Goal: Task Accomplishment & Management: Manage account settings

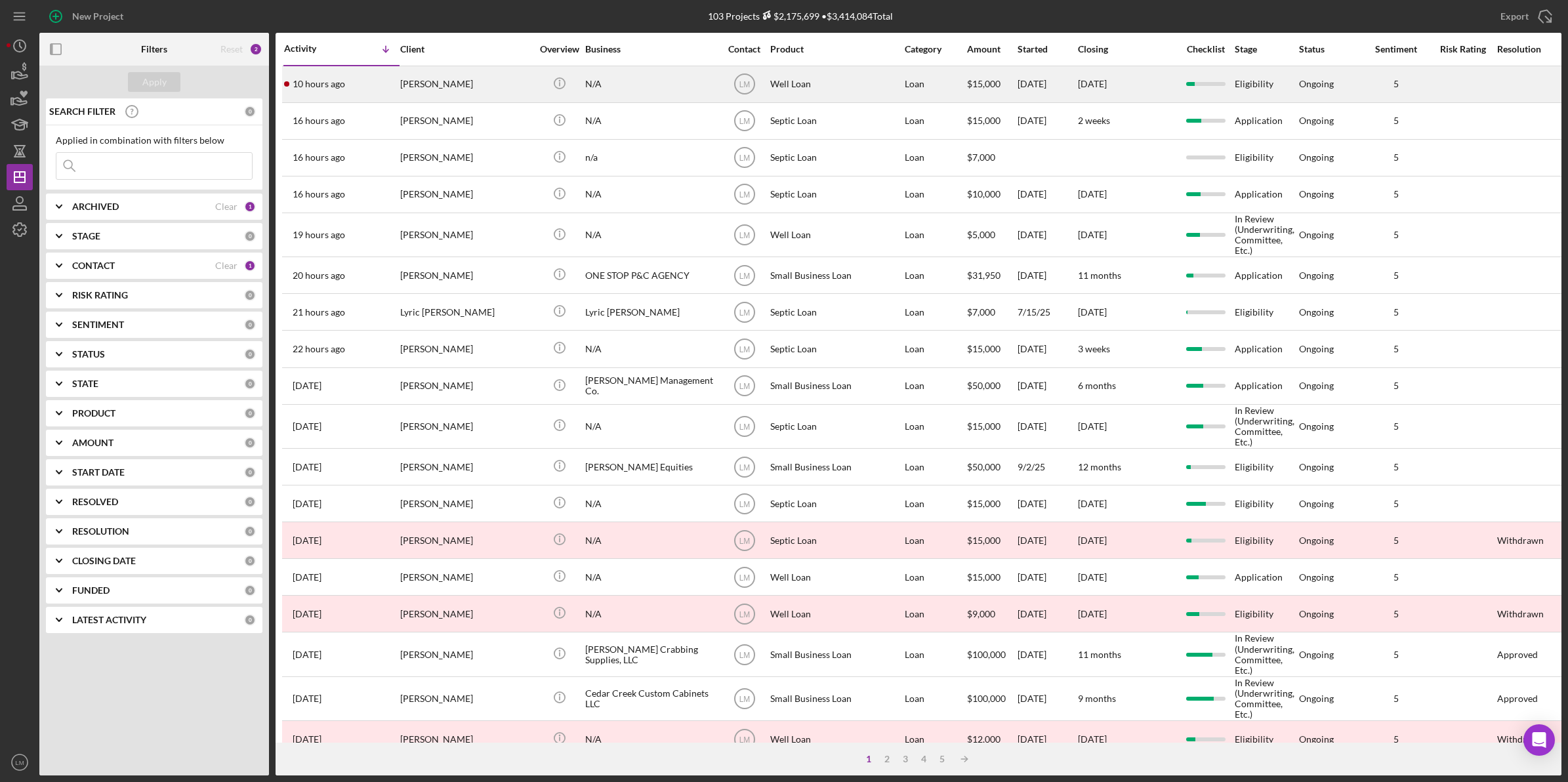
click at [407, 84] on div "[PERSON_NAME]" at bounding box center [466, 84] width 131 height 35
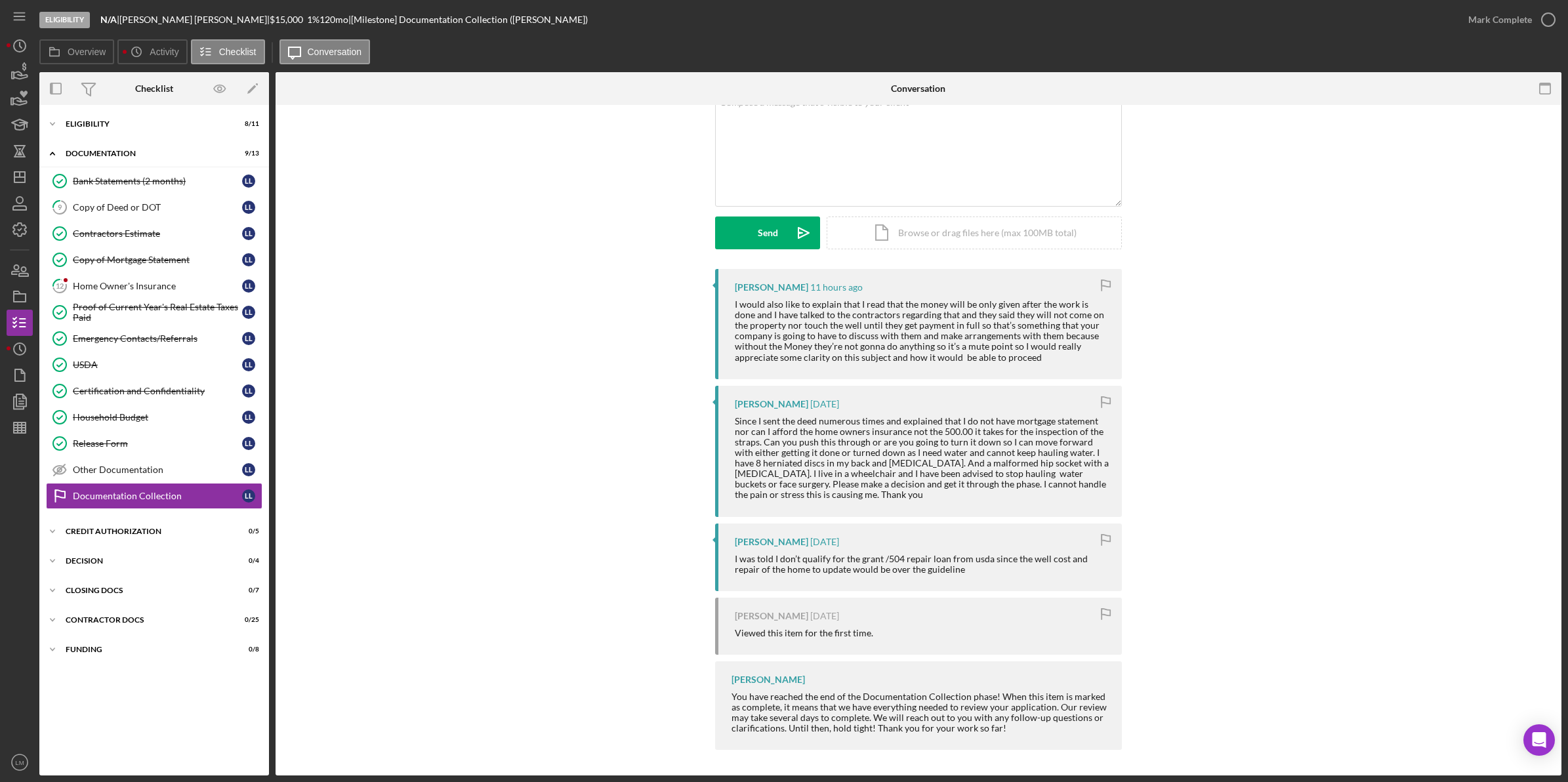
scroll to position [94, 0]
drag, startPoint x: 766, startPoint y: 483, endPoint x: 841, endPoint y: 494, distance: 75.8
click at [841, 494] on div "Since I sent the deed numerous times and explained that I do not have mortgage …" at bounding box center [922, 458] width 374 height 85
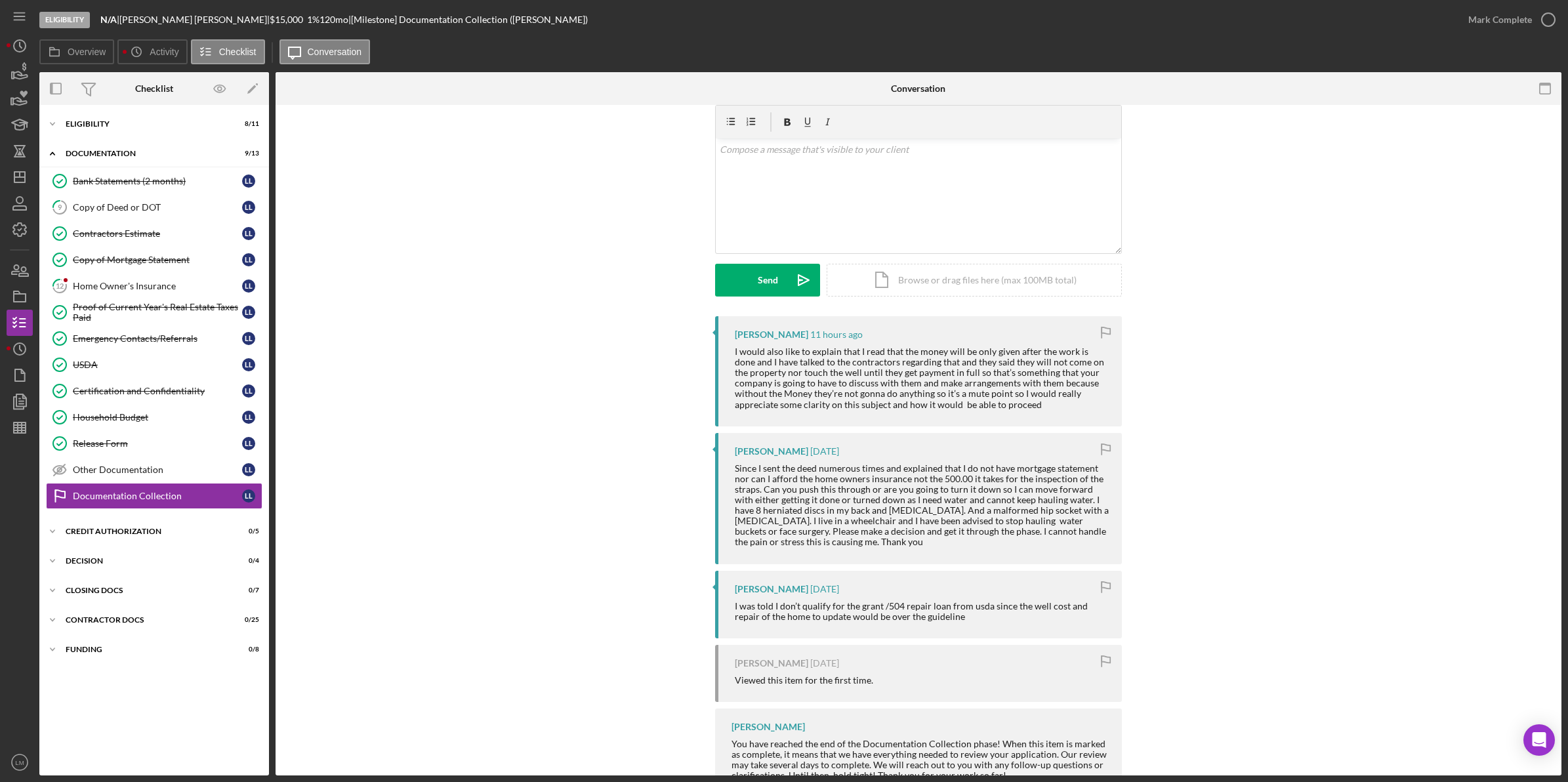
scroll to position [0, 0]
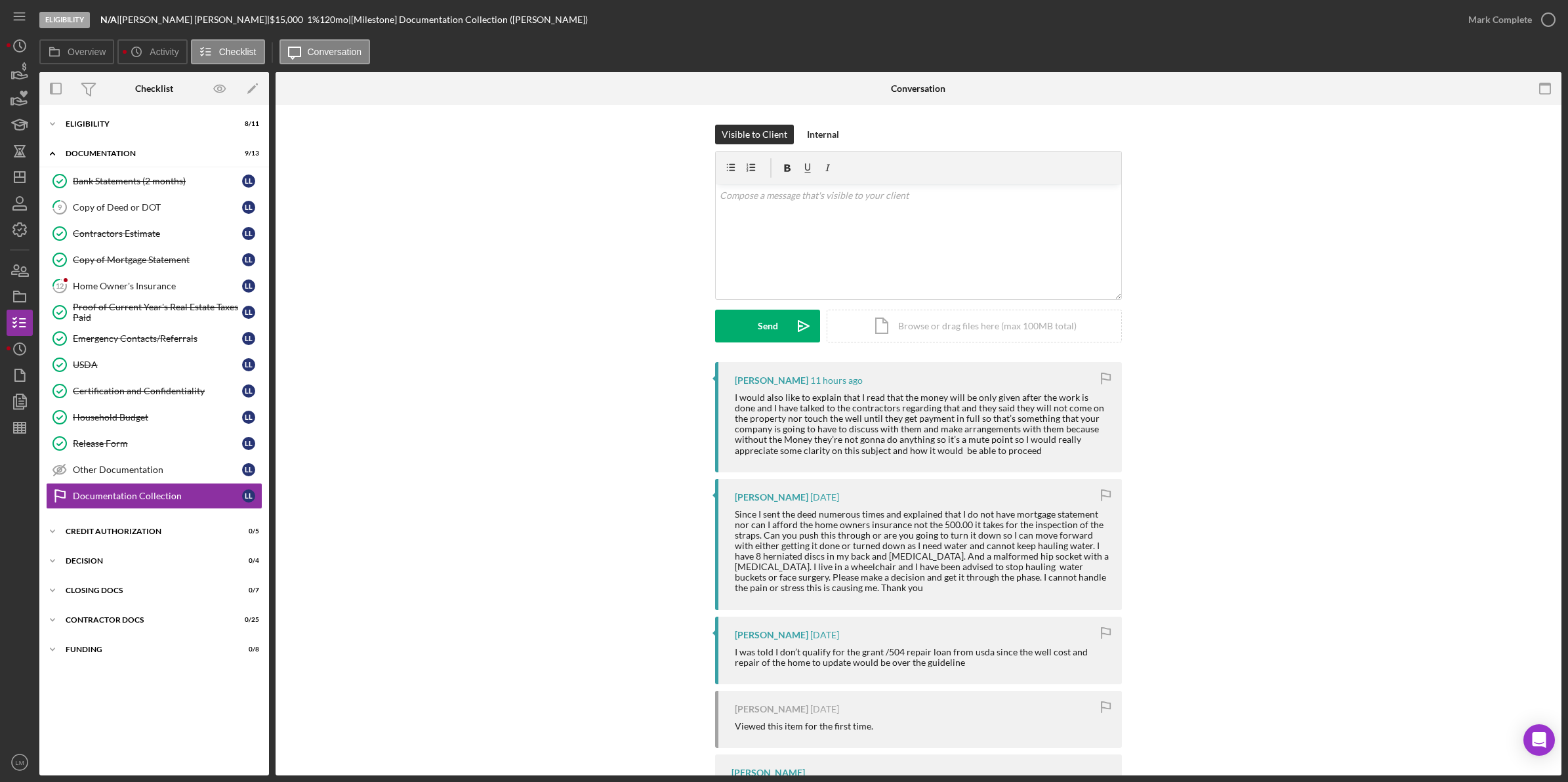
drag, startPoint x: 841, startPoint y: 496, endPoint x: 807, endPoint y: 519, distance: 41.0
click at [807, 519] on div "Since I sent the deed numerous times and explained that I do not have mortgage …" at bounding box center [922, 551] width 374 height 85
click at [162, 235] on div "Contractors Estimate" at bounding box center [158, 234] width 169 height 11
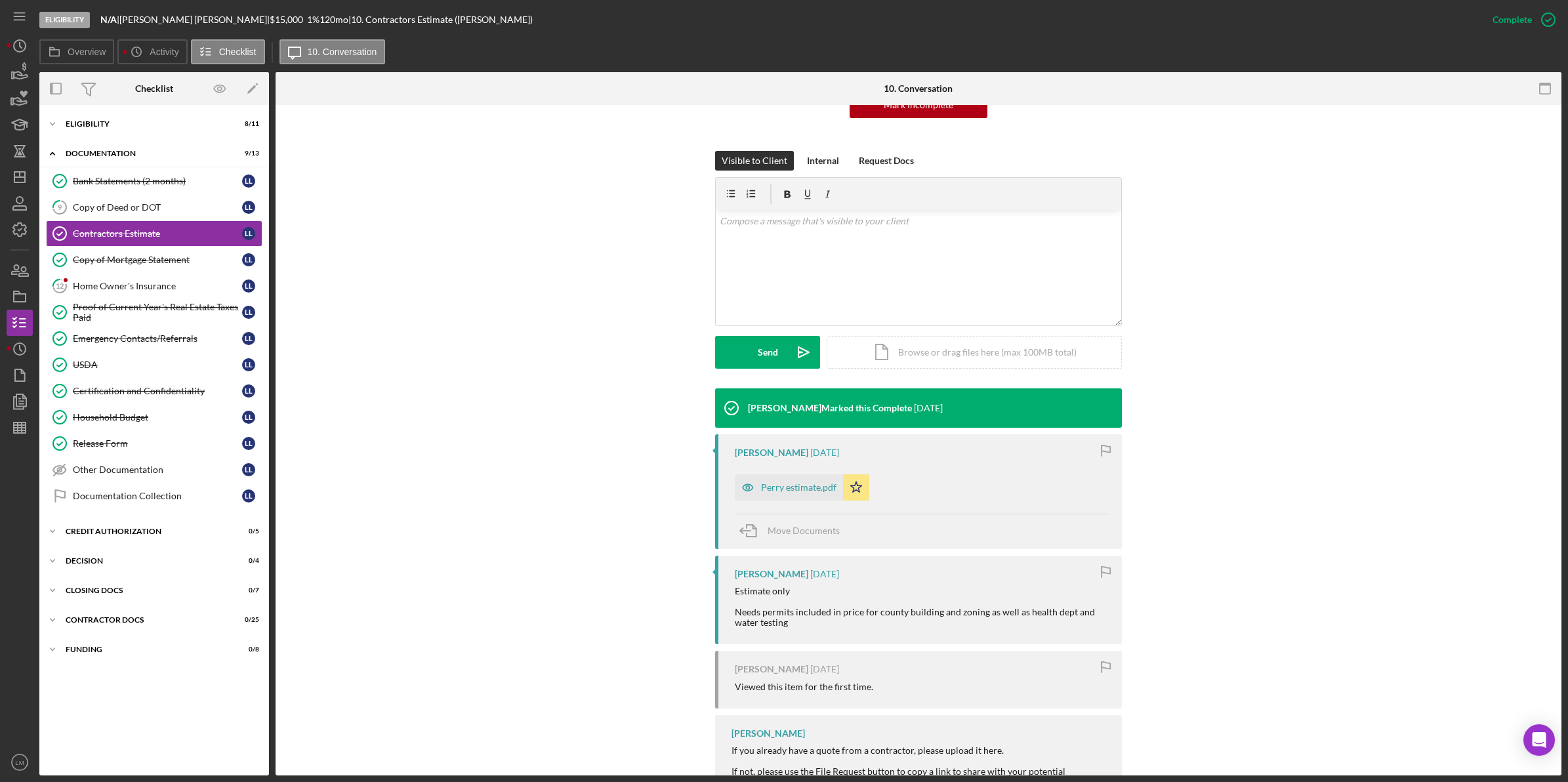
scroll to position [164, 0]
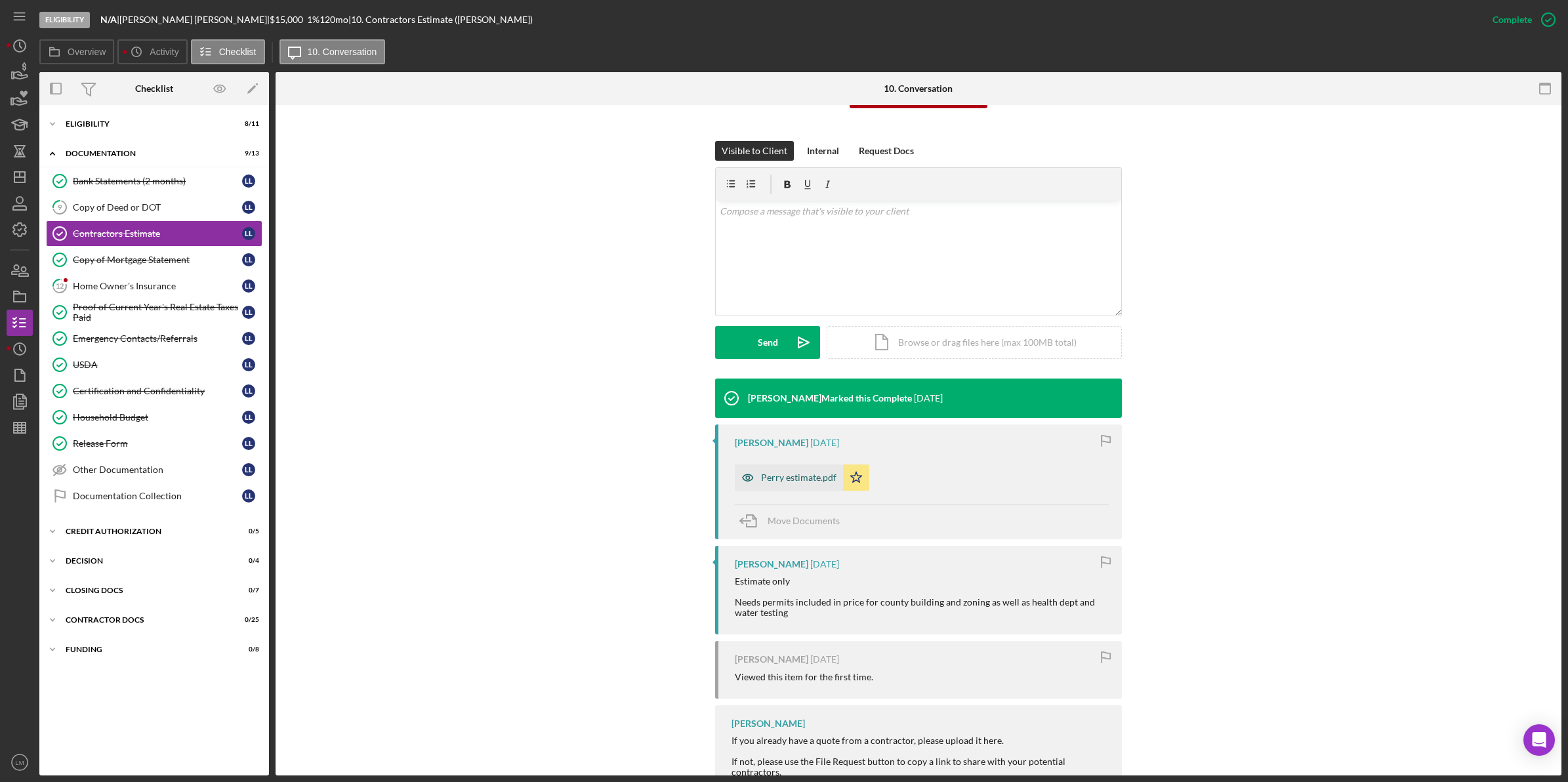
click at [781, 479] on div "Perry estimate.pdf" at bounding box center [799, 478] width 75 height 11
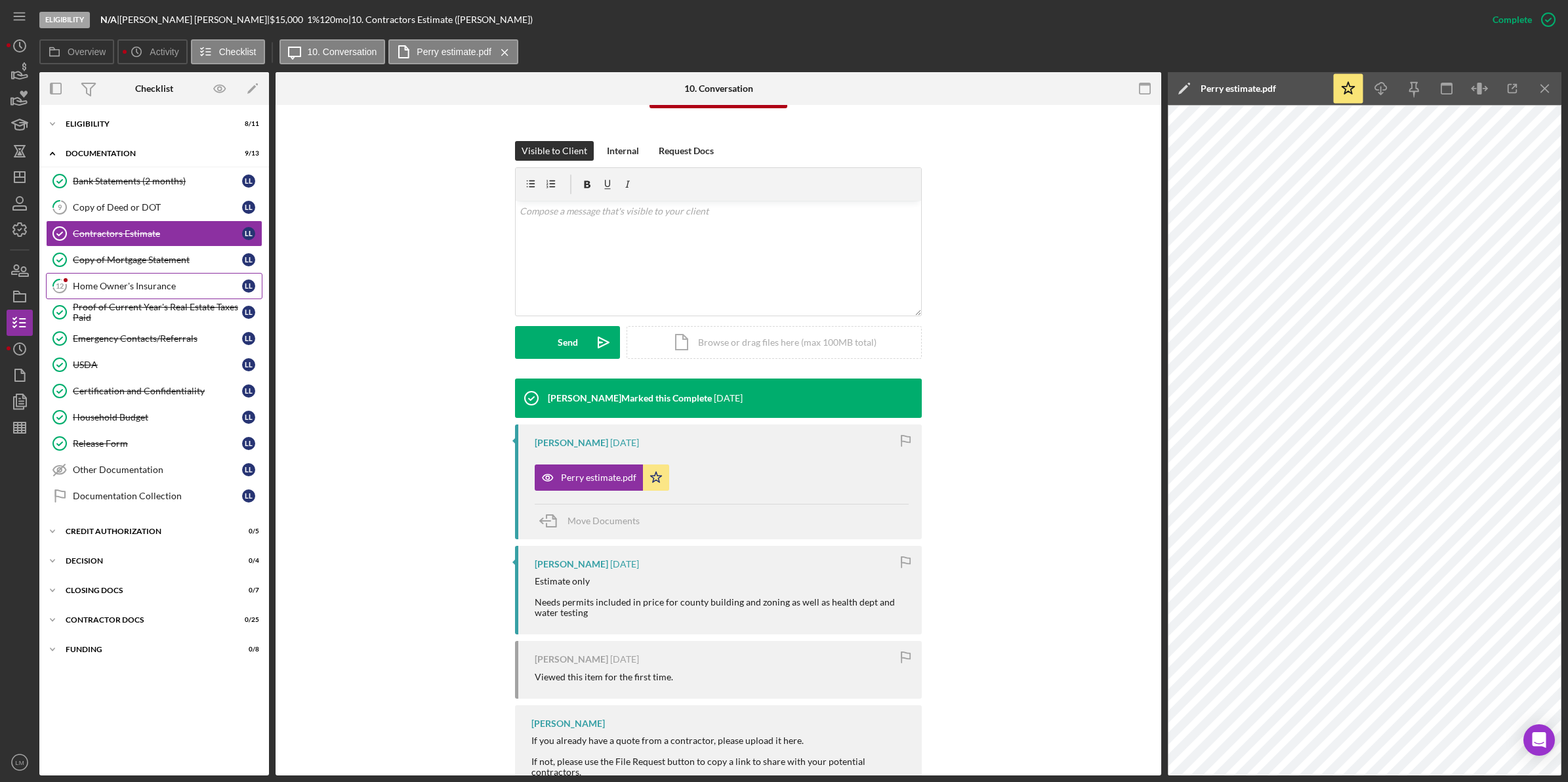
click at [176, 294] on link "12 Home Owner's Insurance L L" at bounding box center [154, 286] width 216 height 26
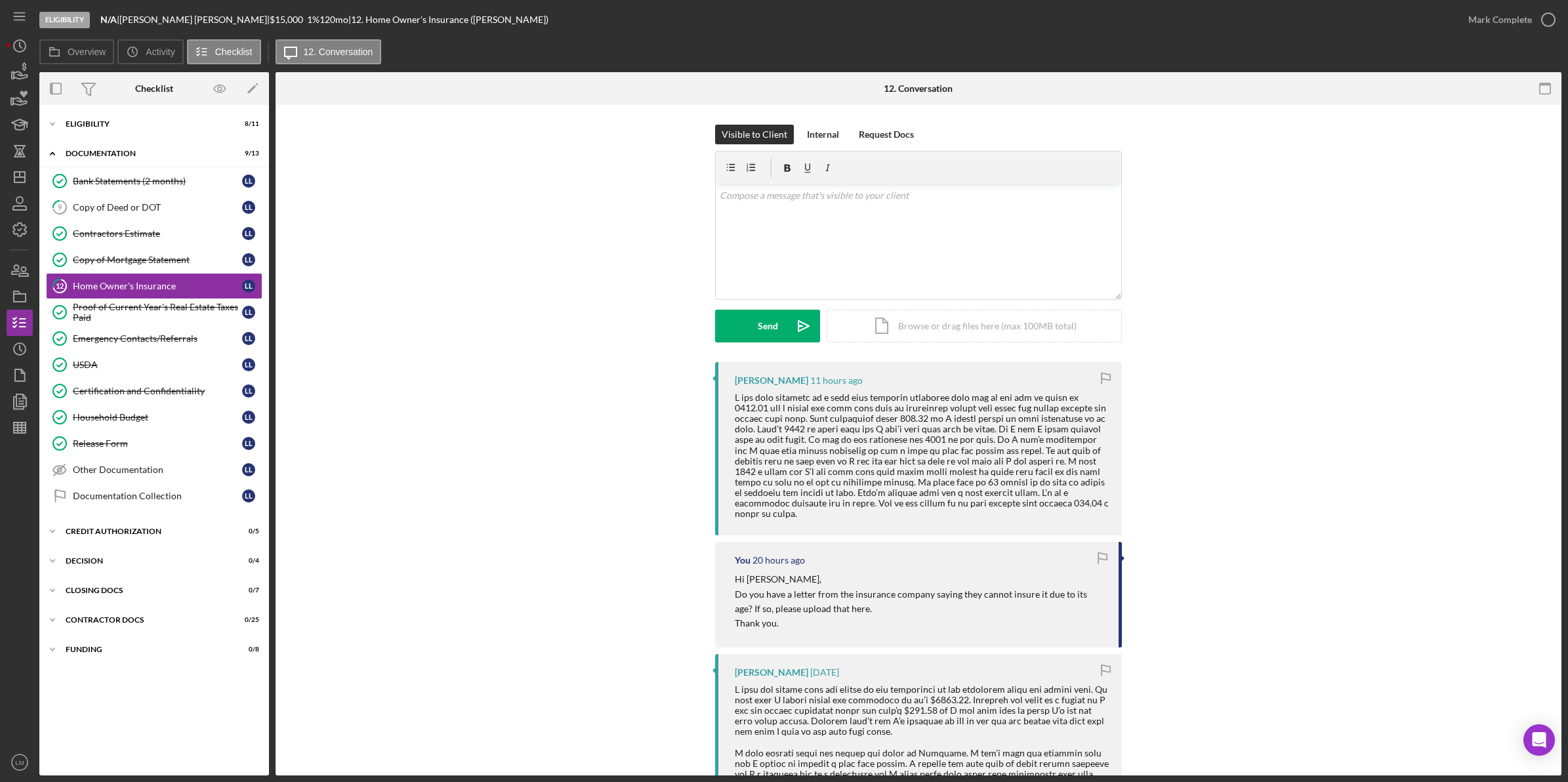
click at [866, 471] on div at bounding box center [922, 456] width 374 height 127
click at [189, 209] on div "Copy of Deed or DOT" at bounding box center [158, 208] width 169 height 11
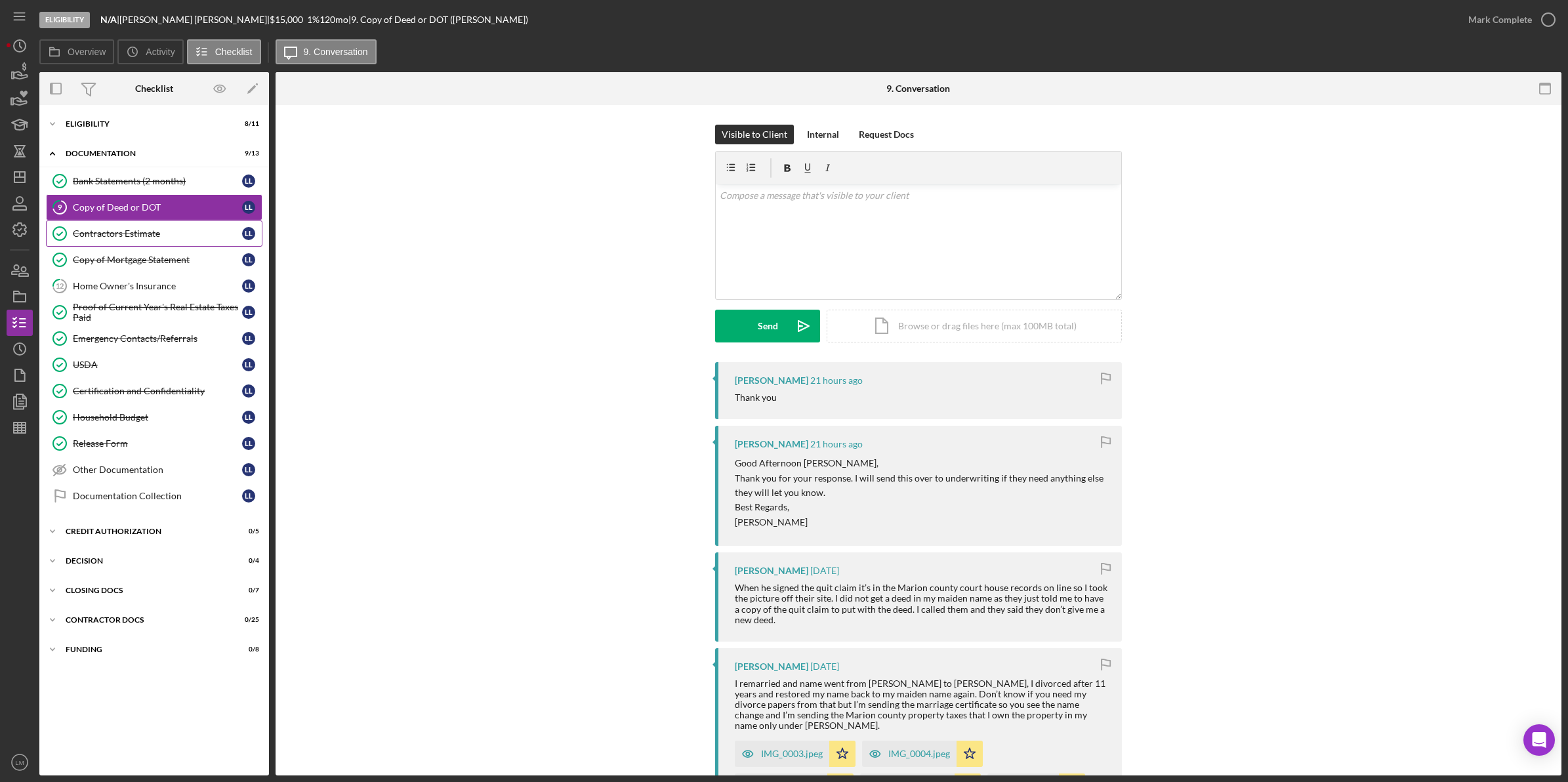
click at [196, 242] on link "Contractors Estimate Contractors Estimate L L" at bounding box center [154, 233] width 216 height 26
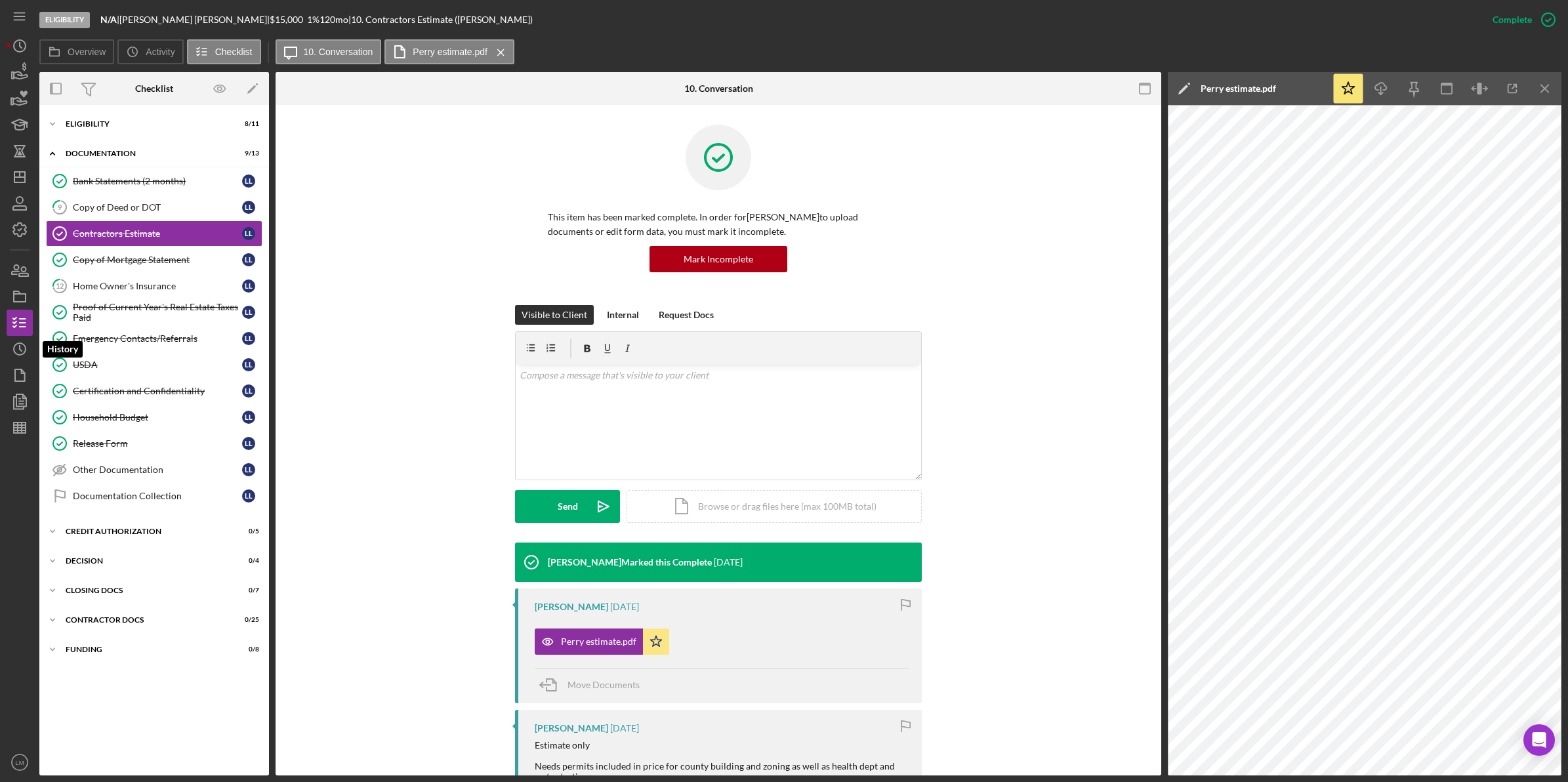
drag, startPoint x: 14, startPoint y: 351, endPoint x: 33, endPoint y: 327, distance: 30.6
click at [14, 351] on circle "button" at bounding box center [19, 349] width 12 height 12
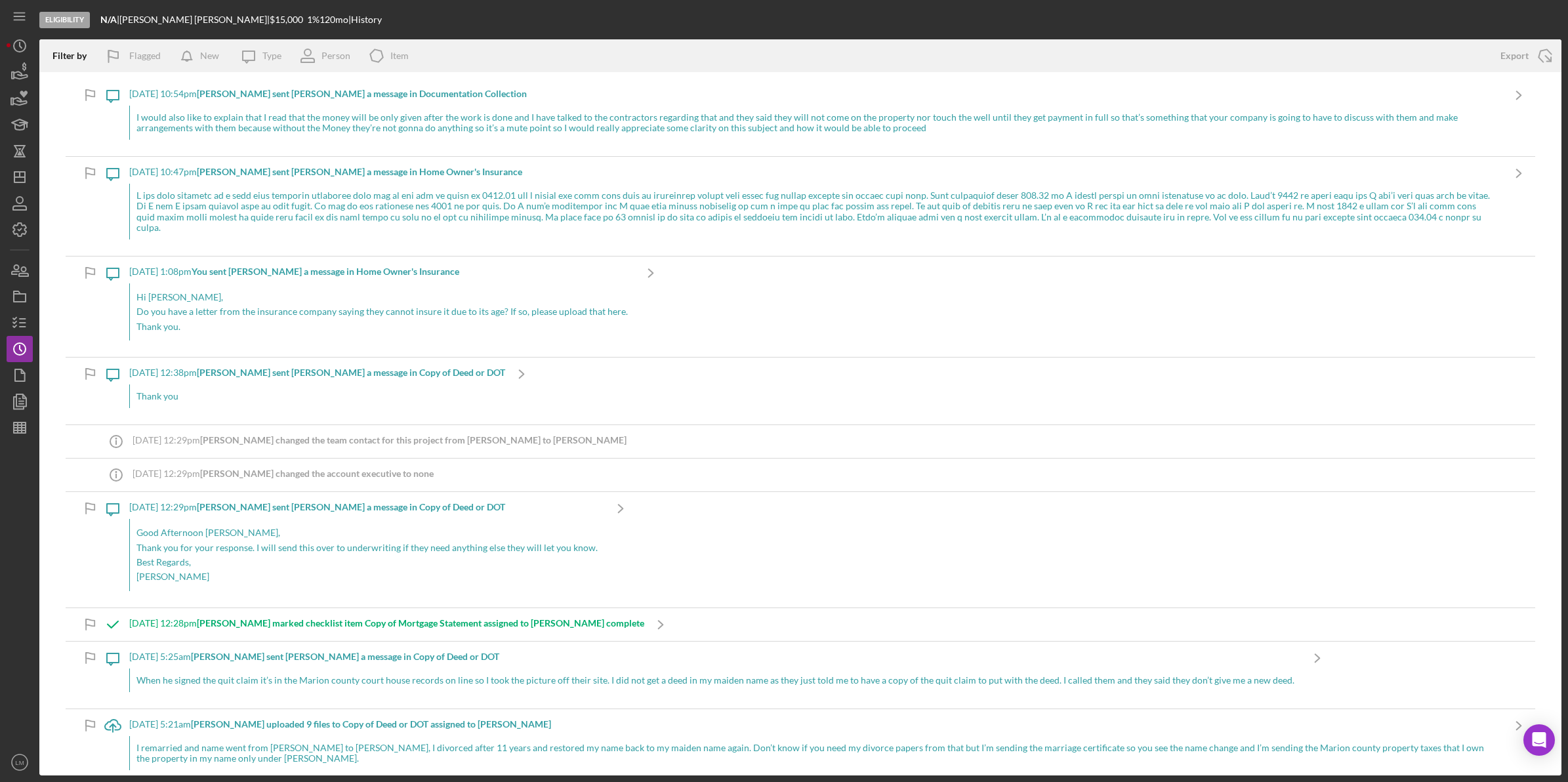
click at [592, 670] on div "When he signed the quit claim it’s in the Marion county court house records on …" at bounding box center [715, 680] width 1172 height 24
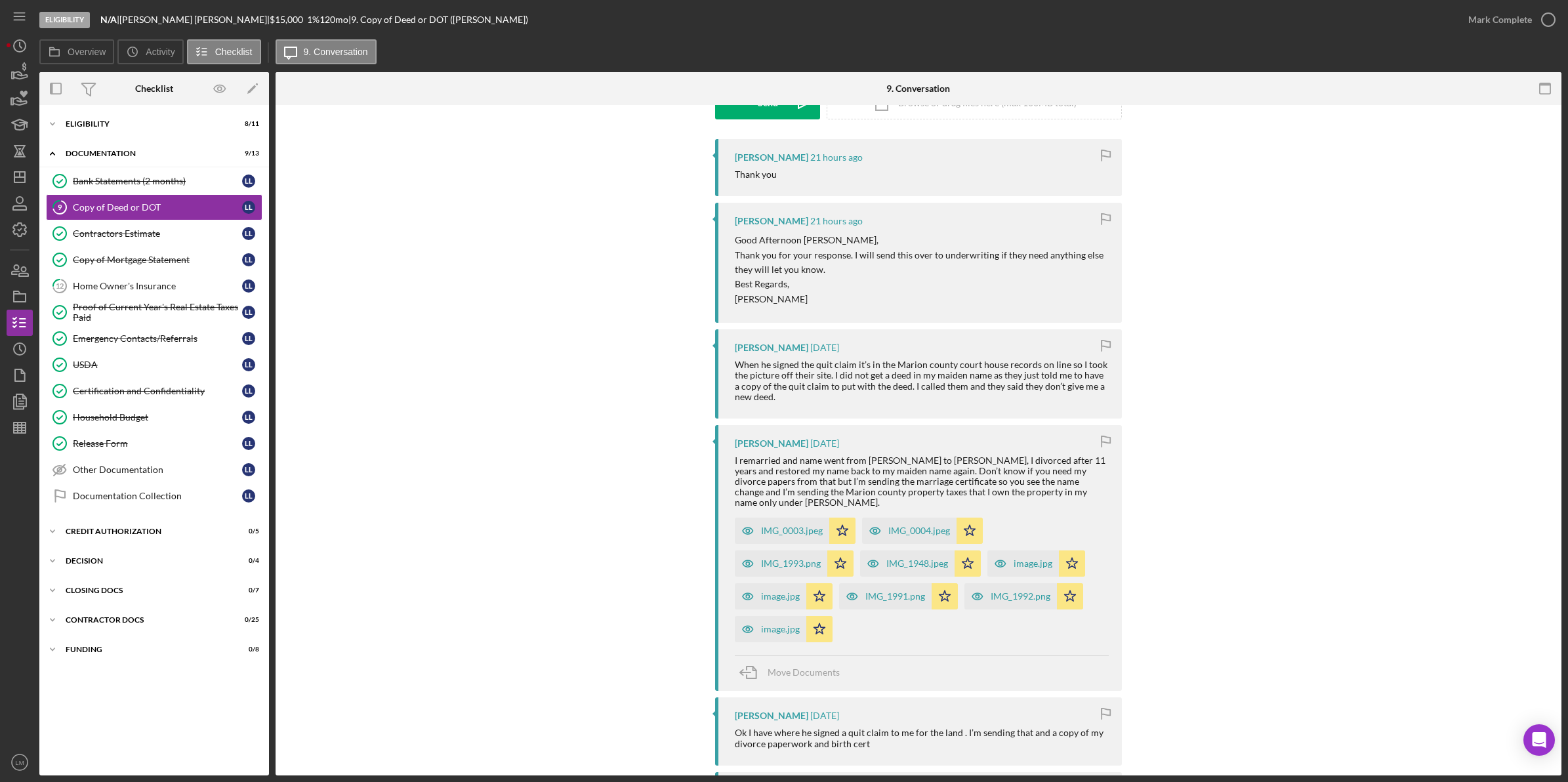
scroll to position [246, 0]
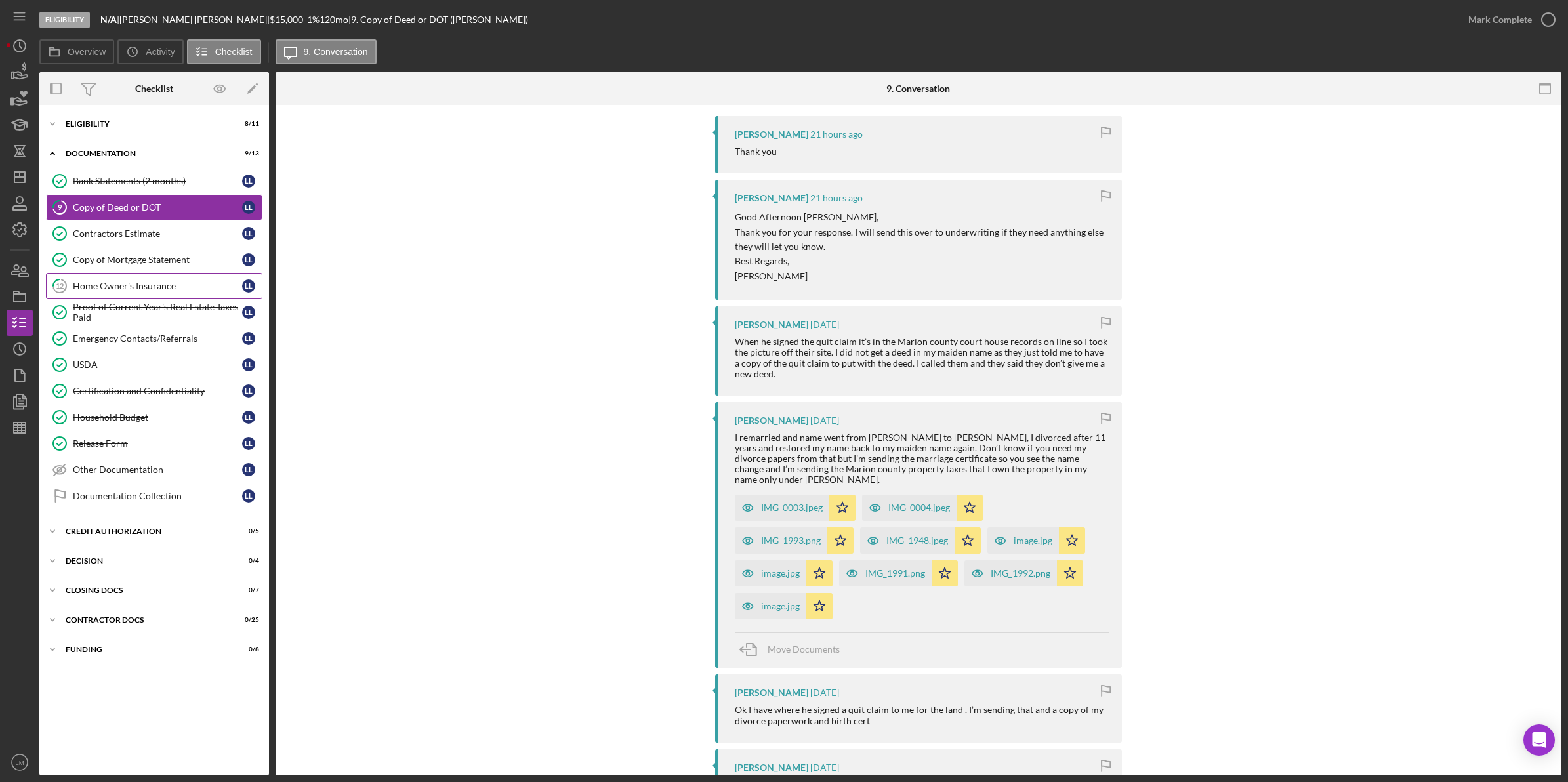
click at [182, 284] on div "Home Owner's Insurance" at bounding box center [158, 286] width 169 height 11
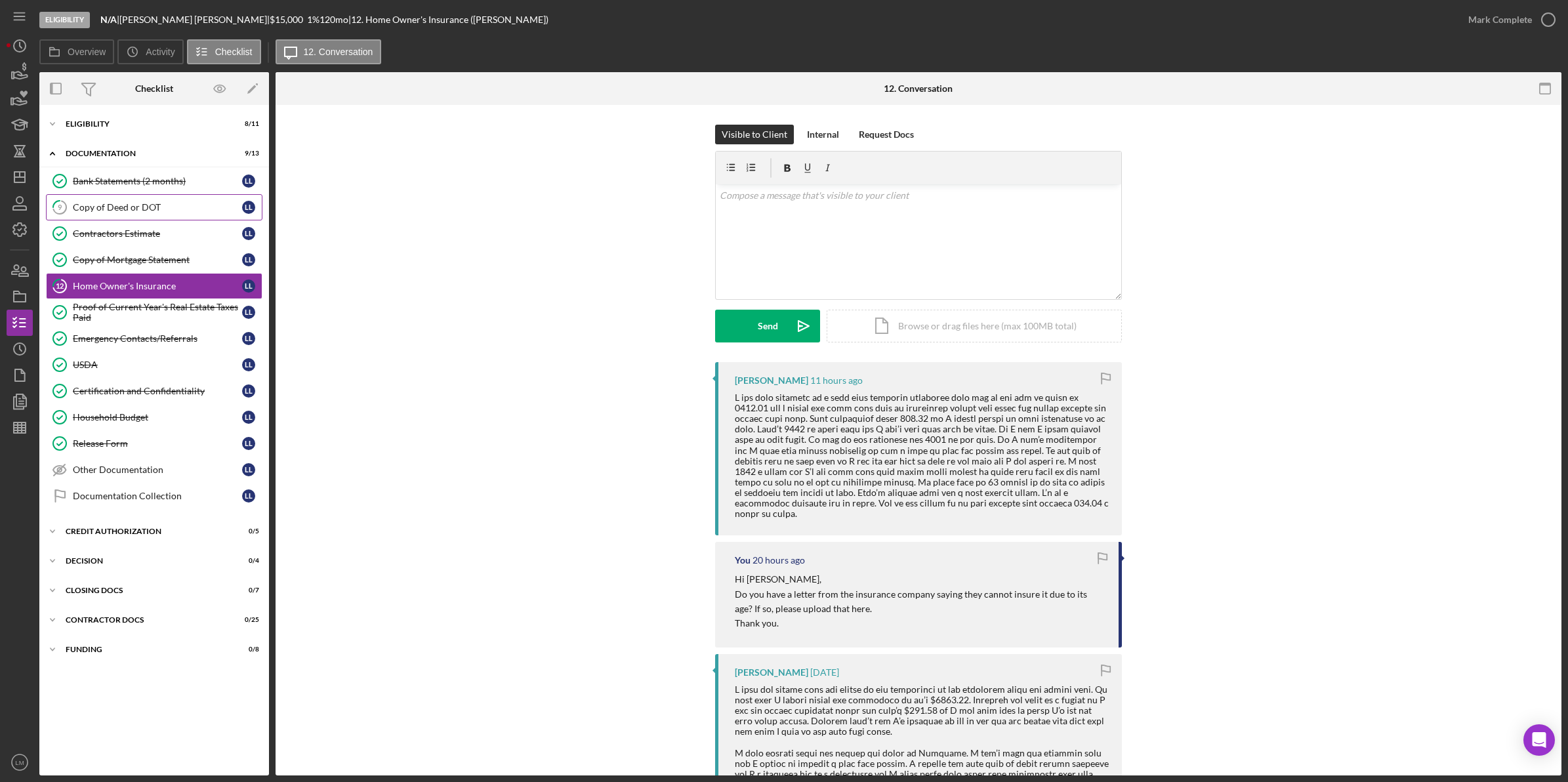
click at [135, 206] on div "Copy of Deed or DOT" at bounding box center [158, 208] width 169 height 11
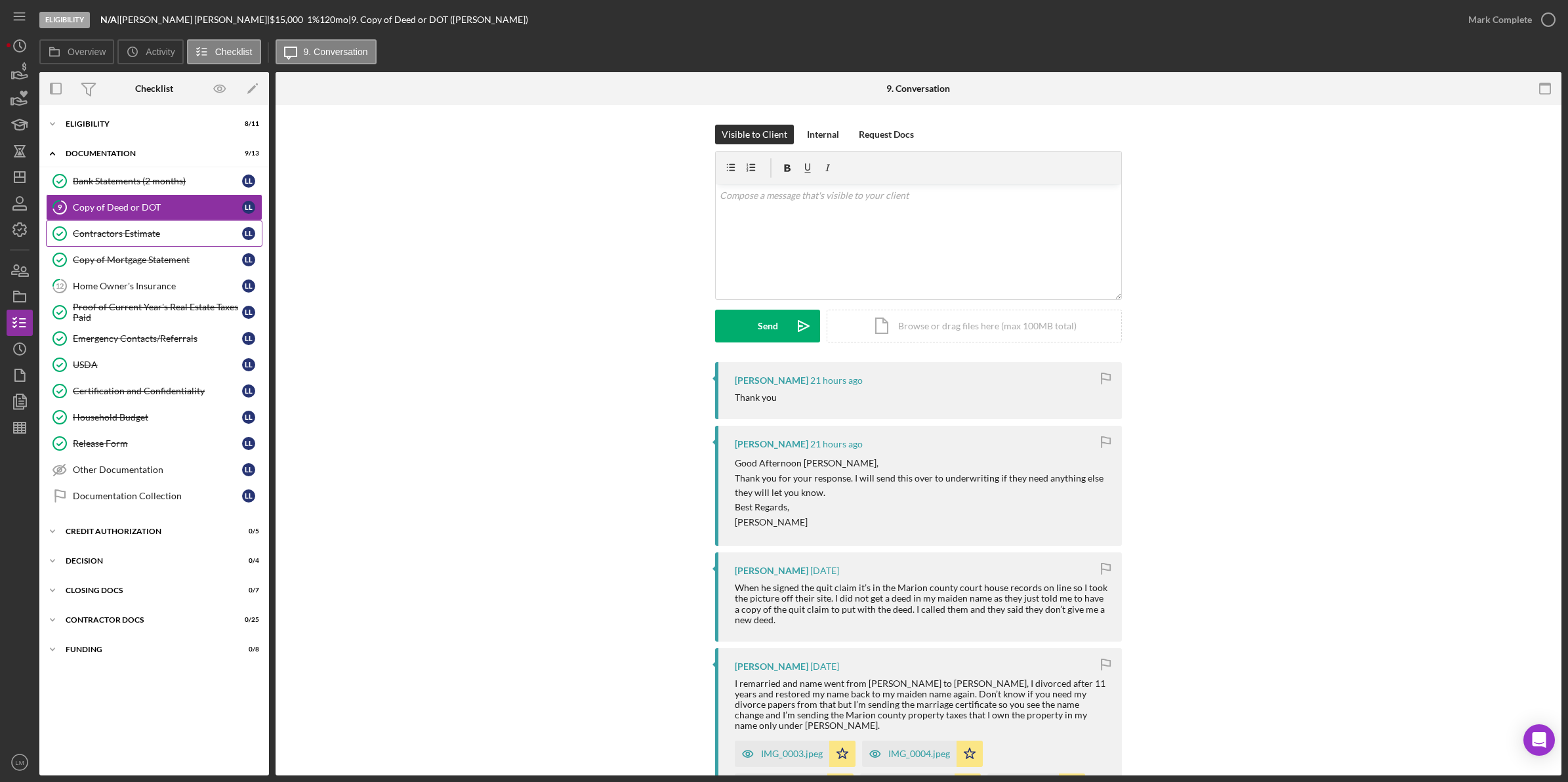
click at [155, 236] on div "Contractors Estimate" at bounding box center [158, 234] width 169 height 11
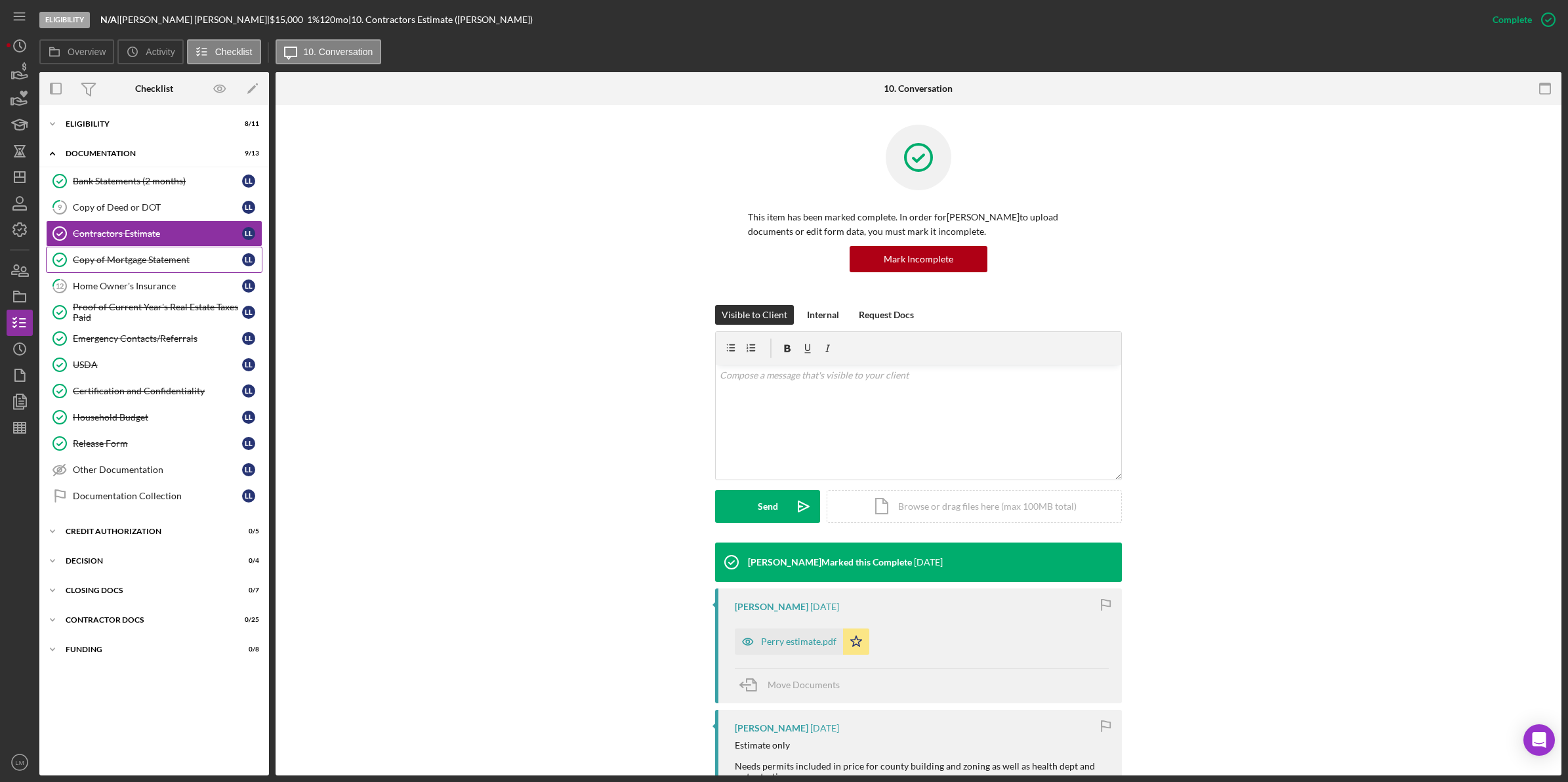
click at [167, 261] on div "Copy of Mortgage Statement" at bounding box center [158, 260] width 169 height 11
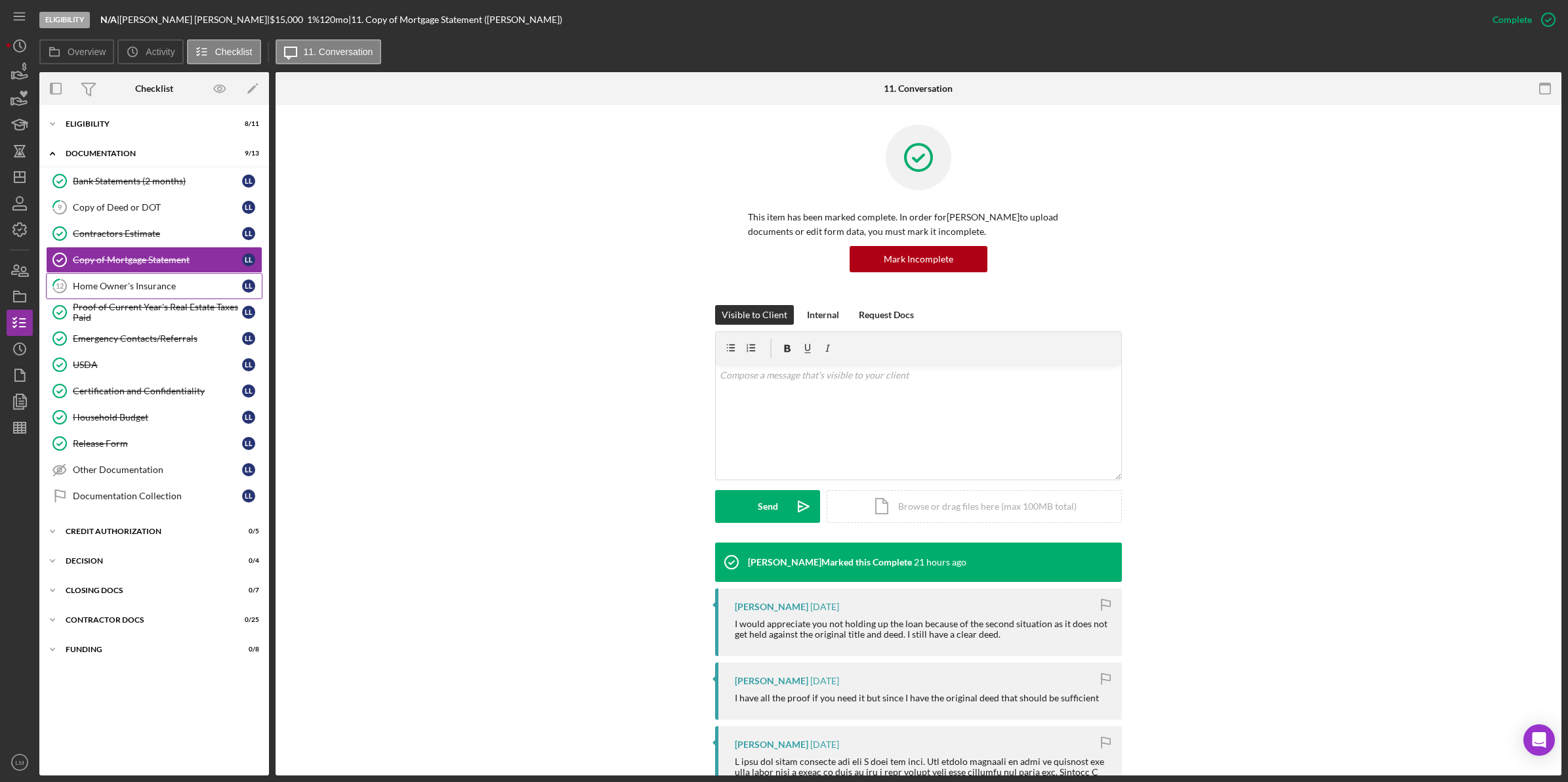
click at [166, 291] on div "Home Owner's Insurance" at bounding box center [158, 286] width 169 height 11
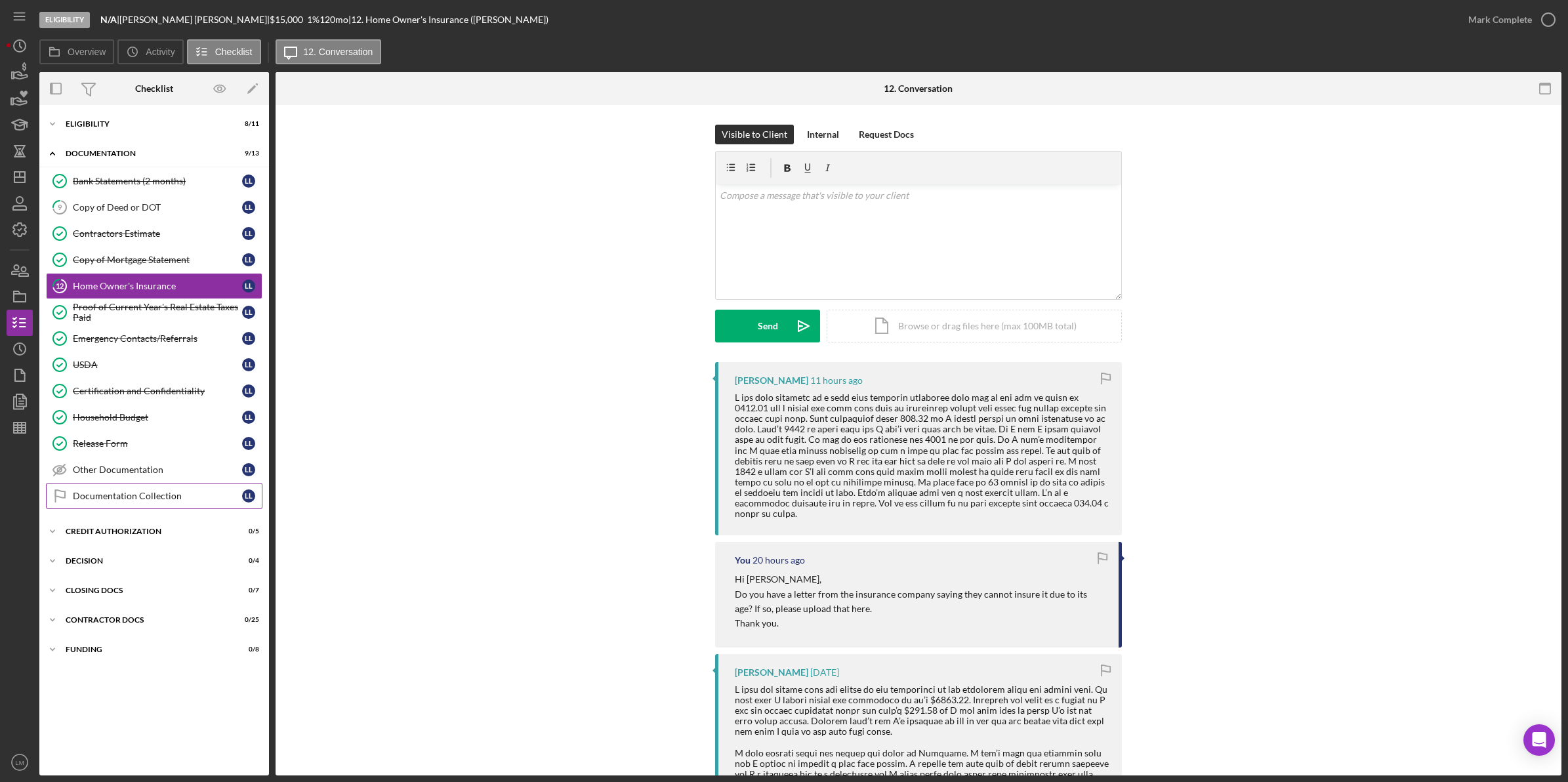
click at [143, 497] on div "Documentation Collection" at bounding box center [158, 496] width 169 height 11
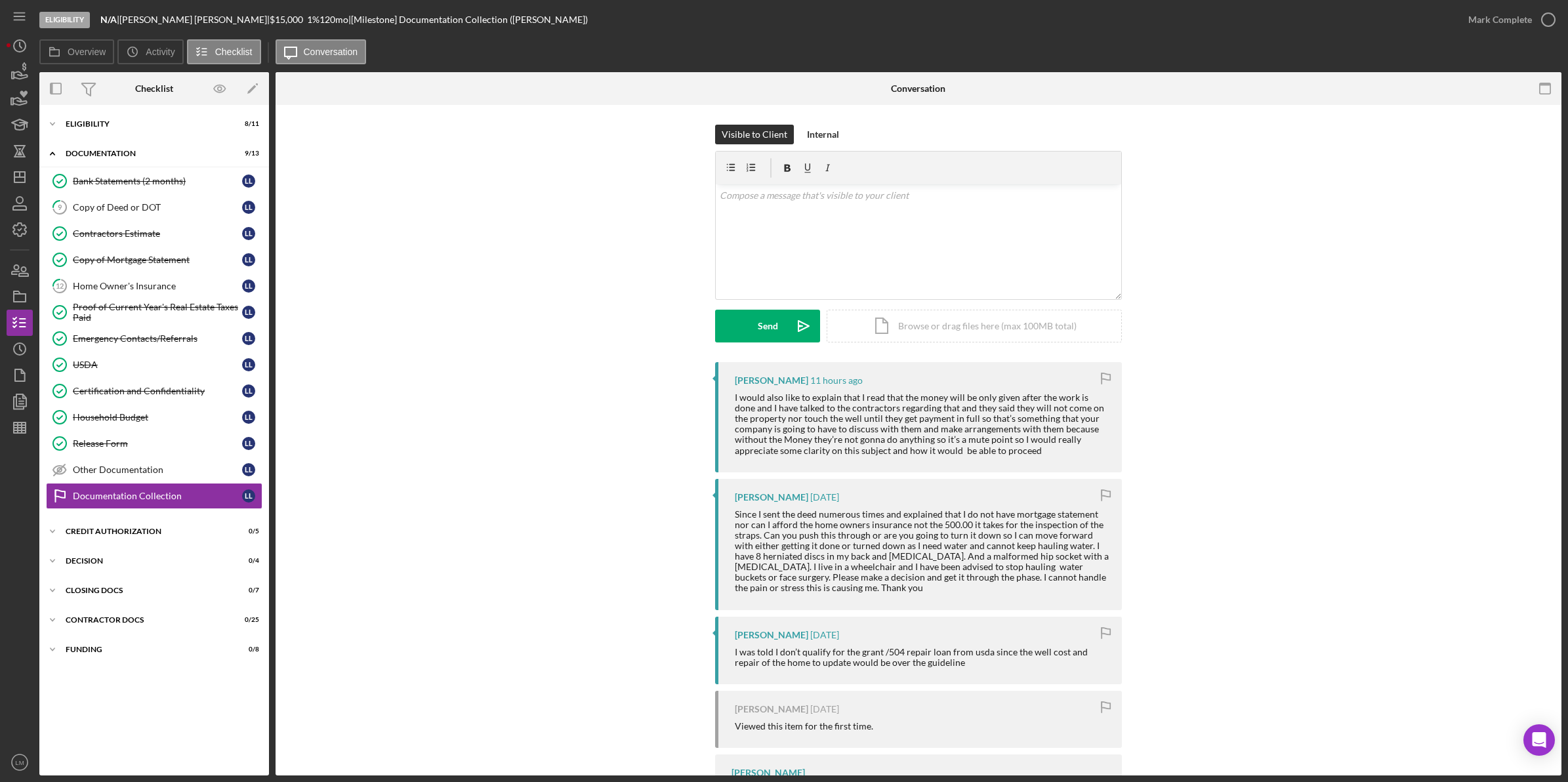
click at [796, 439] on div "I would also like to explain that I read that the money will be only given afte…" at bounding box center [922, 424] width 374 height 64
click at [874, 273] on div "v Color teal Color pink Remove color Add row above Add row below Add column bef…" at bounding box center [918, 242] width 406 height 115
click at [766, 316] on div "Send" at bounding box center [768, 326] width 20 height 33
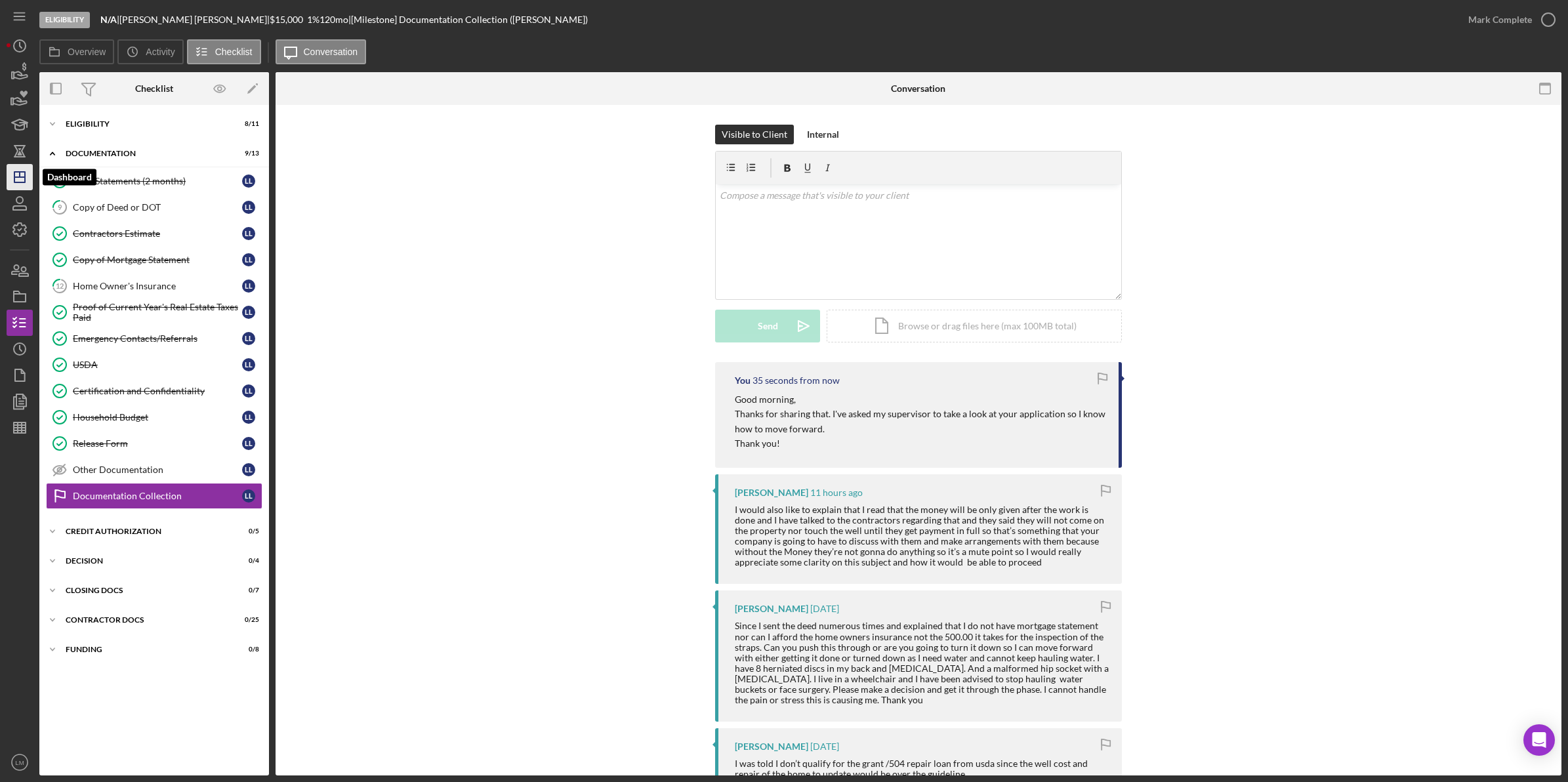
click at [23, 184] on icon "Icon/Dashboard" at bounding box center [19, 177] width 33 height 33
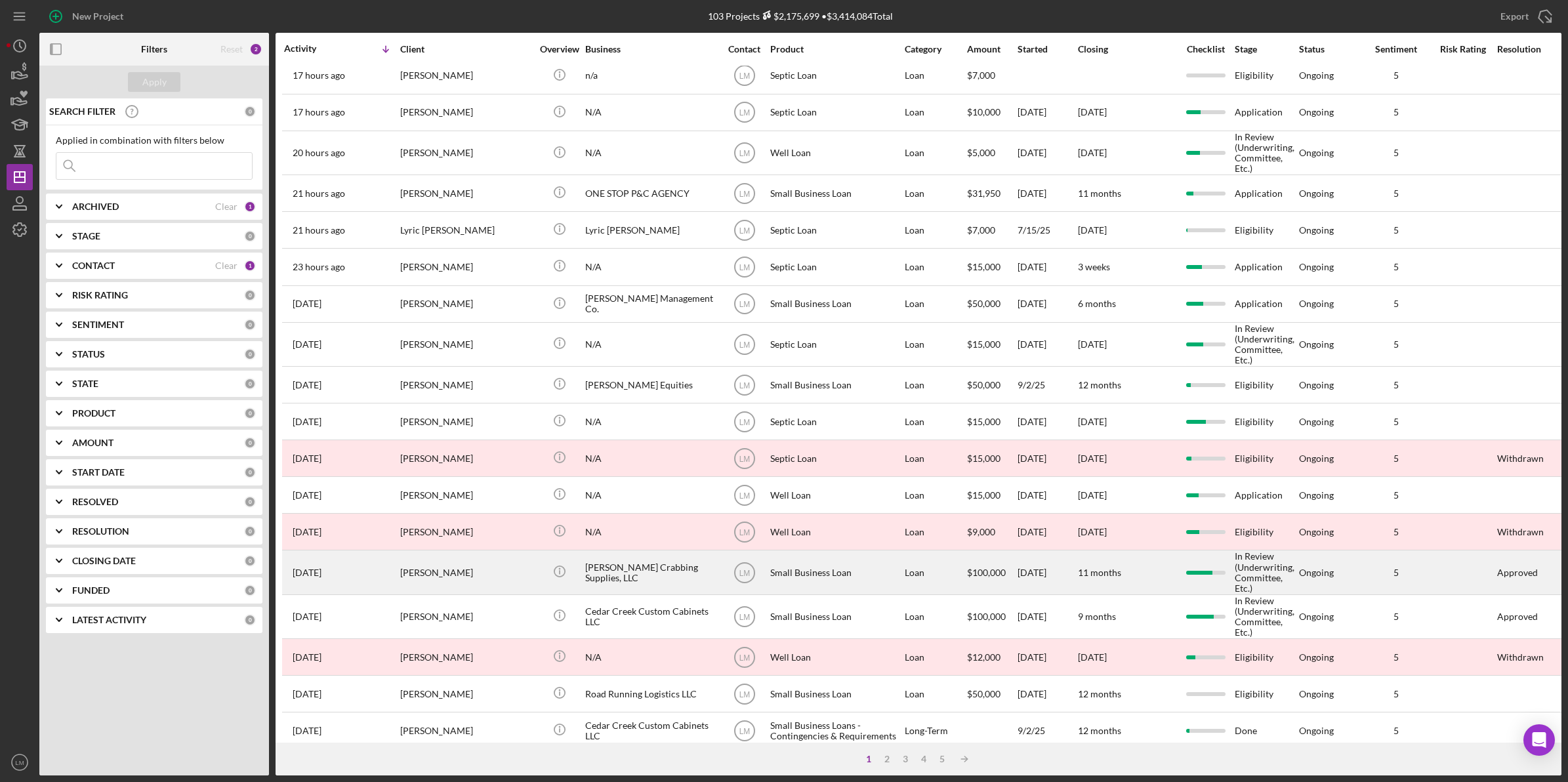
scroll to position [164, 0]
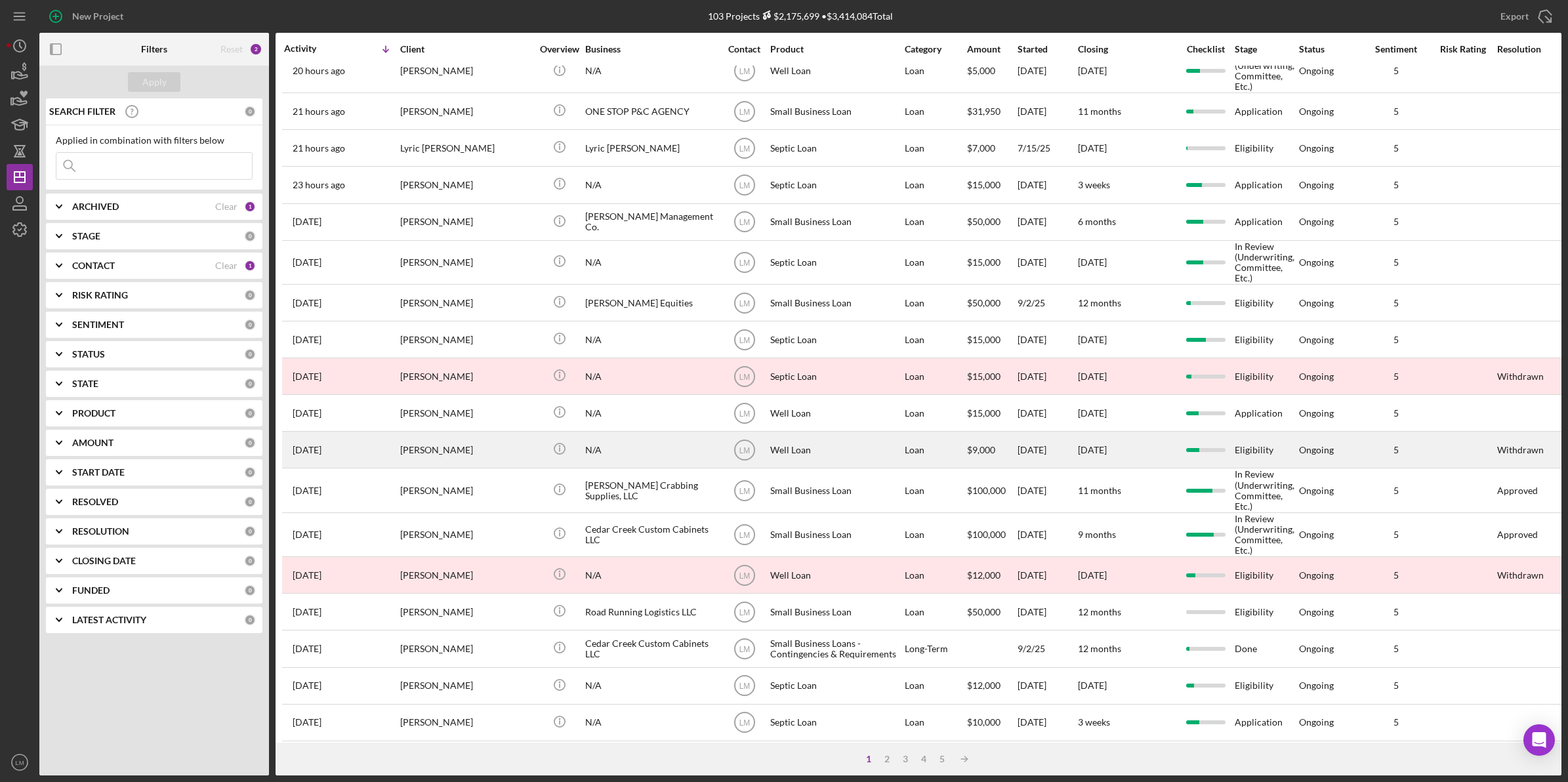
click at [509, 451] on div "[PERSON_NAME]" at bounding box center [466, 449] width 131 height 35
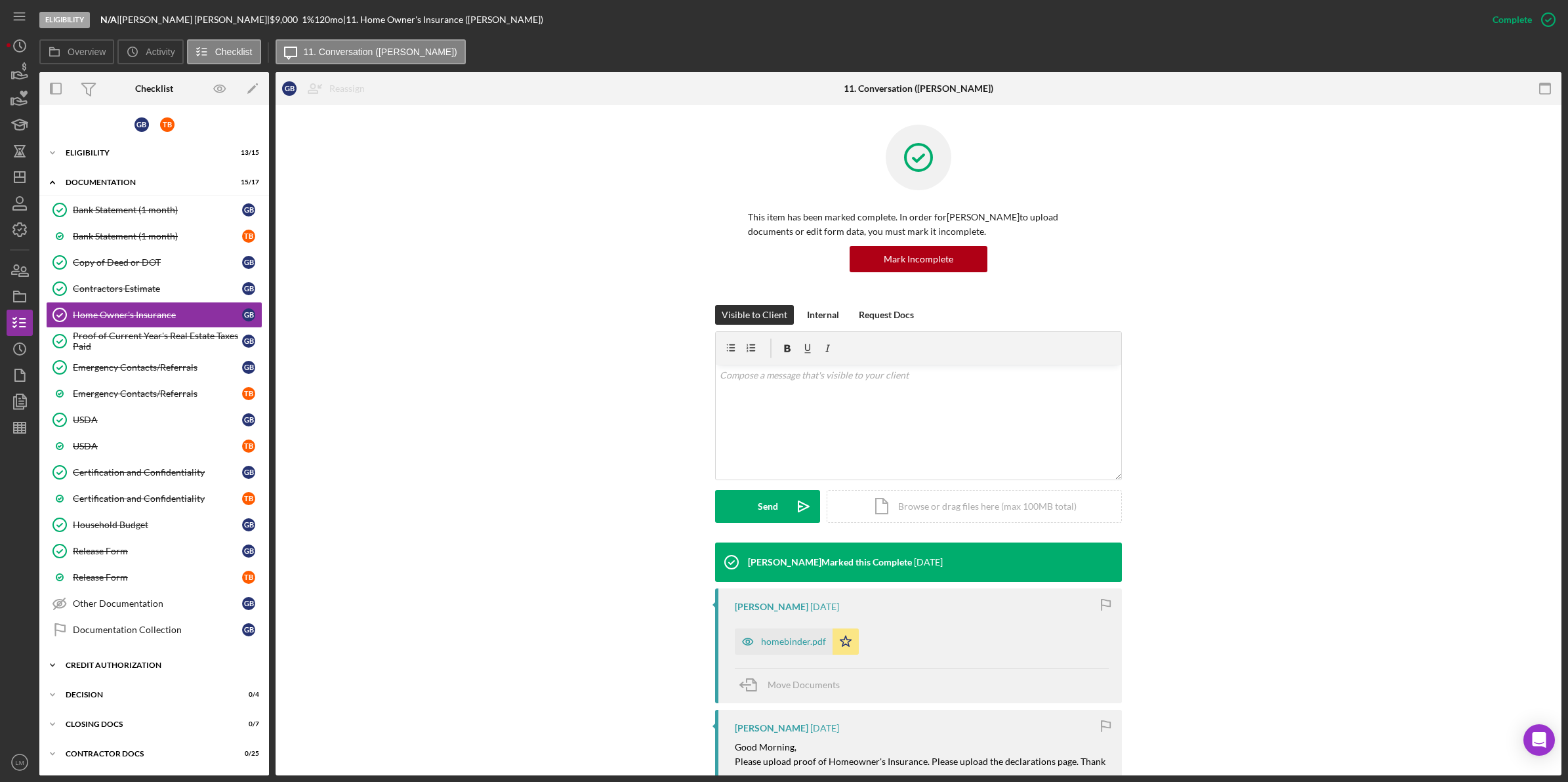
click at [156, 667] on div "CREDIT AUTHORIZATION" at bounding box center [159, 665] width 187 height 8
click at [18, 353] on icon "Icon/History" at bounding box center [19, 349] width 33 height 33
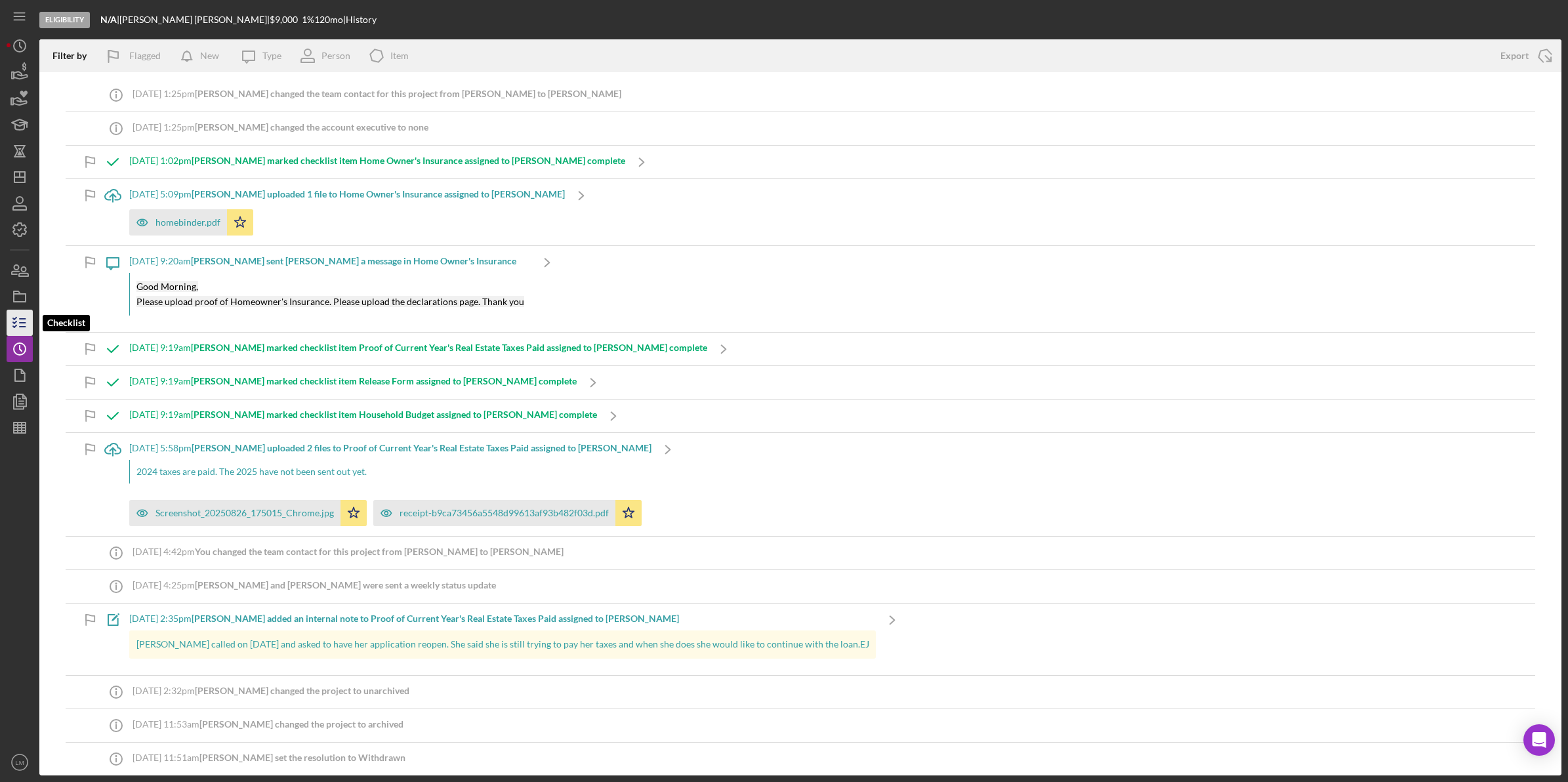
click at [20, 309] on icon "button" at bounding box center [19, 322] width 33 height 33
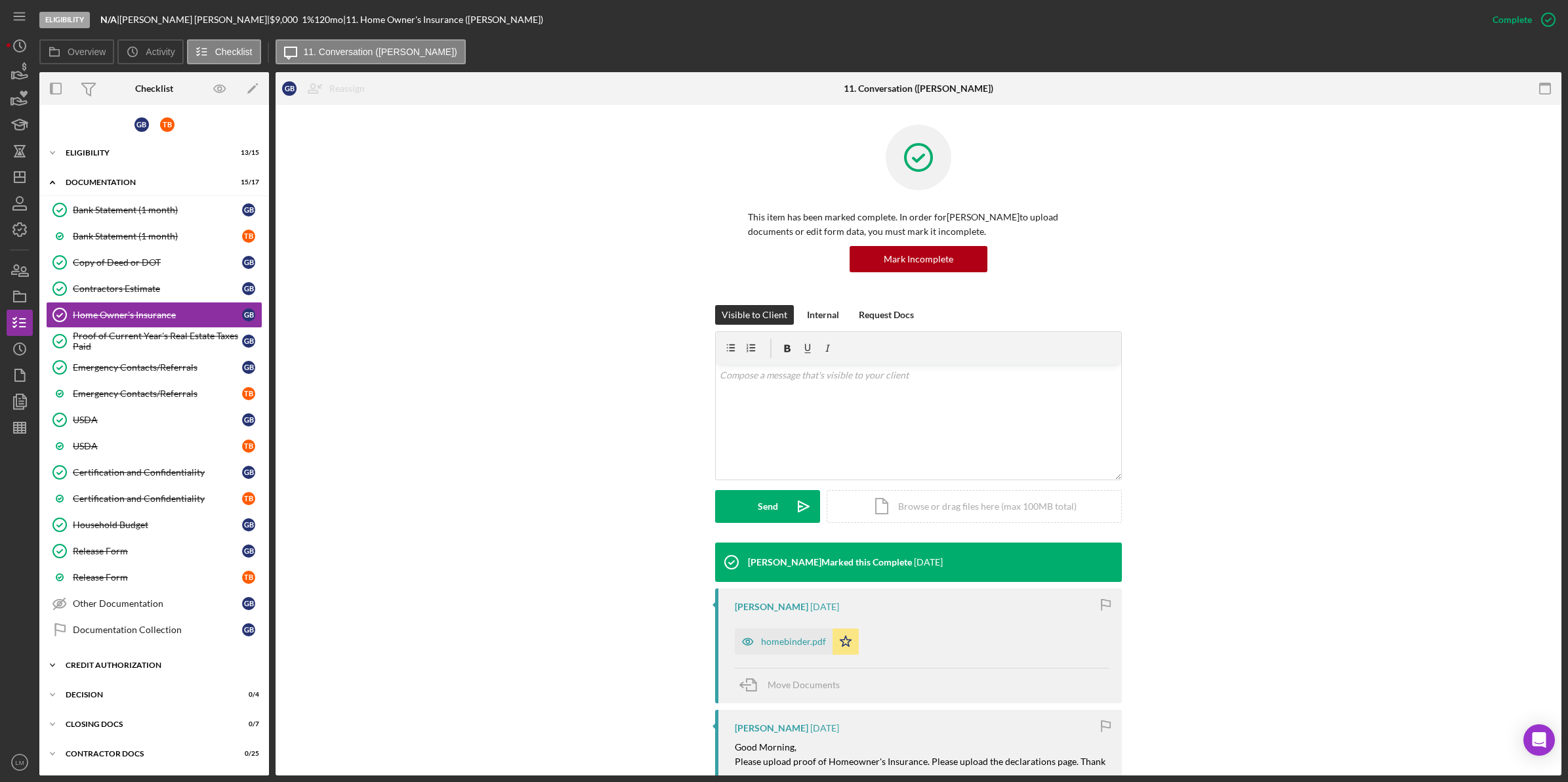
click at [129, 667] on div "CREDIT AUTHORIZATION" at bounding box center [159, 665] width 187 height 8
click at [139, 687] on link "Credit Authorization Credit Authorization G B" at bounding box center [154, 693] width 216 height 26
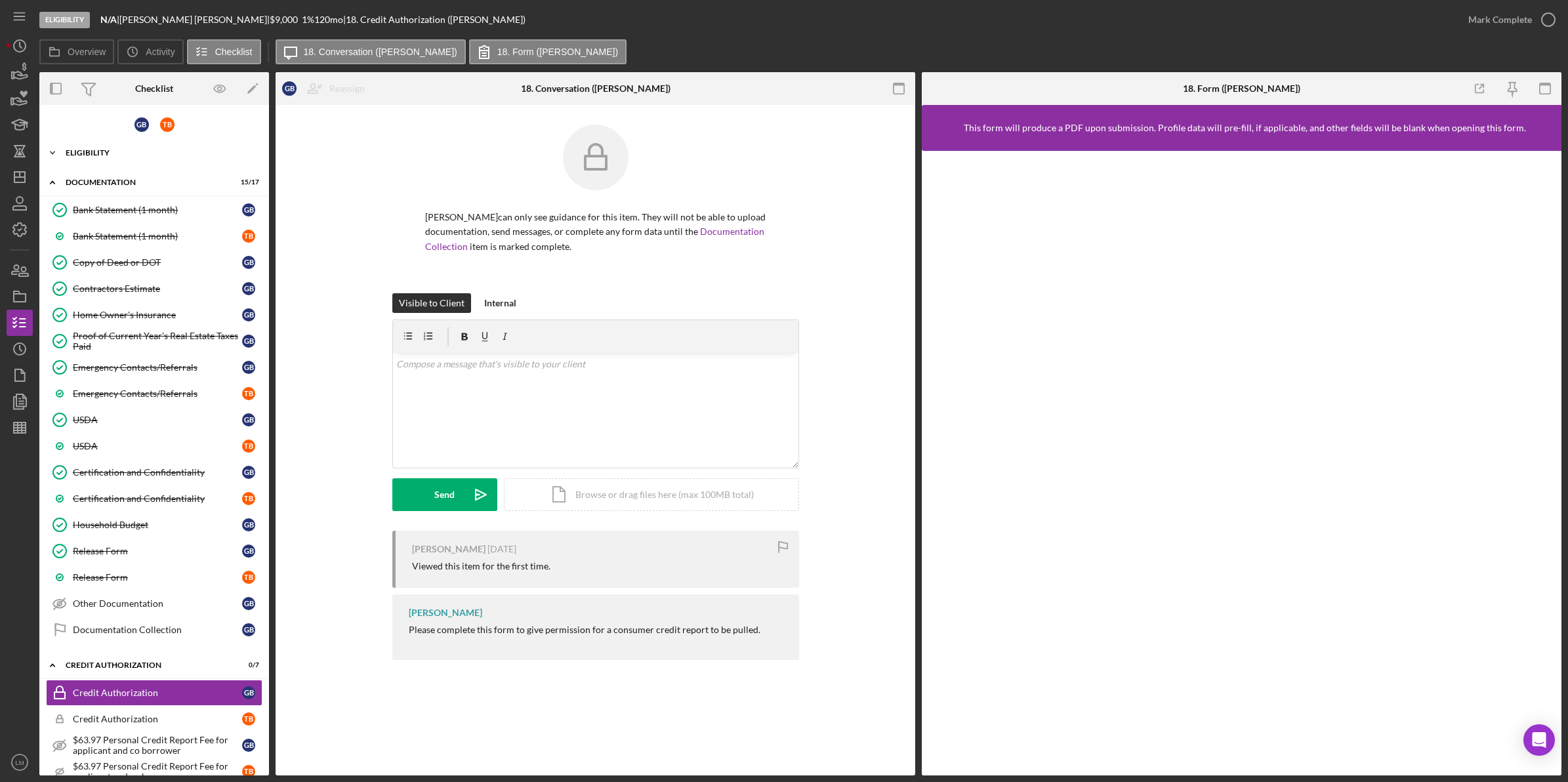
drag, startPoint x: 100, startPoint y: 151, endPoint x: 102, endPoint y: 165, distance: 14.1
click at [100, 151] on div "Eligibility" at bounding box center [159, 153] width 187 height 8
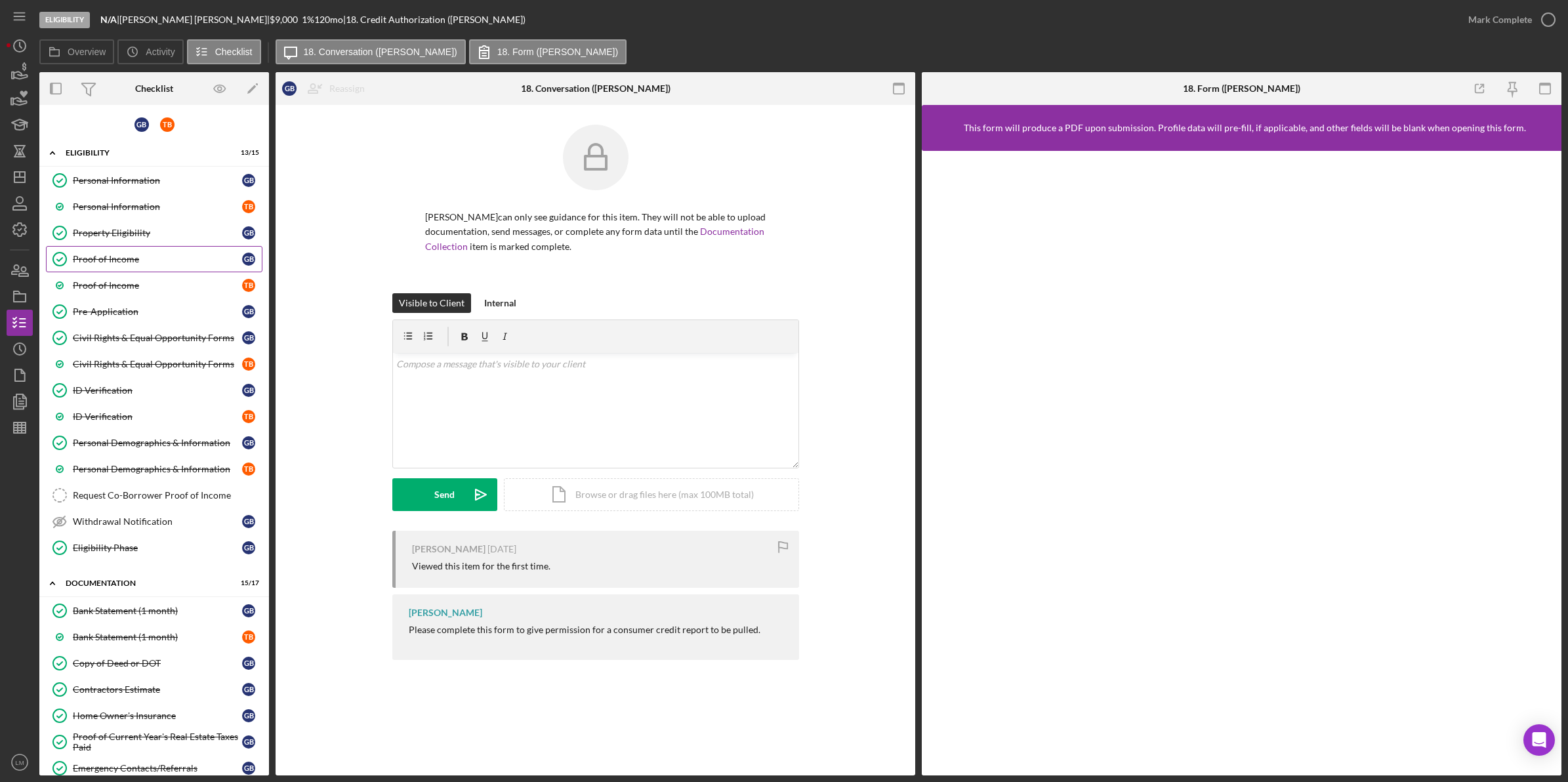
click at [195, 256] on div "Proof of Income" at bounding box center [158, 259] width 169 height 11
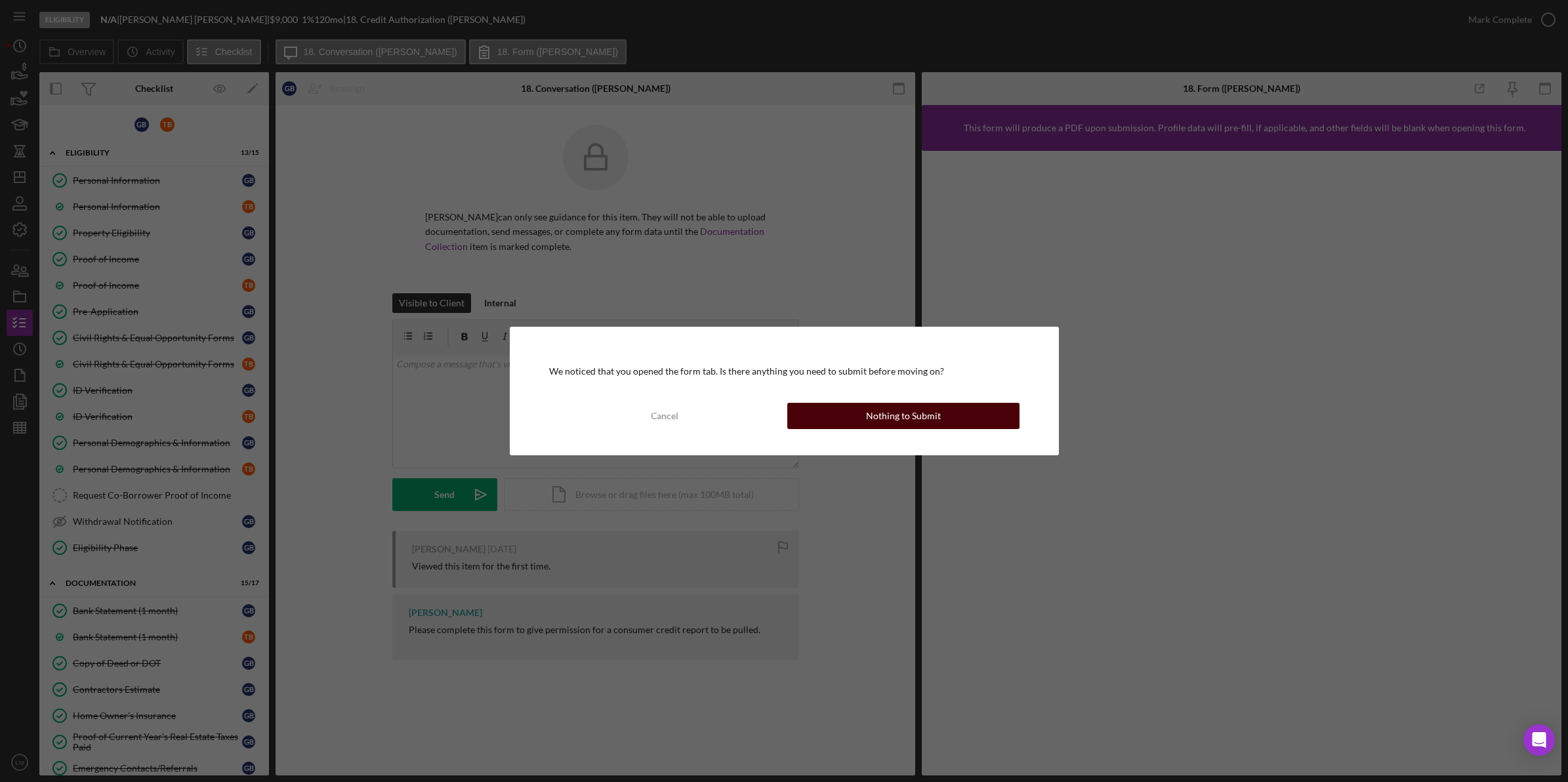
click at [831, 412] on button "Nothing to Submit" at bounding box center [904, 416] width 232 height 26
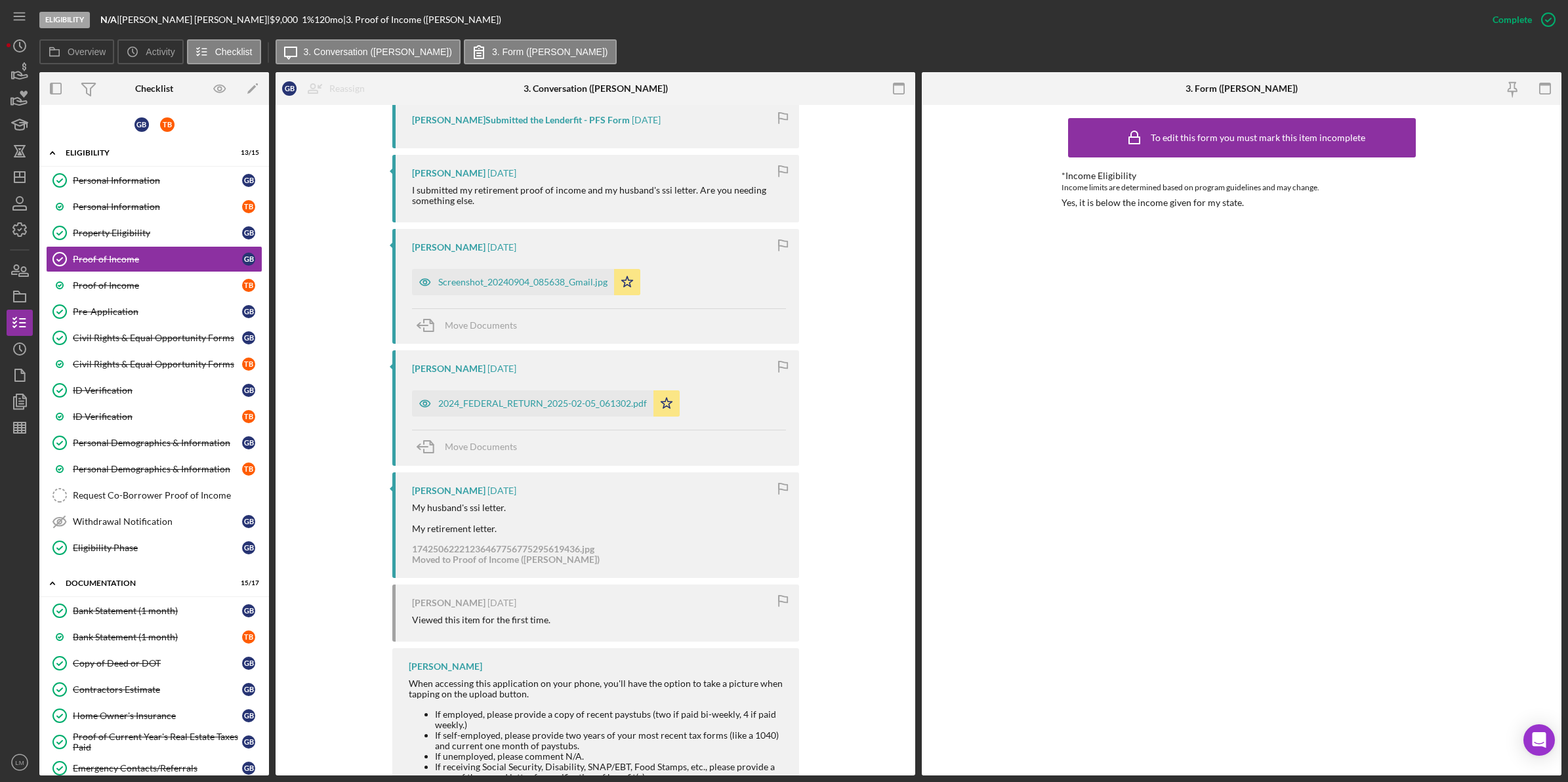
scroll to position [492, 0]
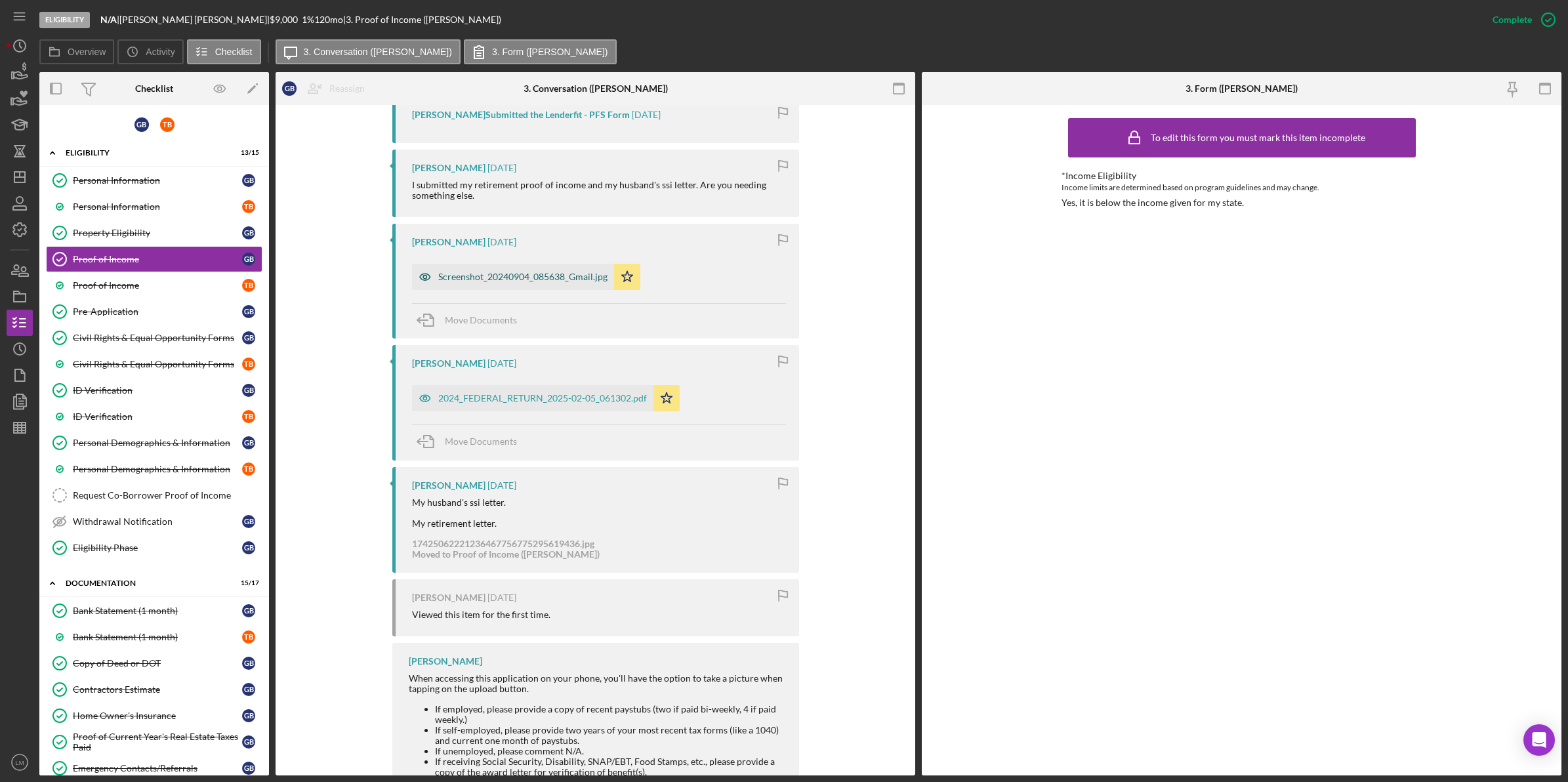
click at [515, 272] on div "Screenshot_20240904_085638_Gmail.jpg" at bounding box center [523, 277] width 169 height 11
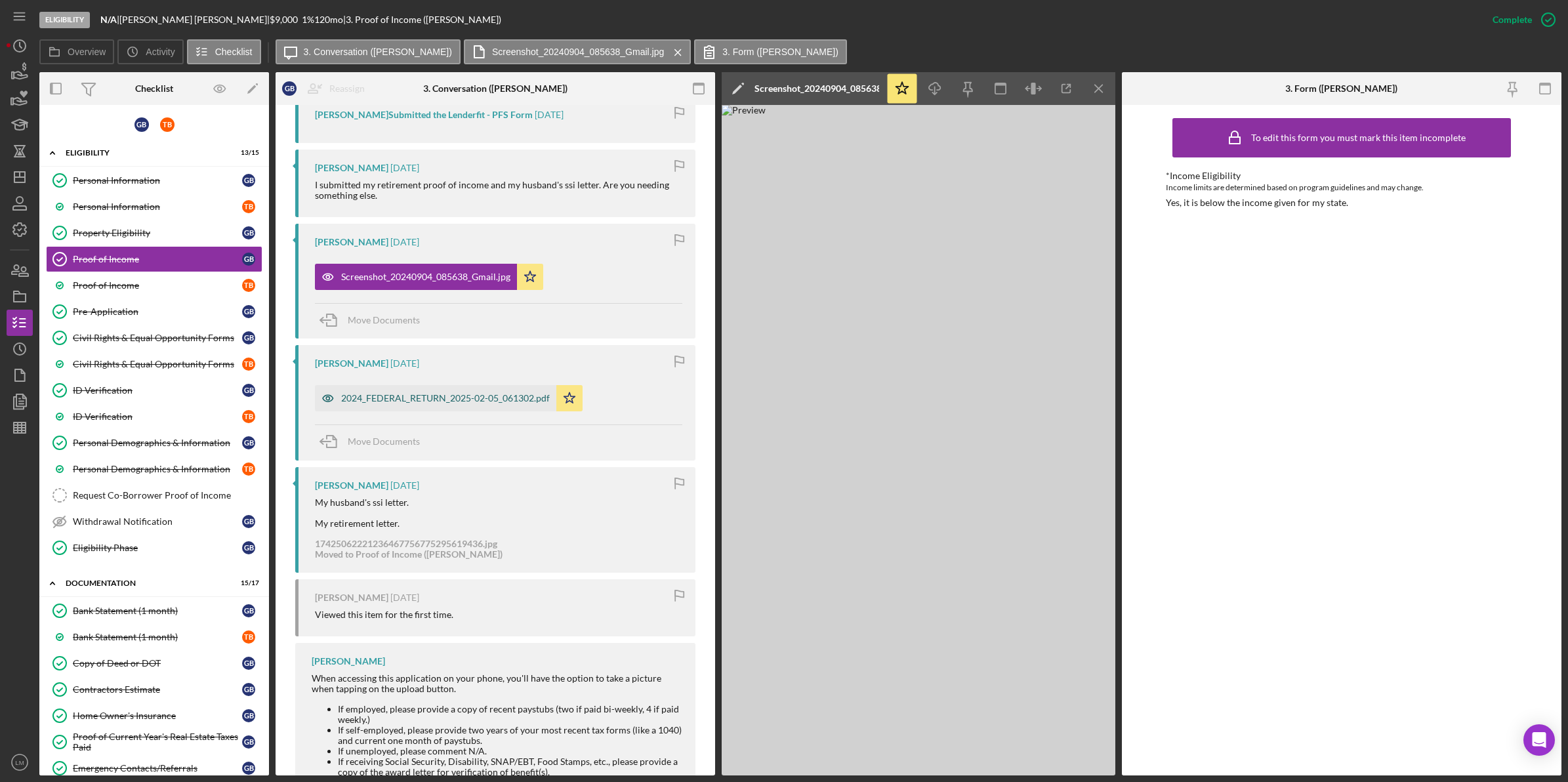
click at [483, 392] on div "2024_FEDERAL_RETURN_2025-02-05_061302.pdf" at bounding box center [436, 398] width 242 height 26
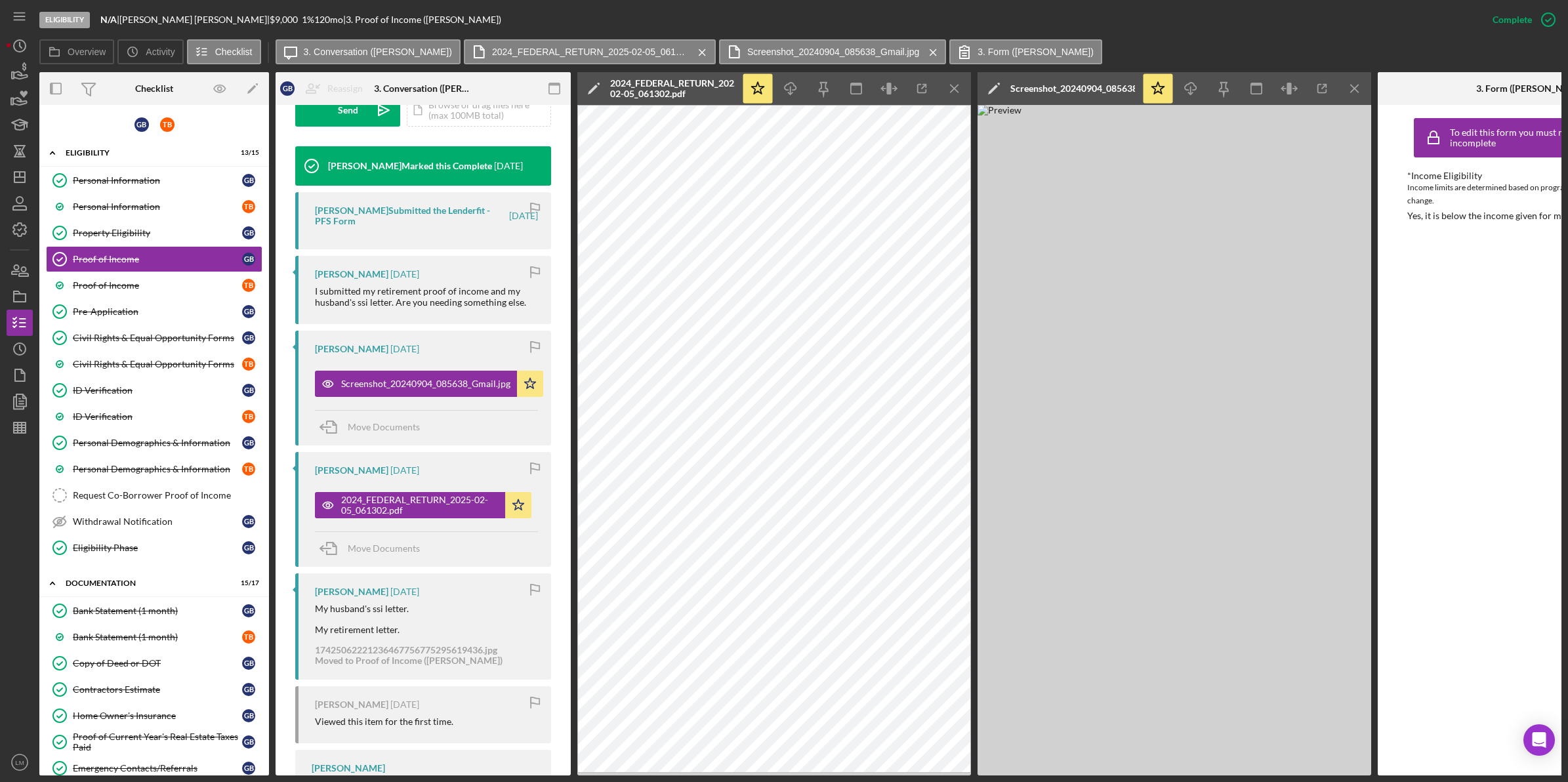
scroll to position [260, 0]
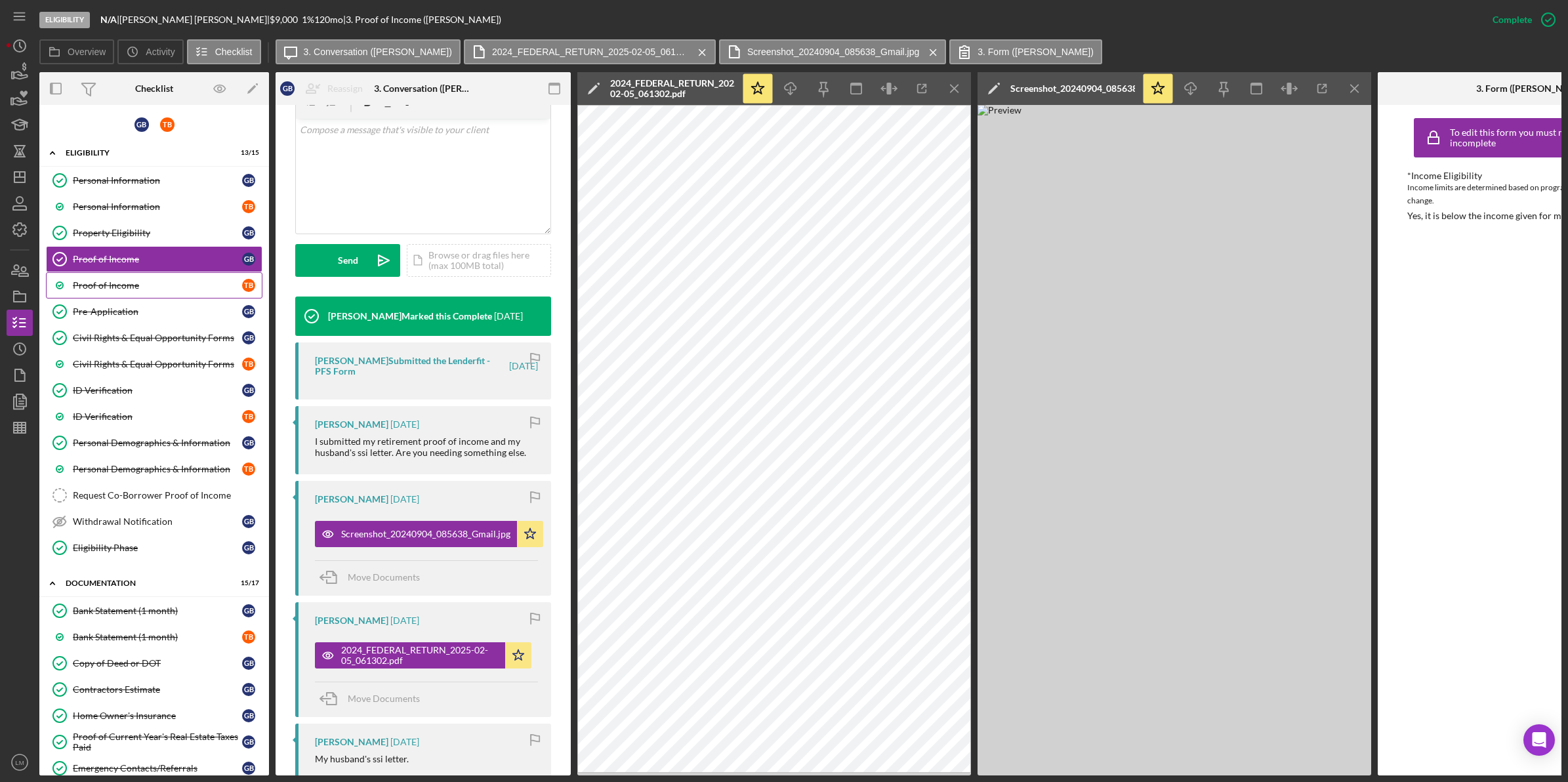
click at [149, 286] on div "Proof of Income" at bounding box center [158, 286] width 169 height 11
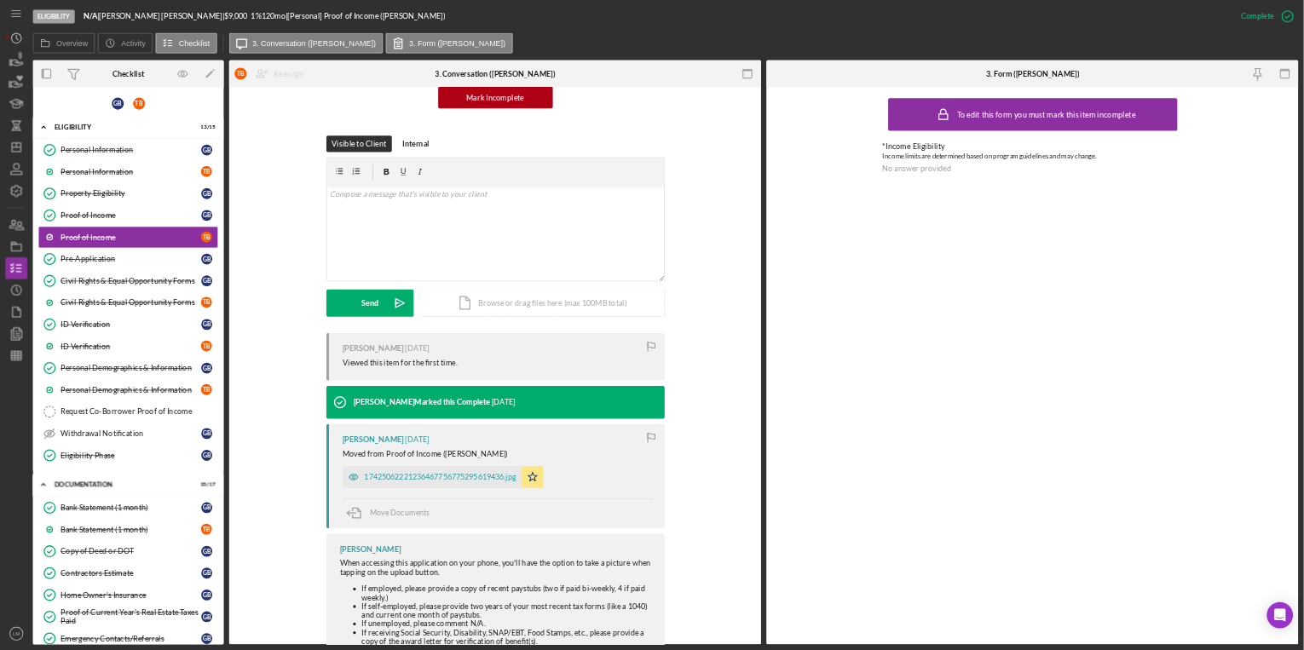
scroll to position [213, 0]
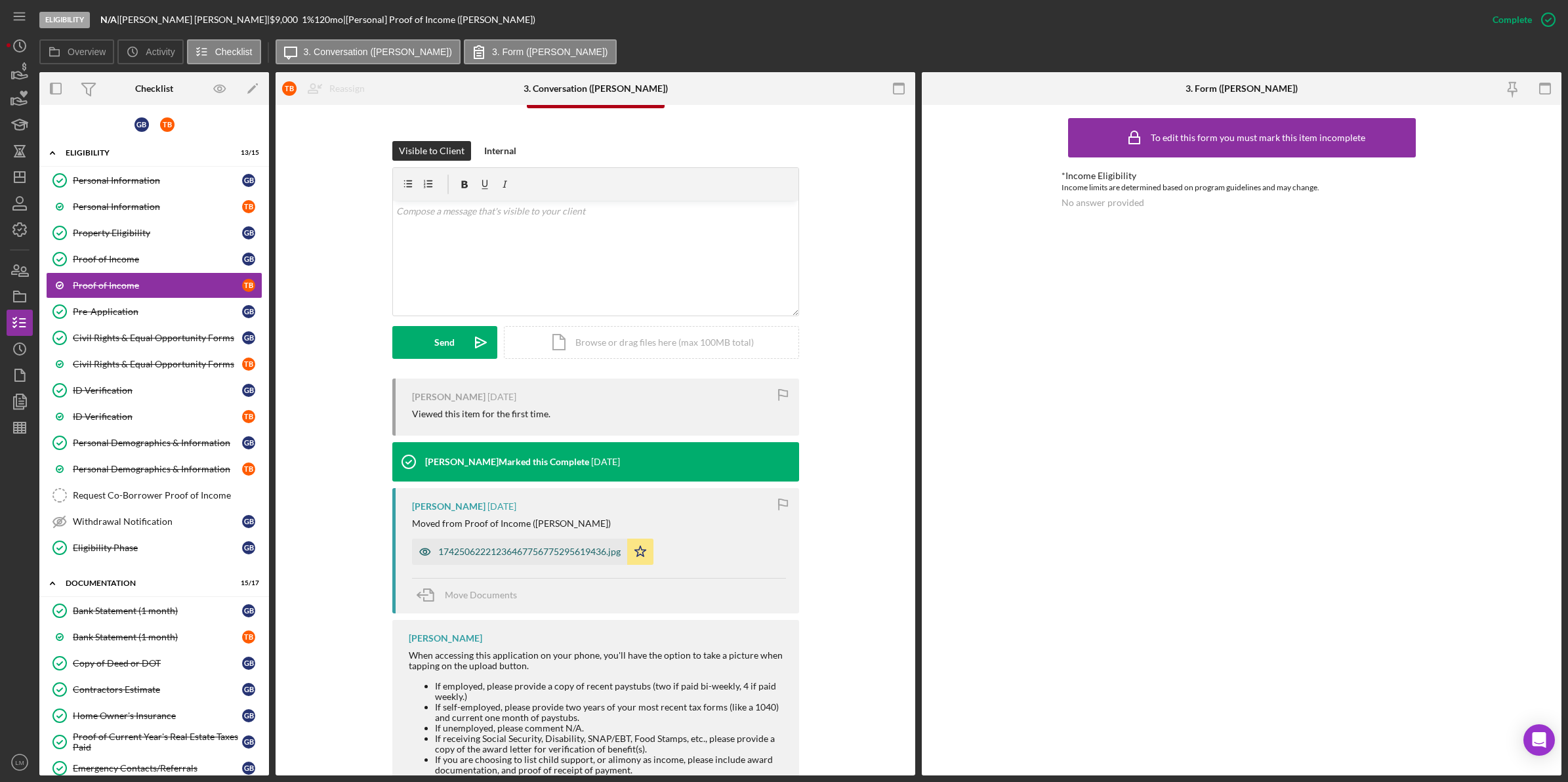
click at [560, 541] on div "17425062221236467756775295619436.jpg" at bounding box center [520, 552] width 216 height 26
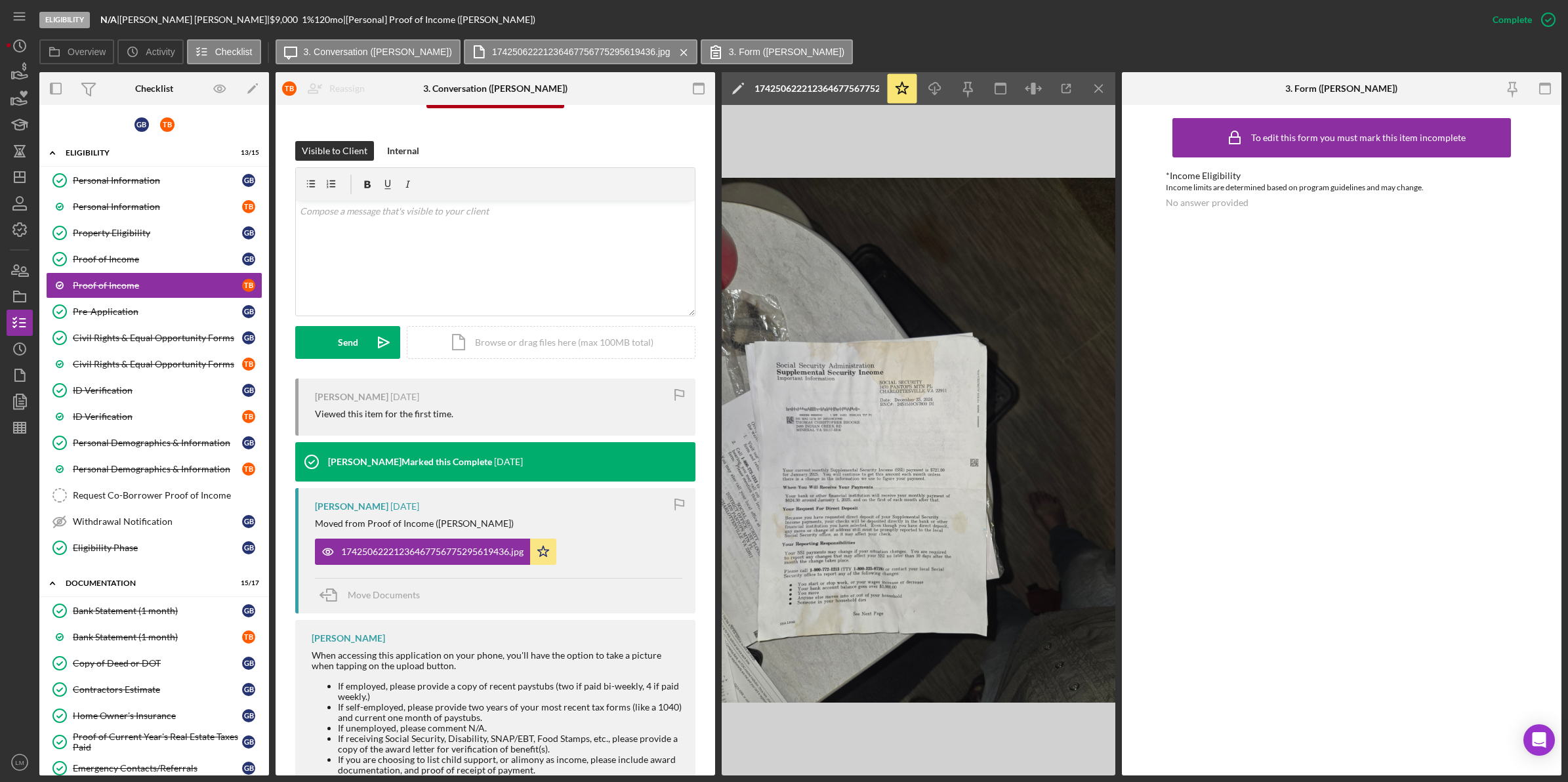
click at [922, 474] on img at bounding box center [918, 439] width 393 height 670
drag, startPoint x: 922, startPoint y: 474, endPoint x: 1154, endPoint y: 290, distance: 296.1
click at [1154, 290] on div "To edit this form you must mark this item incomplete *Income Eligibility Income…" at bounding box center [1342, 439] width 440 height 670
click at [167, 253] on link "Proof of Income Proof of Income G B" at bounding box center [154, 259] width 216 height 26
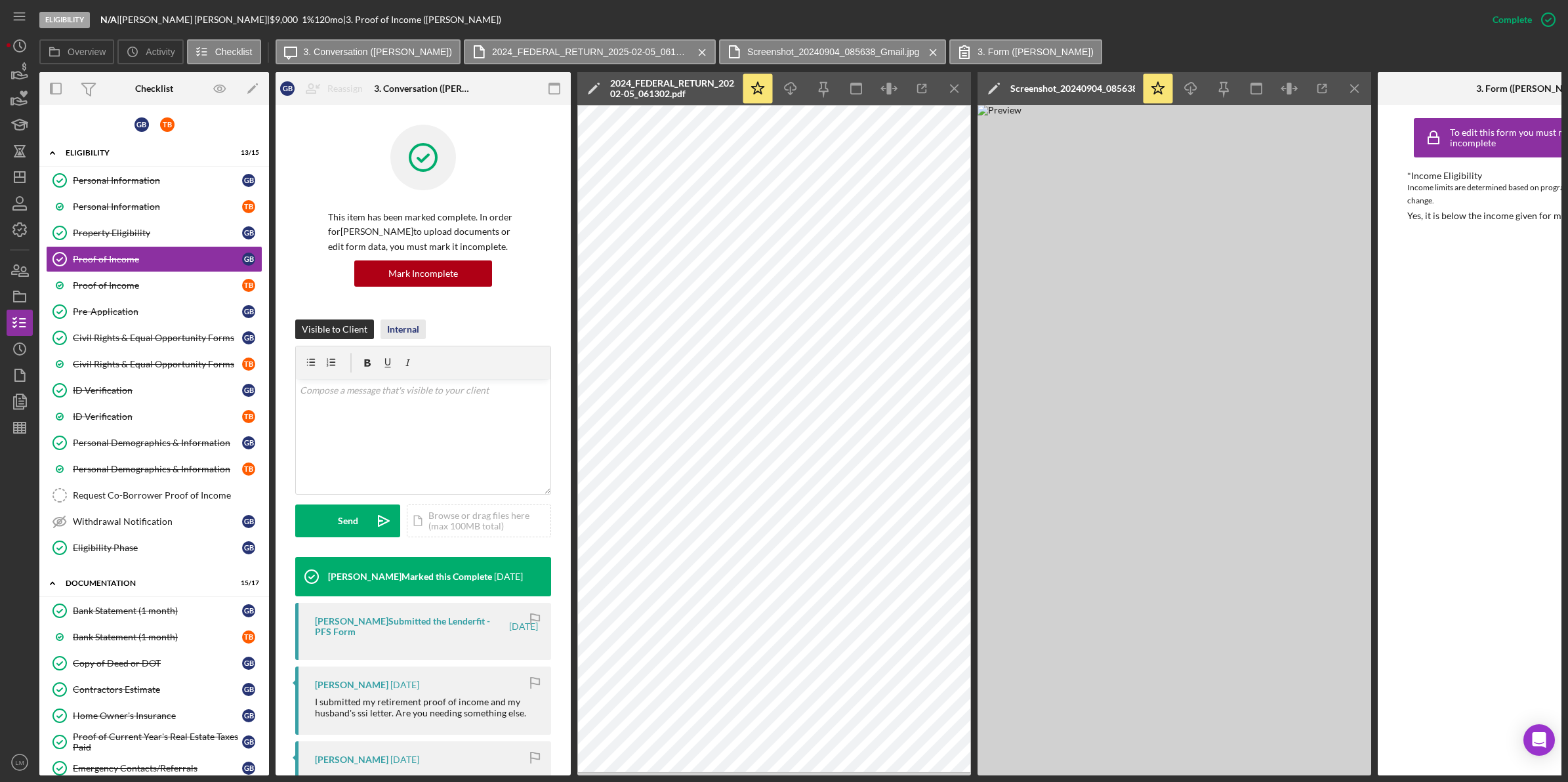
click at [407, 326] on div "Internal" at bounding box center [403, 329] width 32 height 20
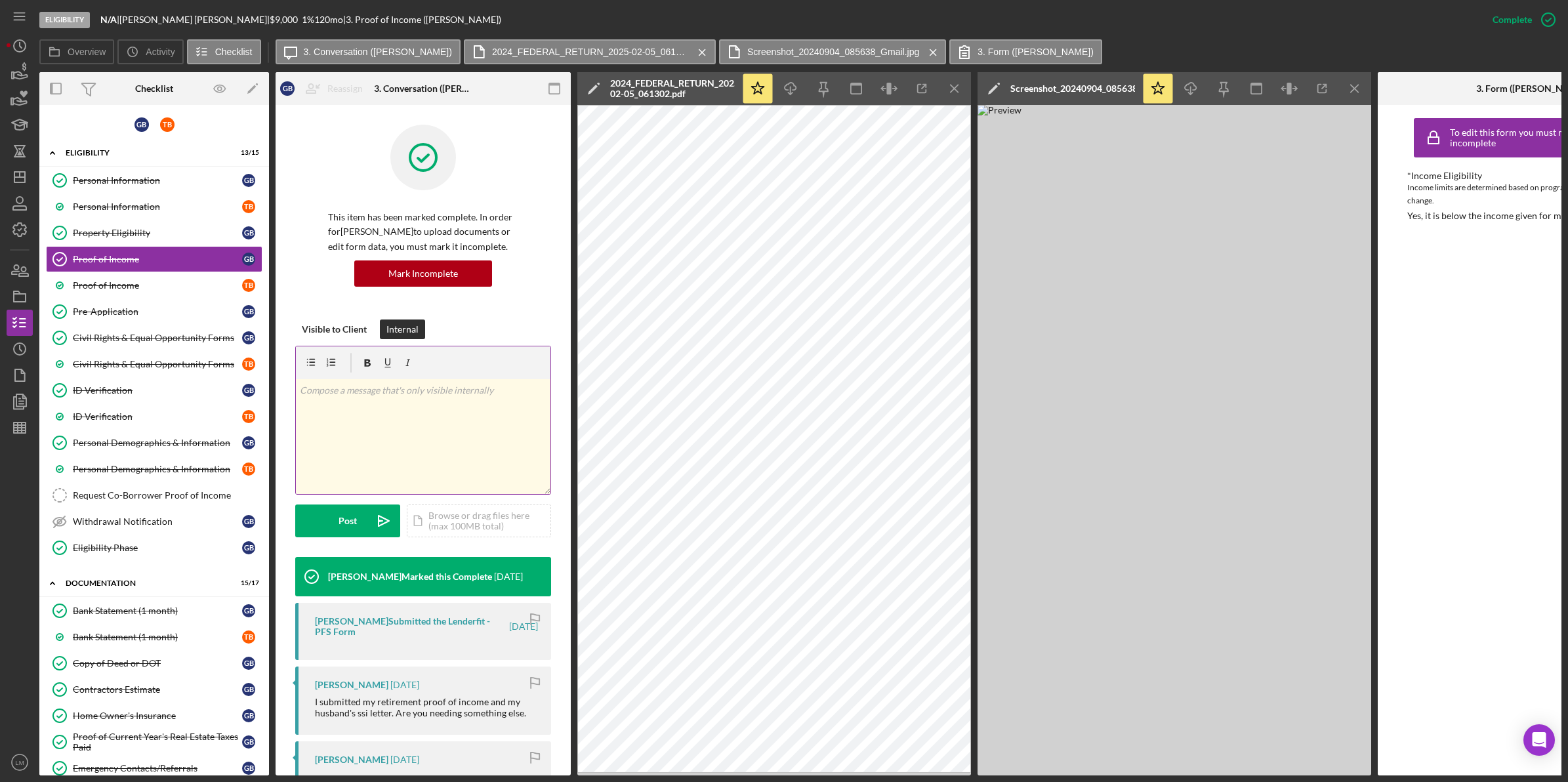
click at [411, 403] on div "v Color teal Color pink Remove color Add row above Add row below Add column bef…" at bounding box center [423, 436] width 255 height 115
click at [349, 537] on div "Post Icon/icon-invite-send Icon/Document Browse or drag files here (max 100MB t…" at bounding box center [423, 521] width 256 height 33
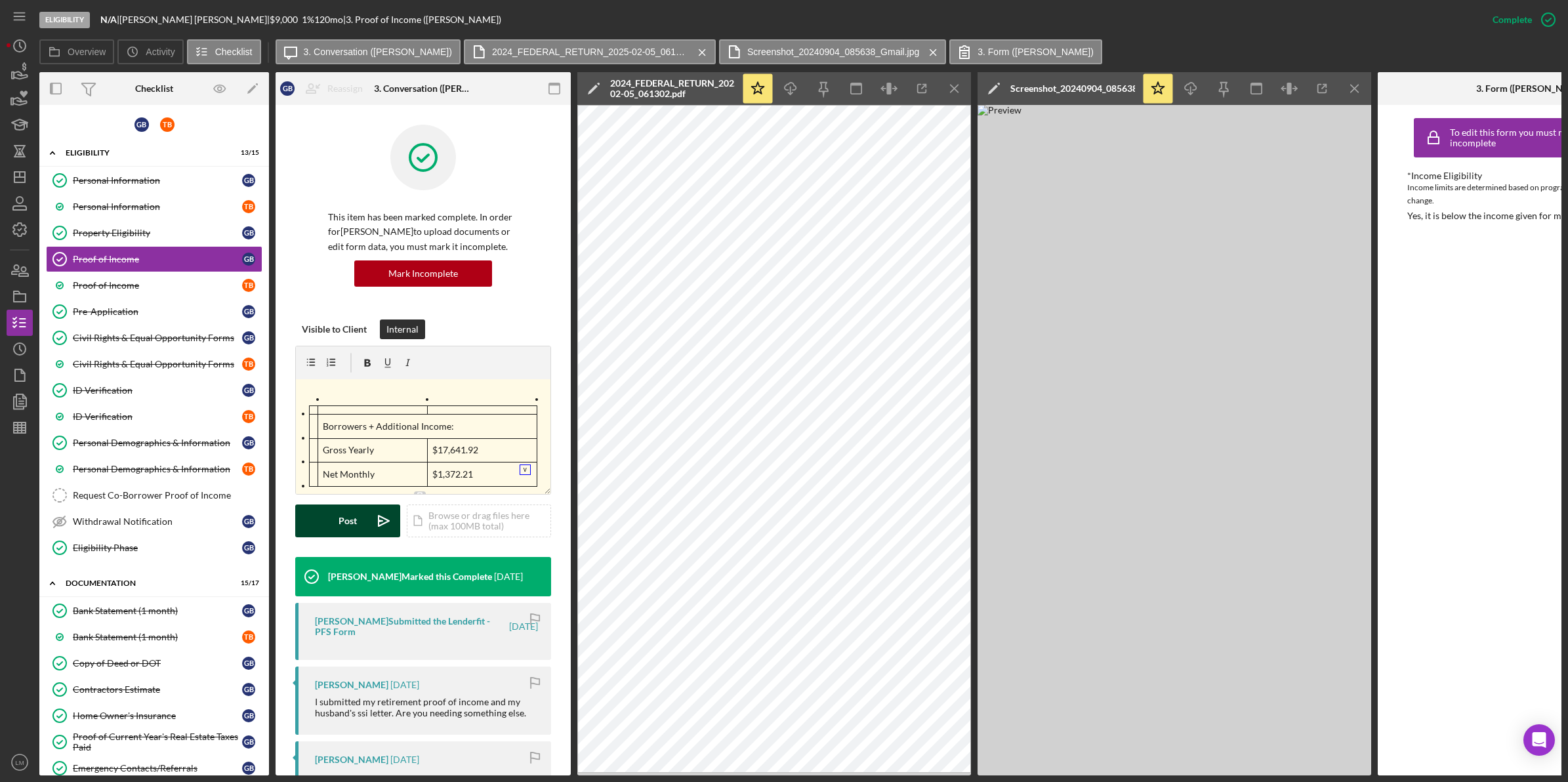
click at [349, 512] on div "Post" at bounding box center [348, 521] width 18 height 33
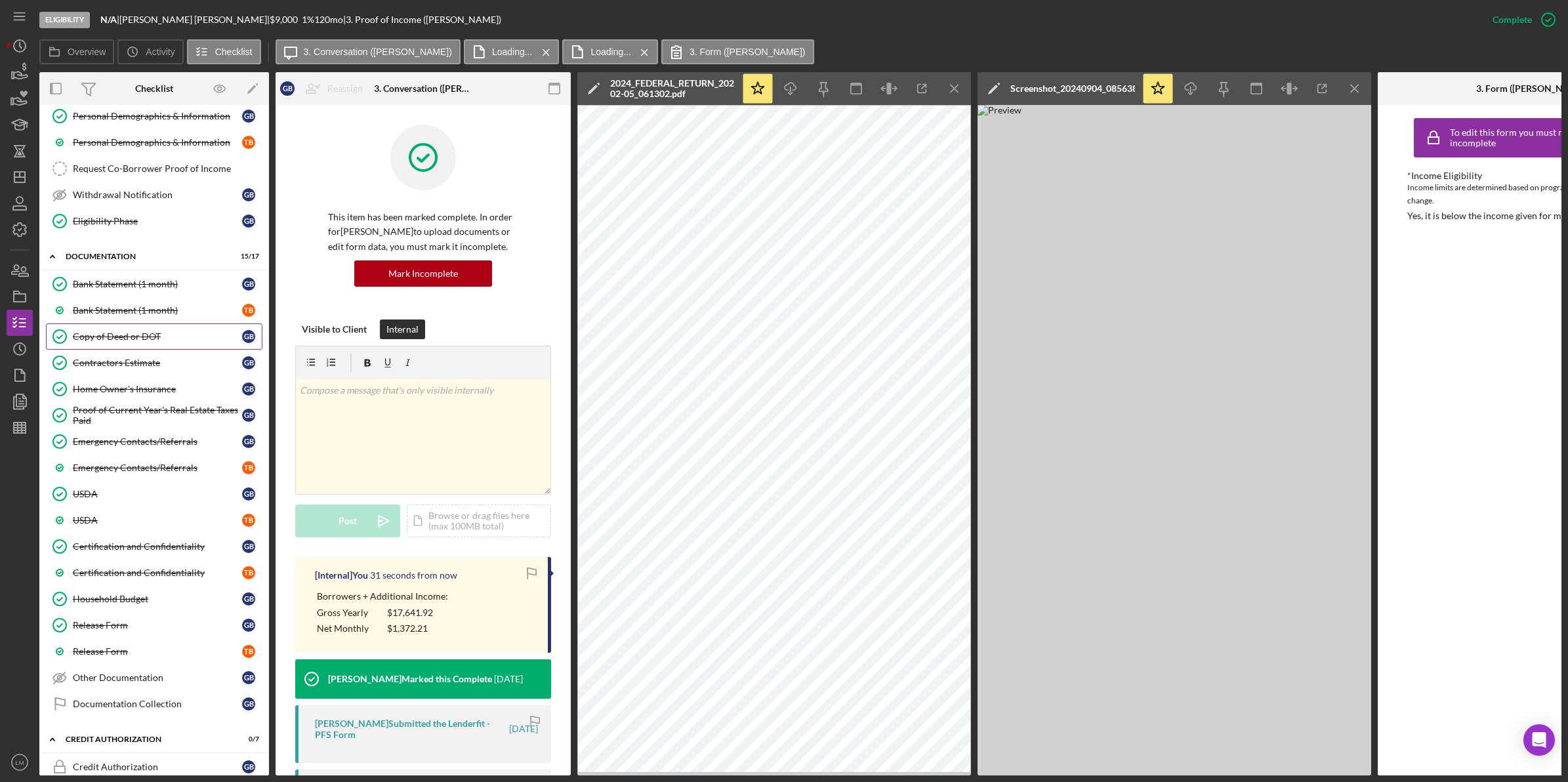
scroll to position [328, 0]
click at [133, 703] on link "Documentation Collection Documentation Collection G B" at bounding box center [154, 703] width 216 height 26
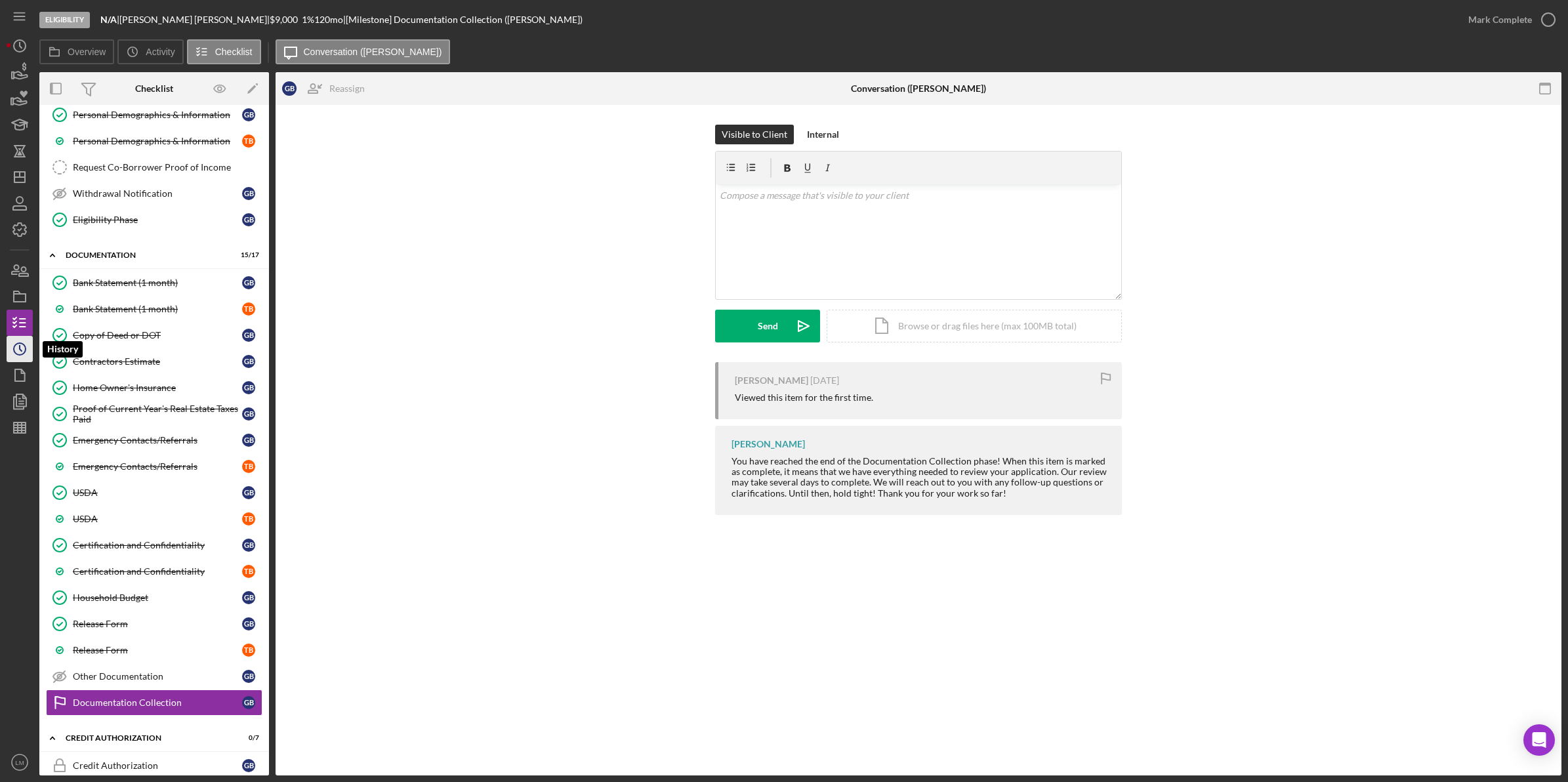
click at [12, 348] on icon "Icon/History" at bounding box center [19, 349] width 33 height 33
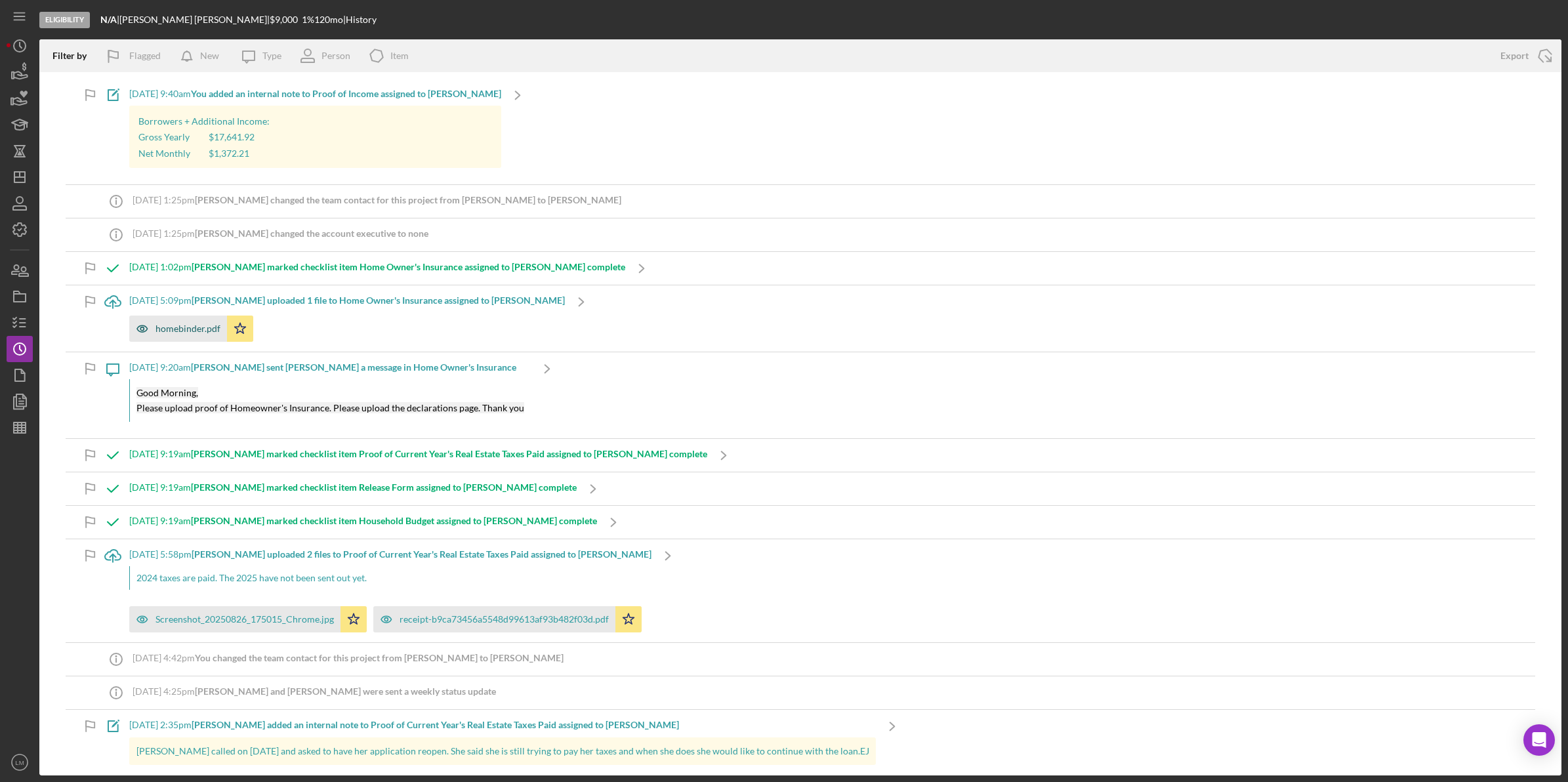
click at [185, 328] on div "homebinder.pdf" at bounding box center [188, 329] width 65 height 11
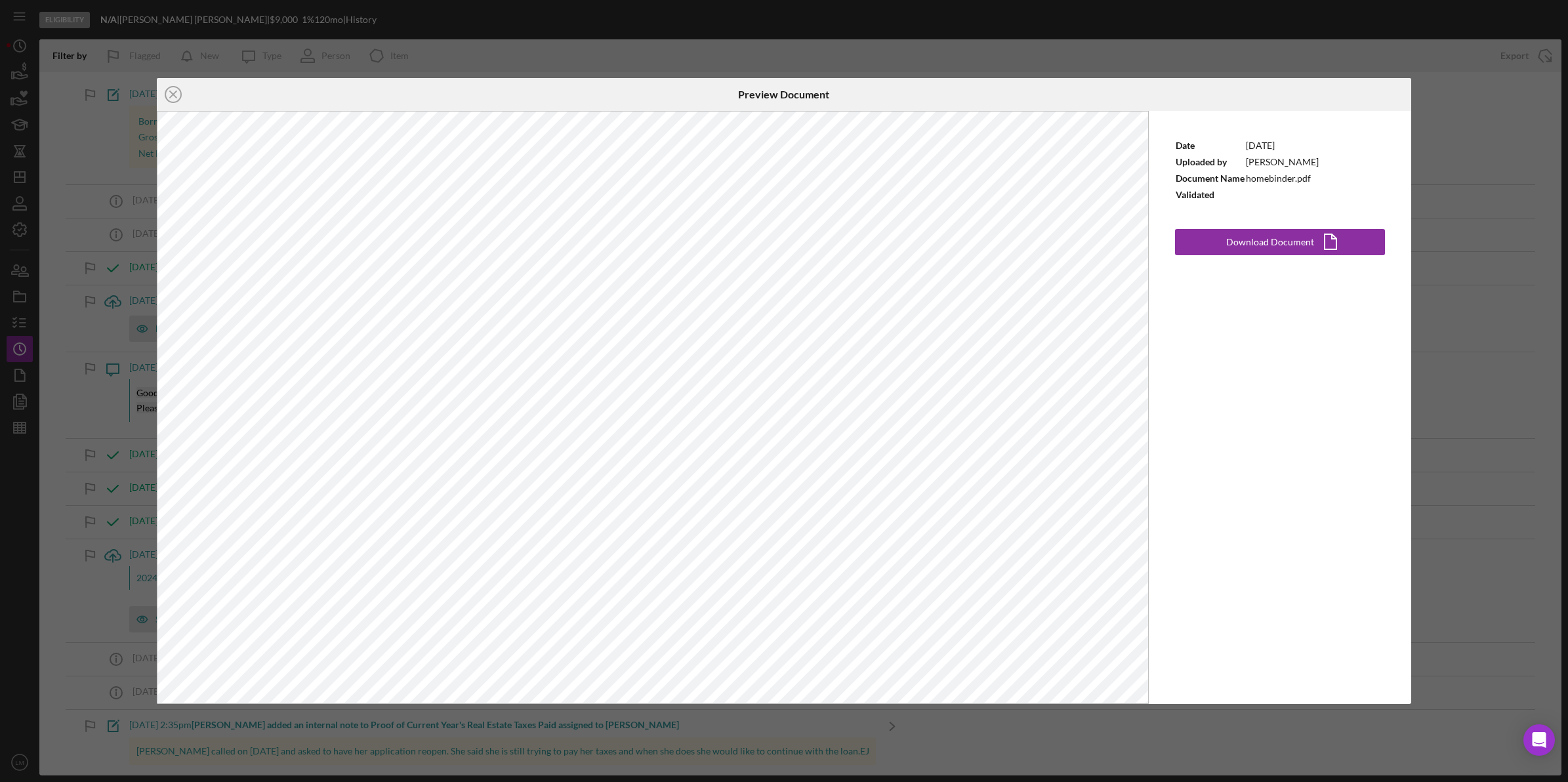
click at [673, 78] on div "Preview Document" at bounding box center [784, 94] width 418 height 33
click at [638, 50] on div "Icon/Close Preview Document Date 9/5/2025 Uploaded by Geraldine Brooks Document…" at bounding box center [784, 391] width 1568 height 782
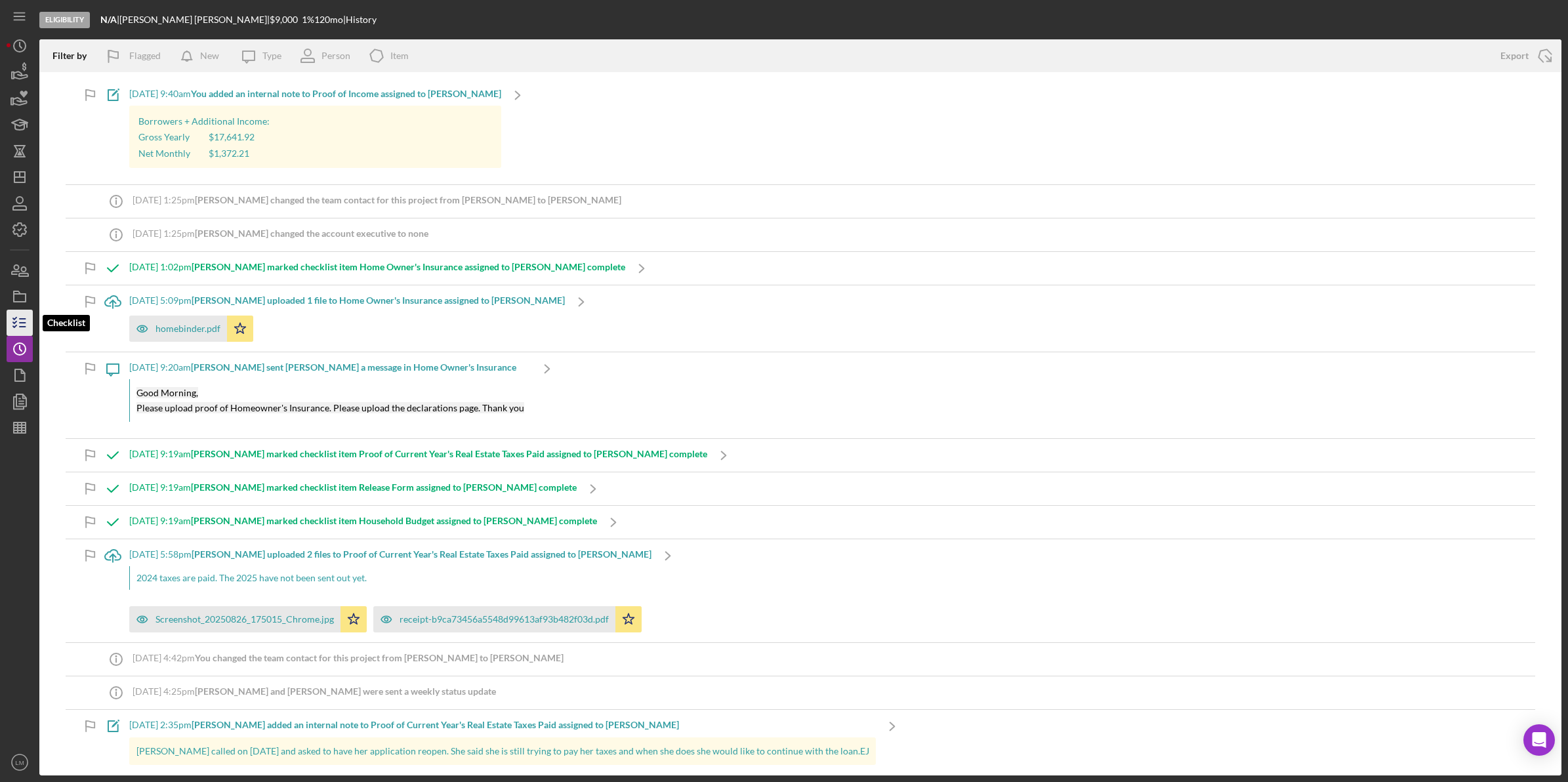
click at [25, 327] on line "button" at bounding box center [23, 327] width 6 height 0
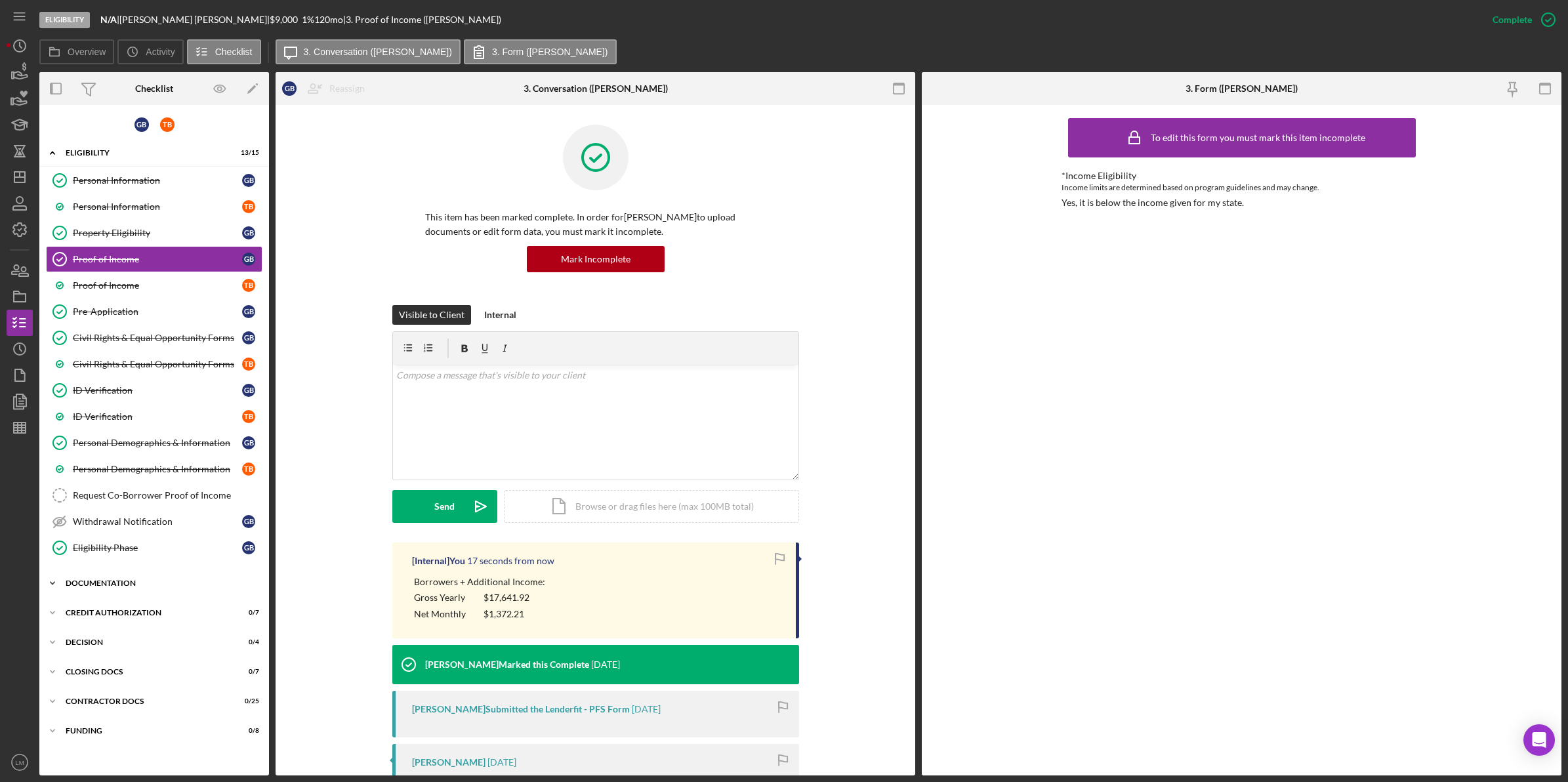
click at [132, 587] on div "Documentation" at bounding box center [159, 583] width 187 height 8
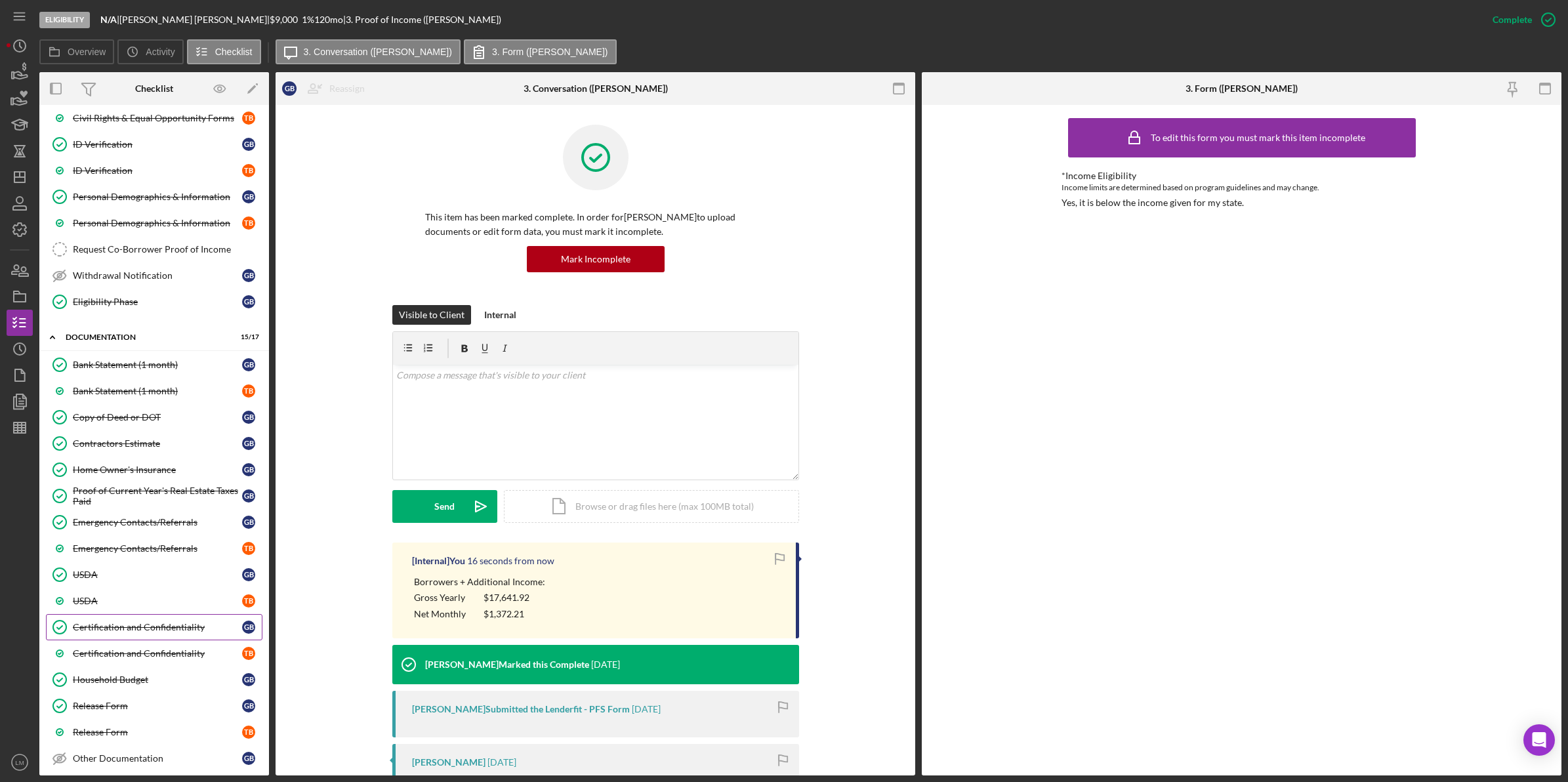
scroll to position [438, 0]
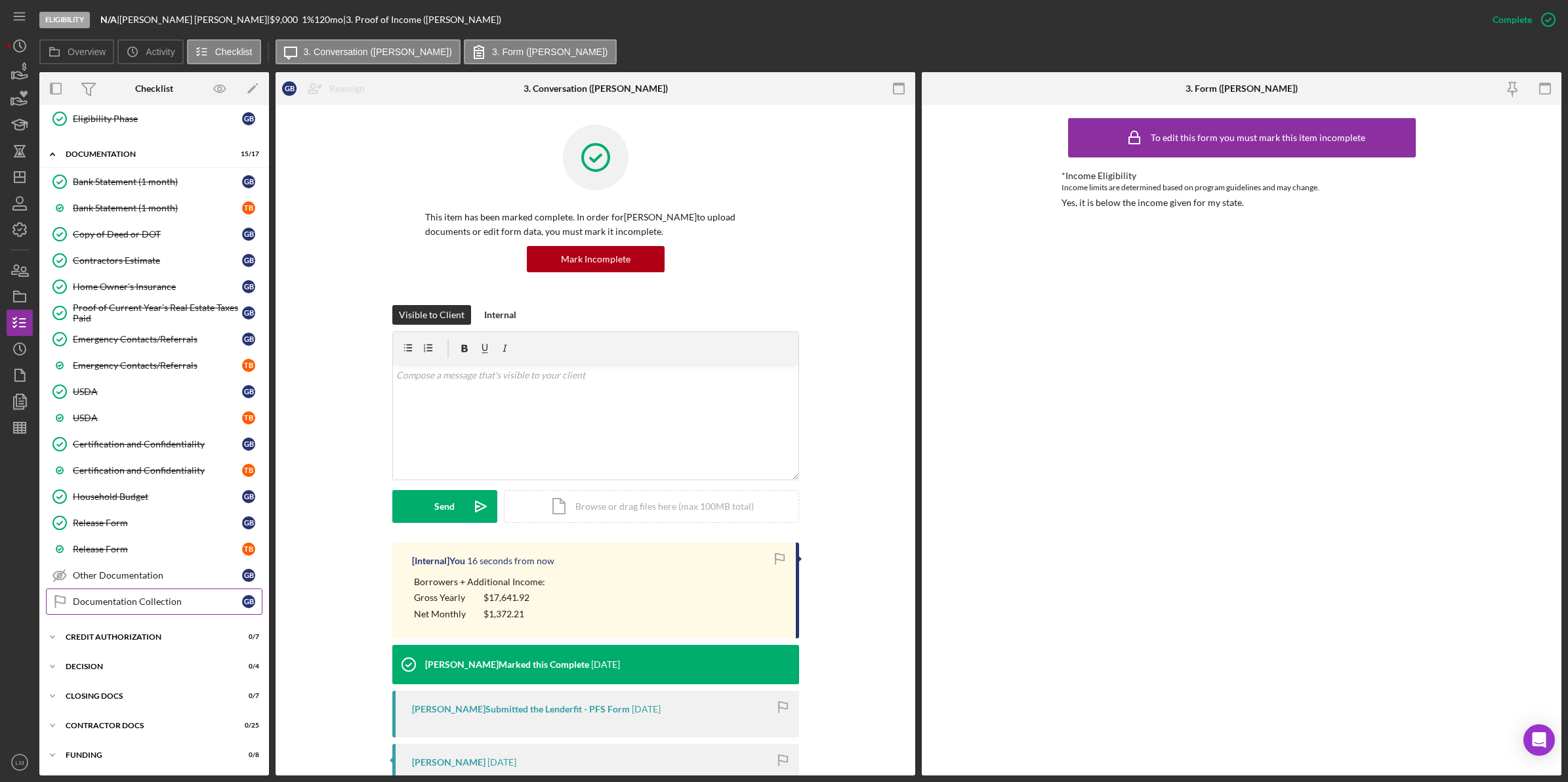
click at [125, 606] on div "Documentation Collection" at bounding box center [158, 602] width 169 height 11
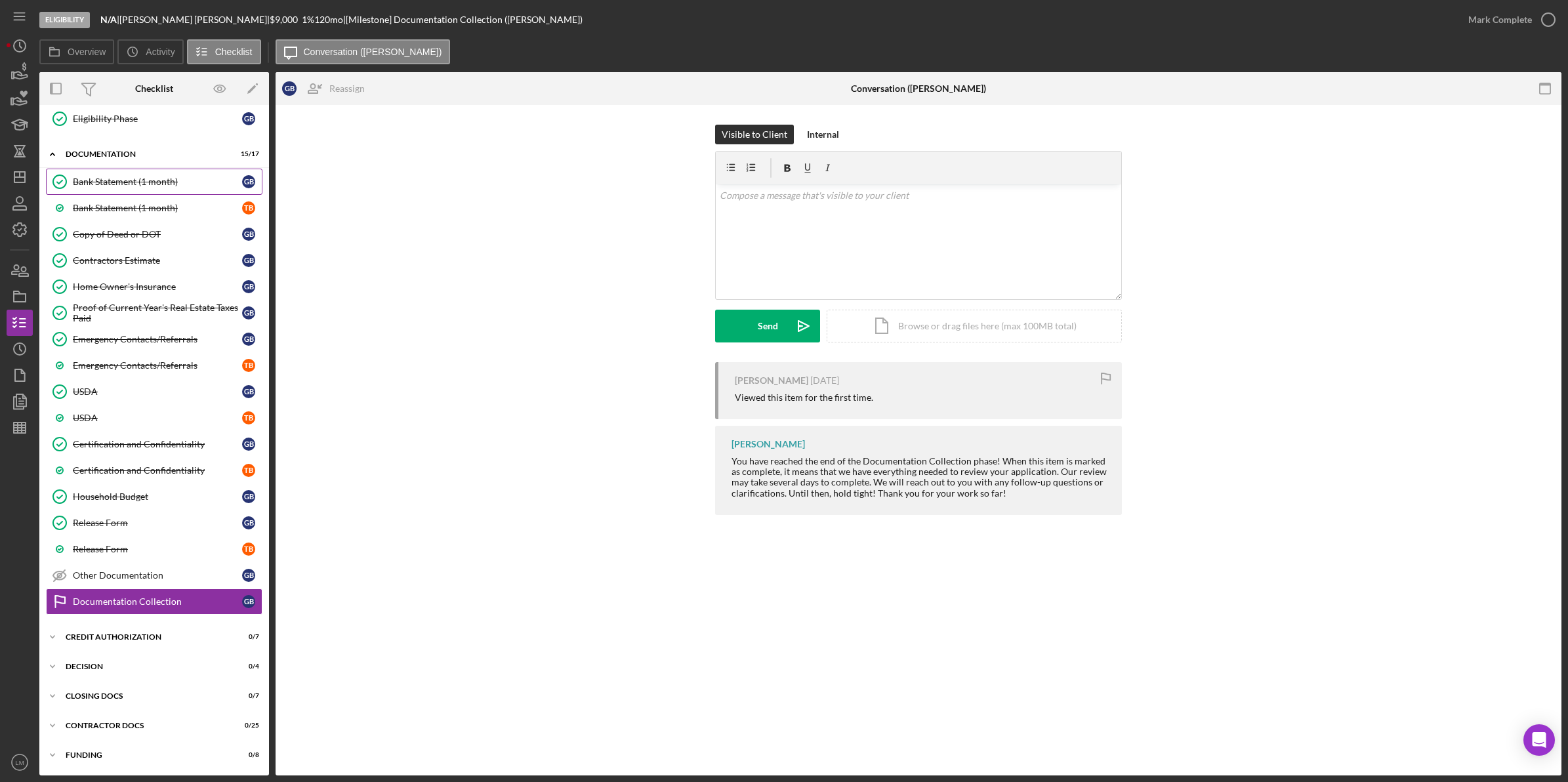
click at [79, 179] on div "Bank Statement (1 month)" at bounding box center [158, 182] width 169 height 11
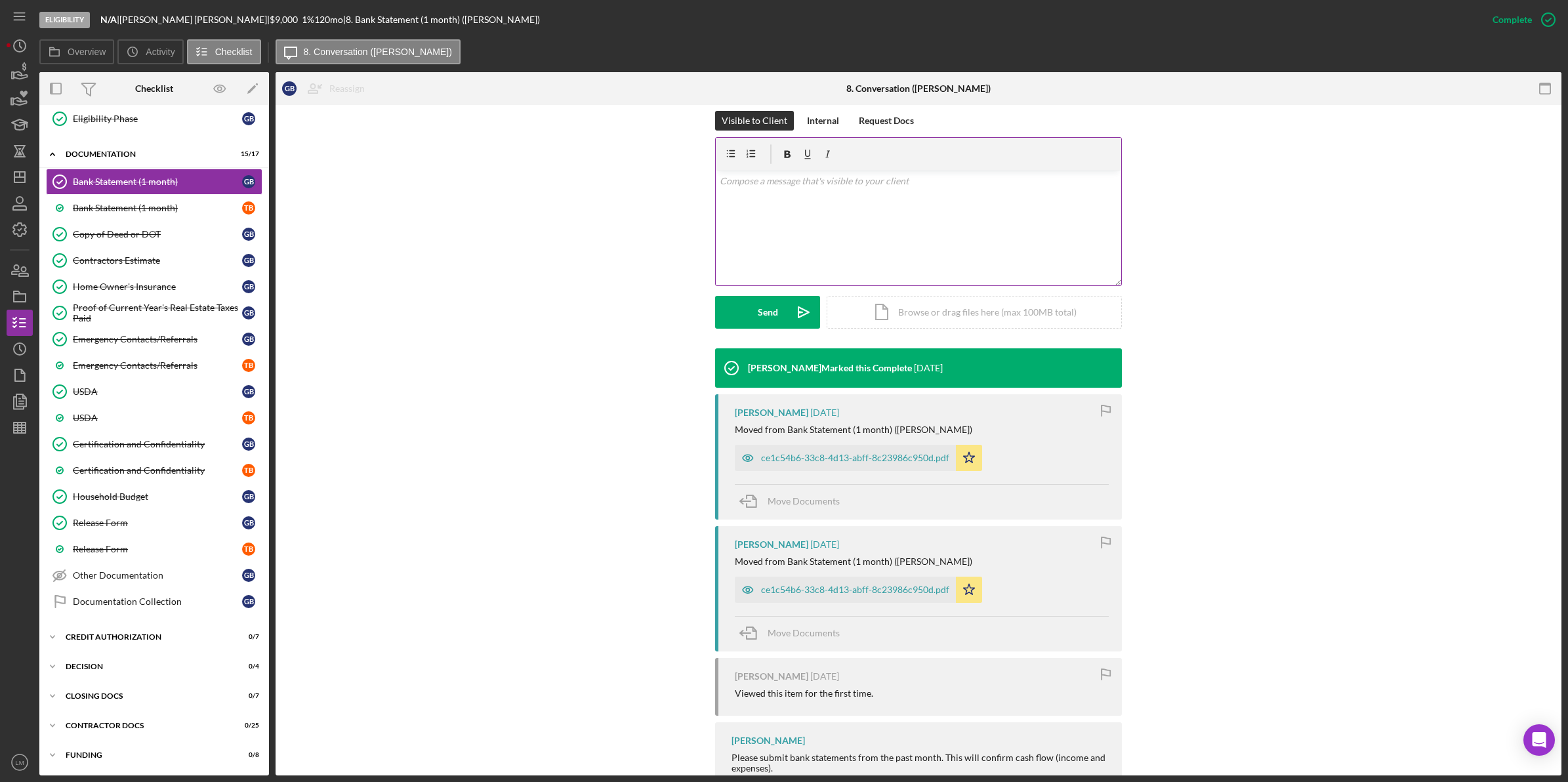
scroll to position [246, 0]
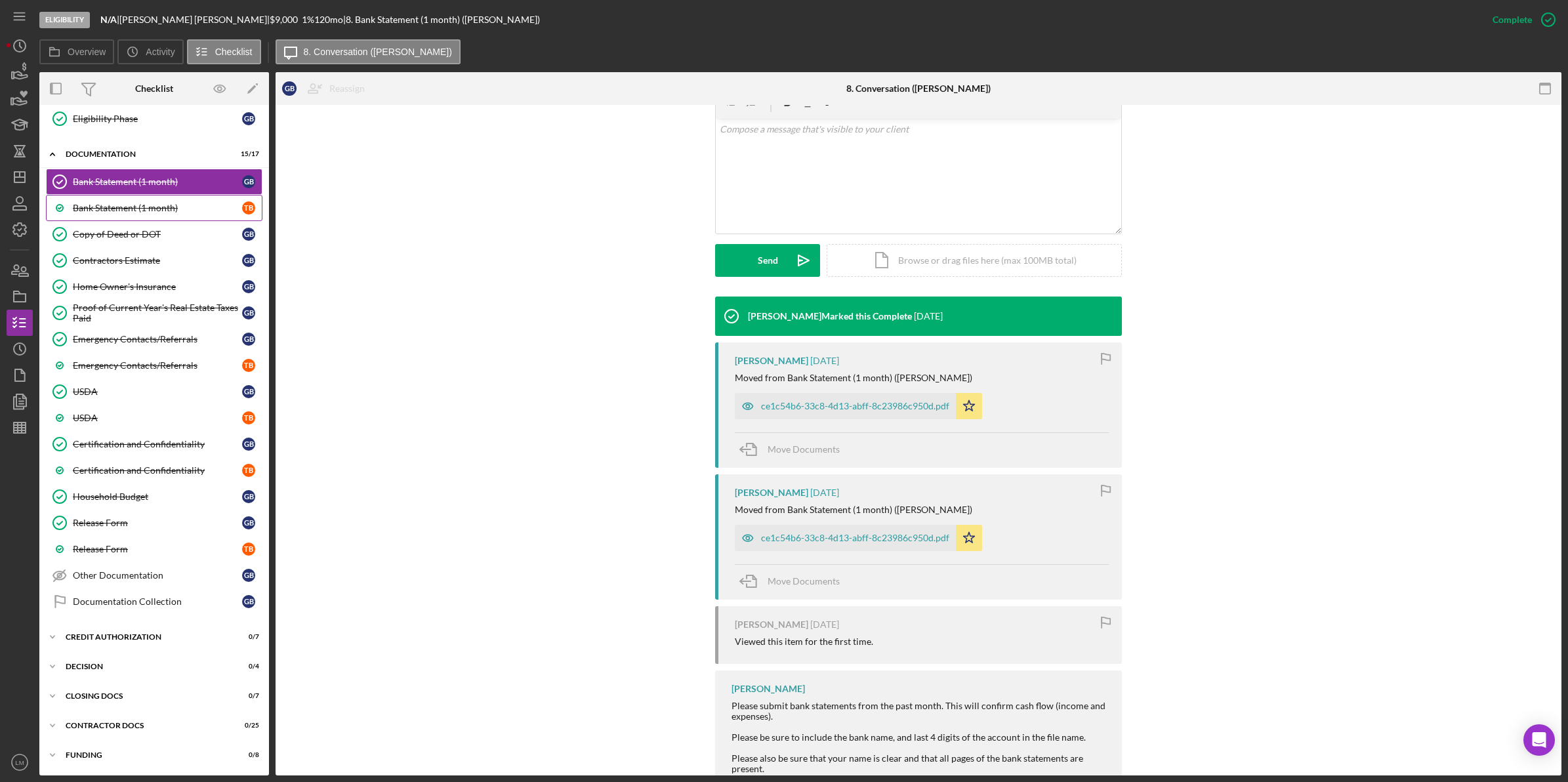
click at [138, 195] on link "Bank Statement (1 month) T B" at bounding box center [154, 208] width 216 height 26
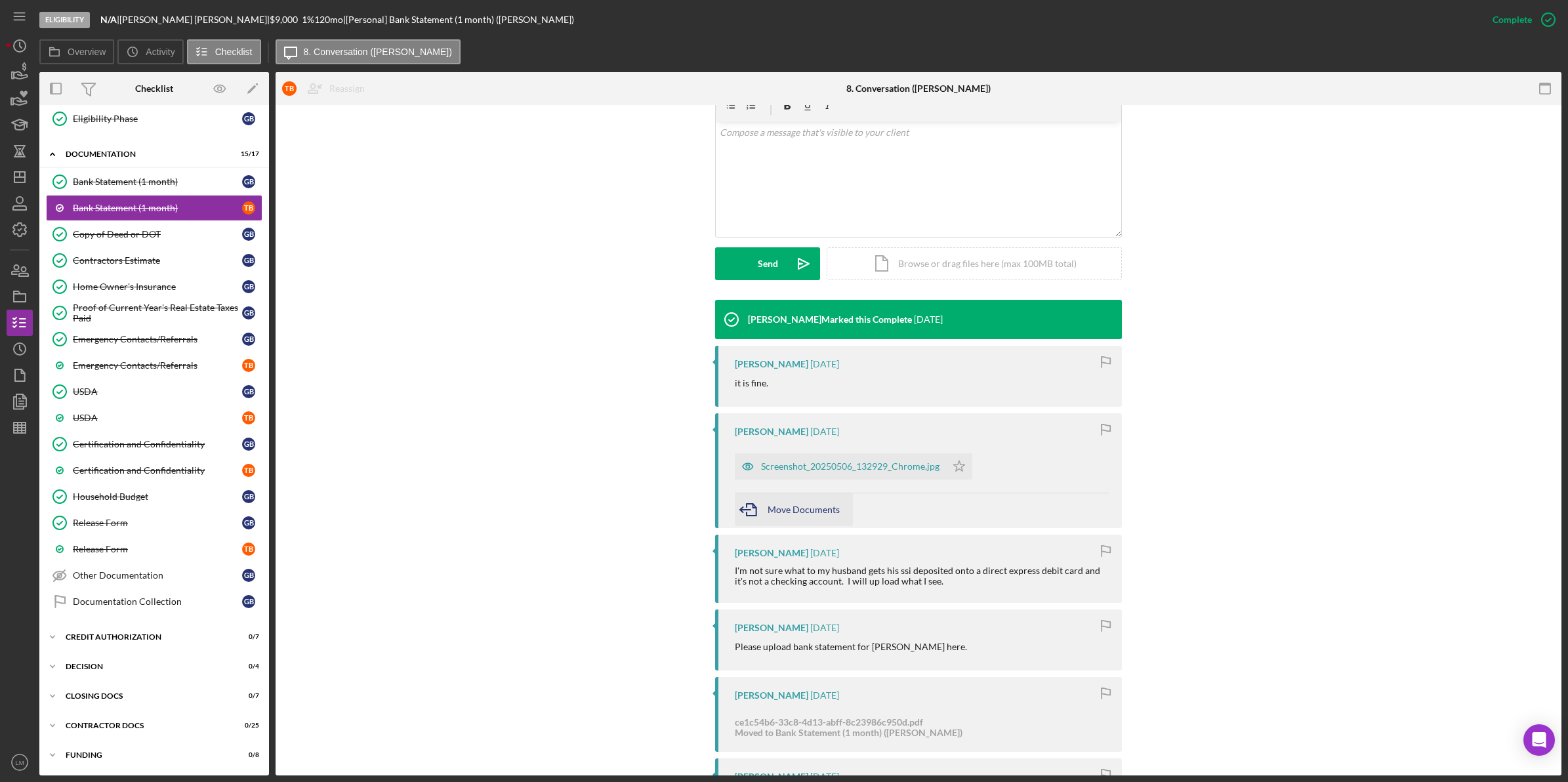
scroll to position [246, 0]
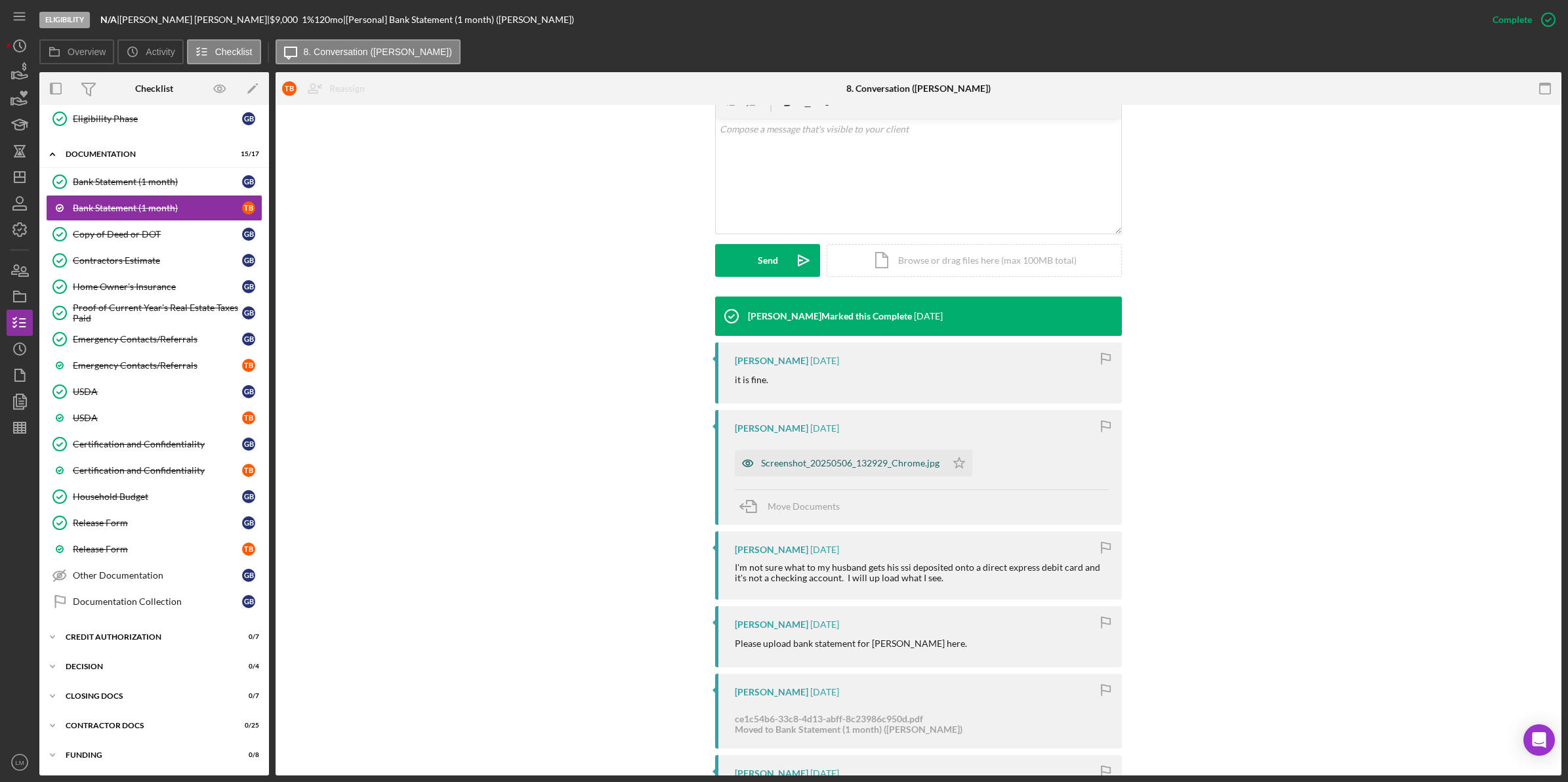
click at [857, 465] on div "Screenshot_20250506_132929_Chrome.jpg" at bounding box center [851, 463] width 179 height 11
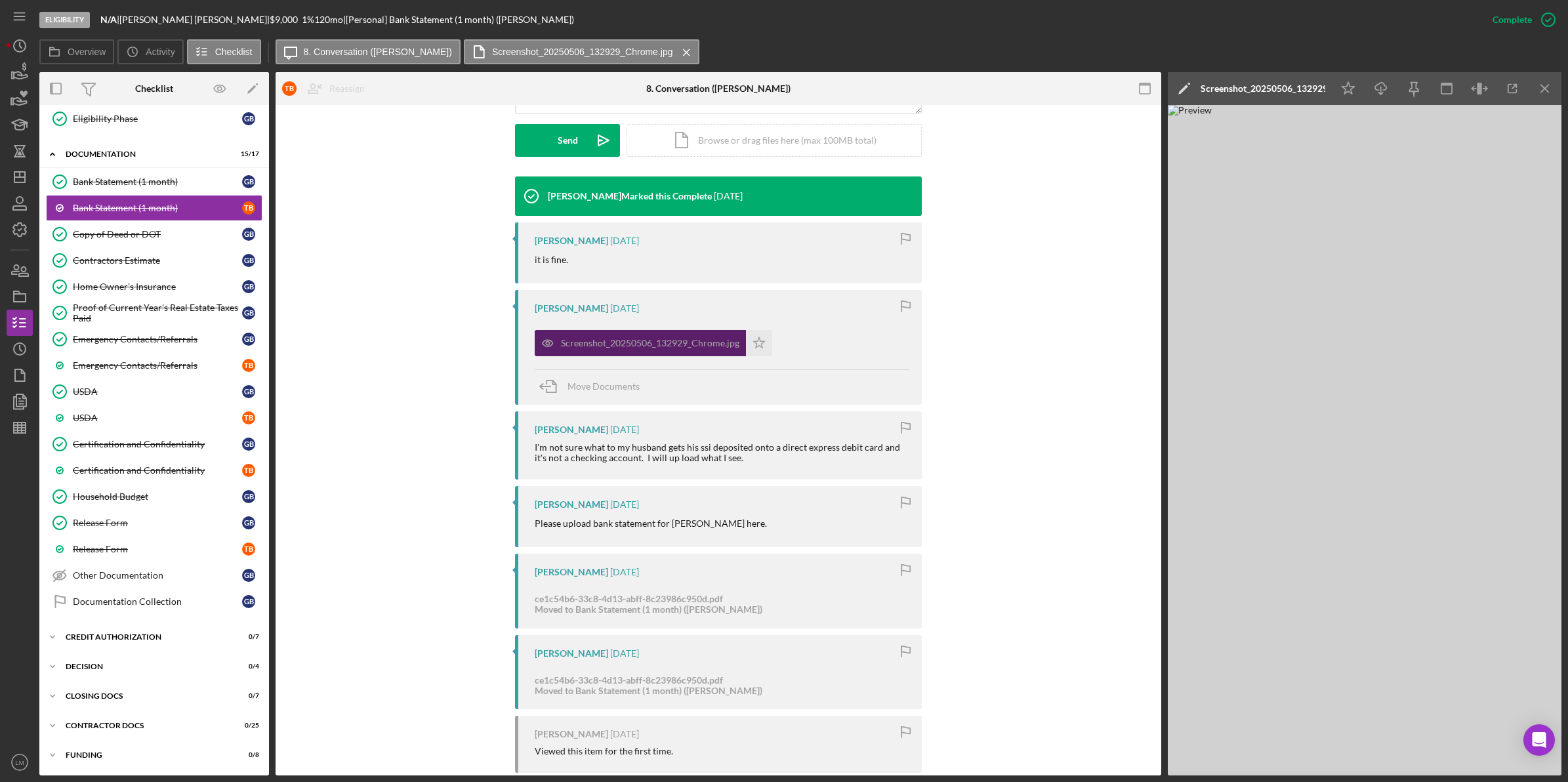
scroll to position [328, 0]
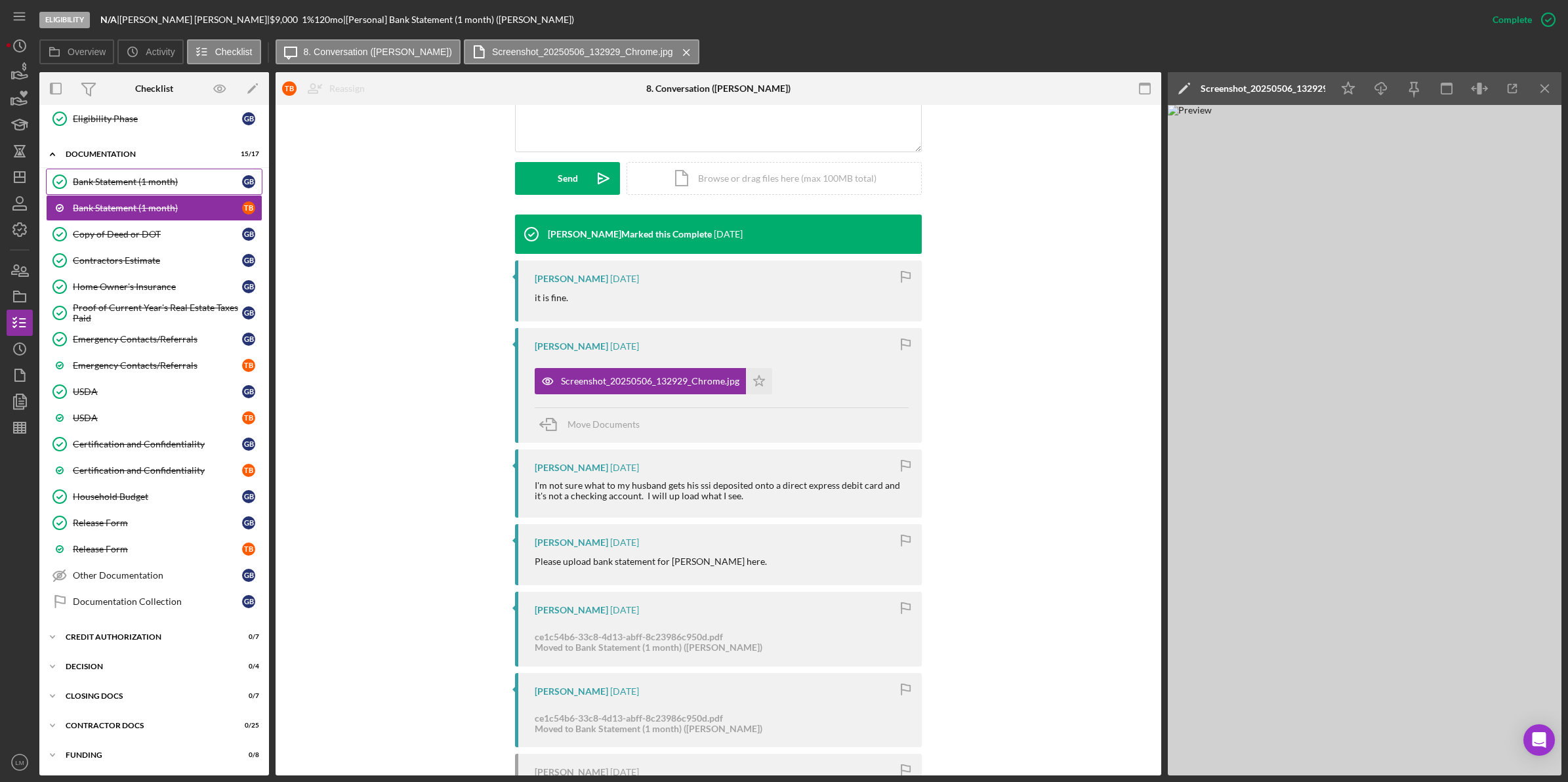
click at [122, 176] on div "Bank Statement (1 month)" at bounding box center [158, 182] width 169 height 11
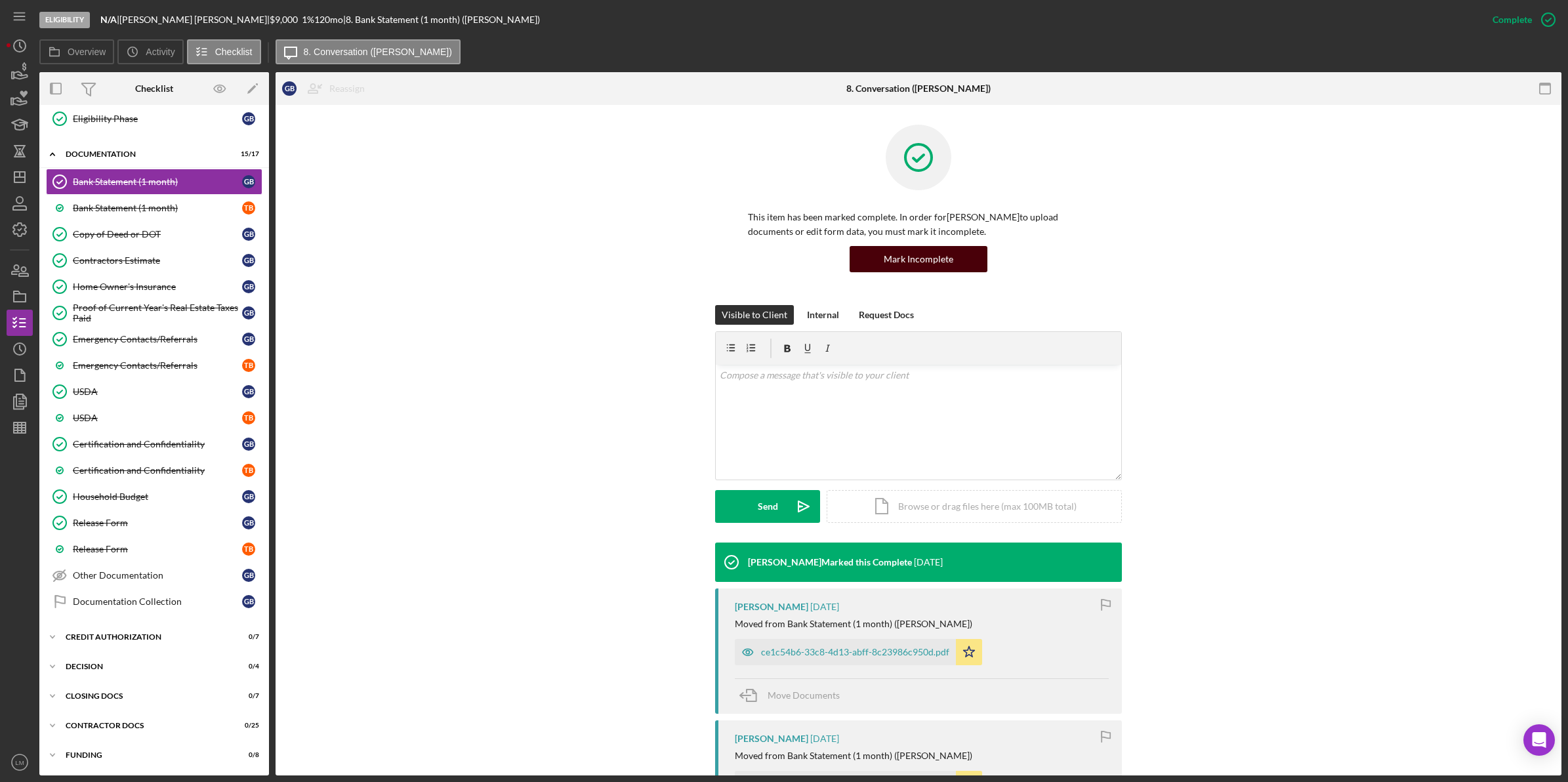
click at [910, 264] on div "Mark Incomplete" at bounding box center [918, 259] width 69 height 26
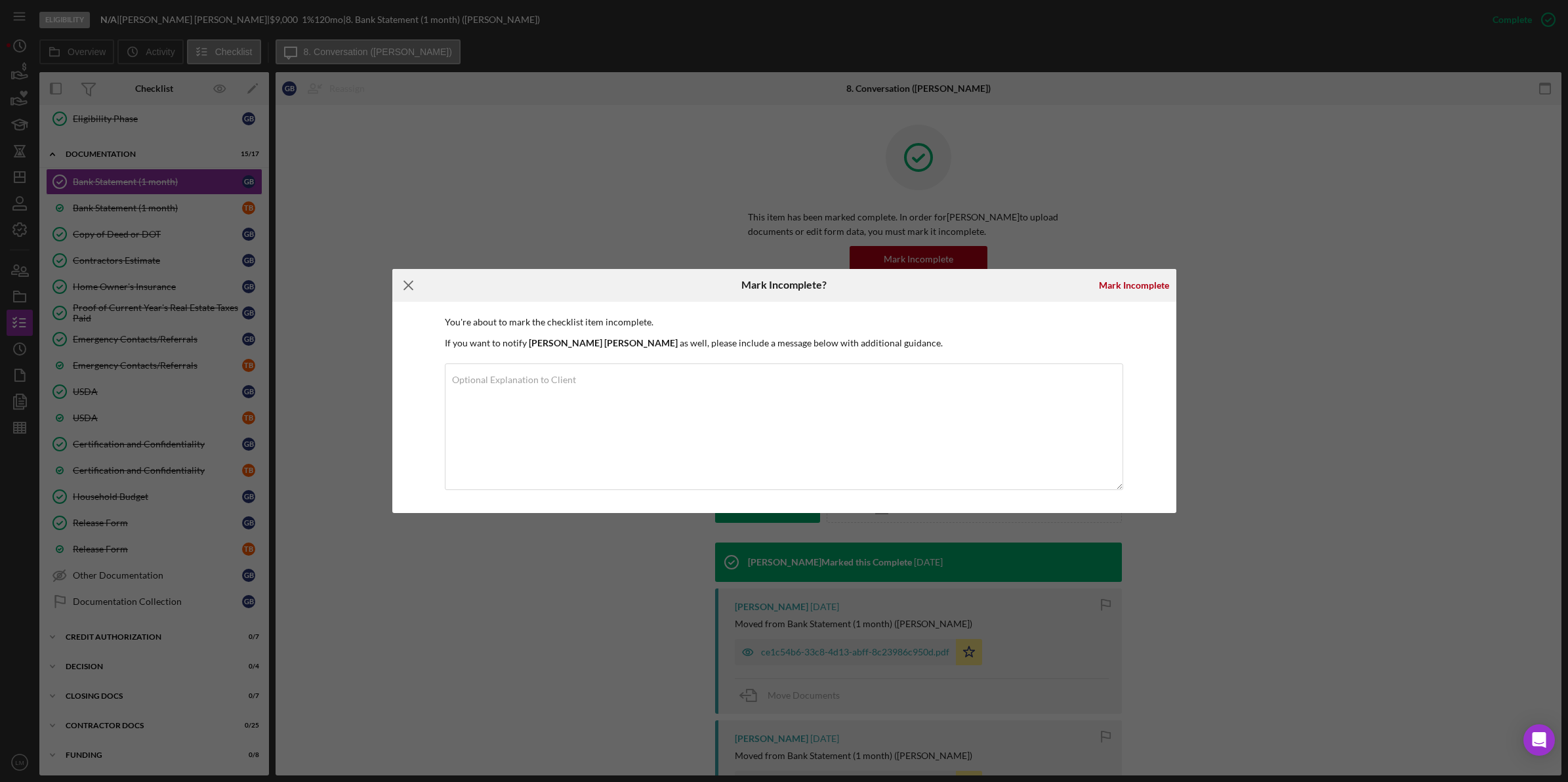
click at [398, 282] on icon "Icon/Menu Close" at bounding box center [409, 285] width 33 height 33
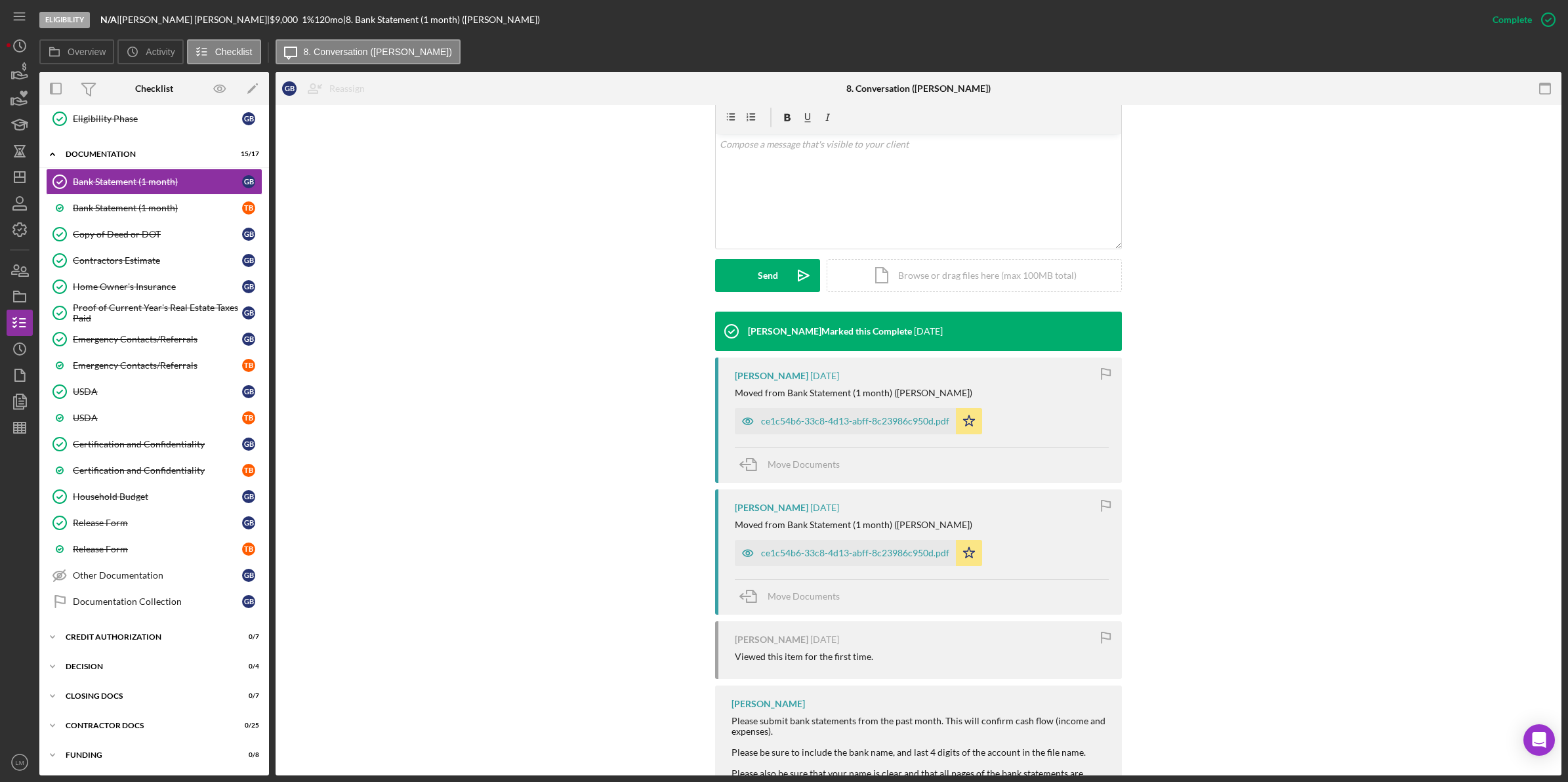
scroll to position [246, 0]
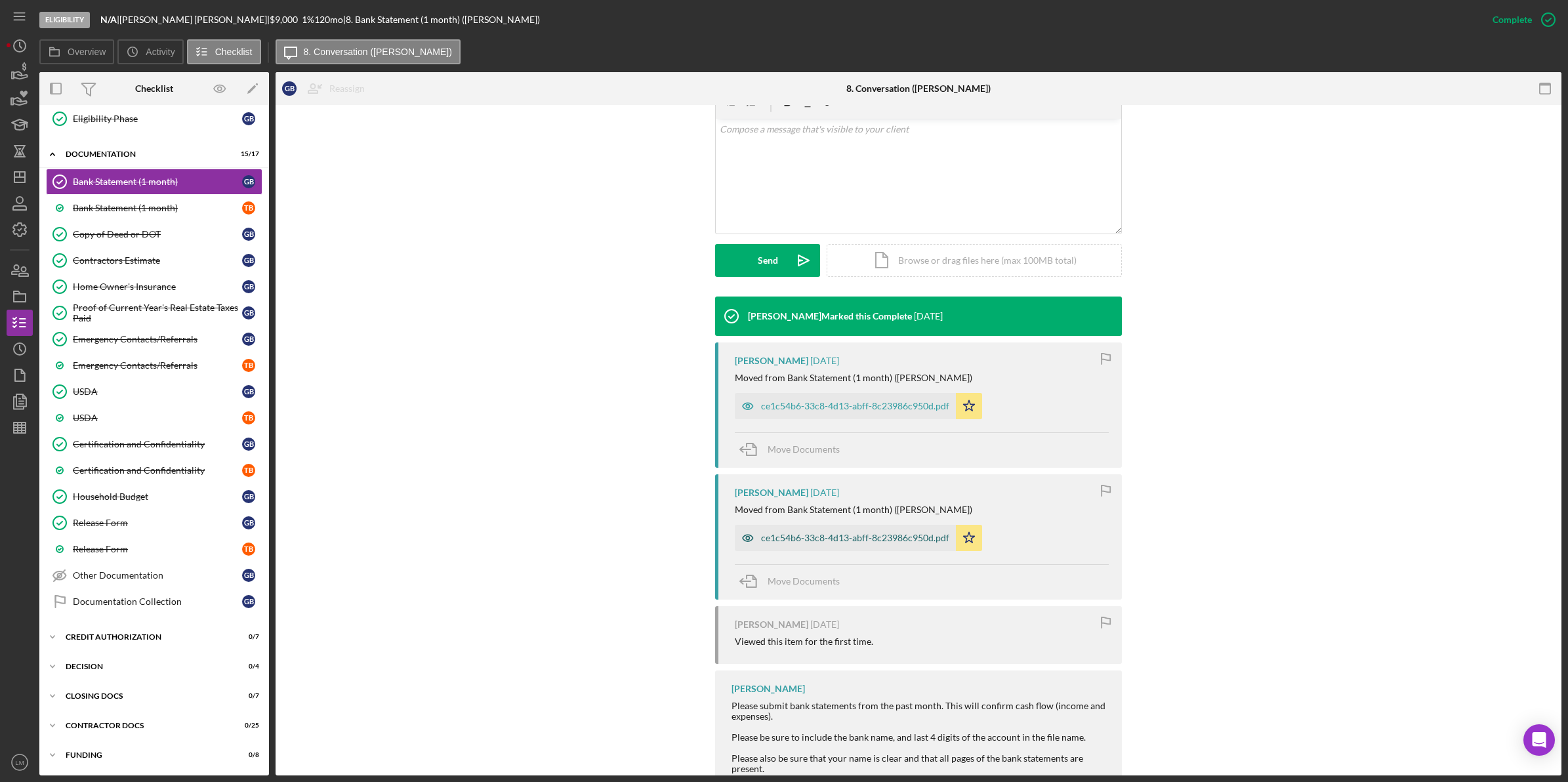
click at [907, 530] on div "ce1c54b6-33c8-4d13-abff-8c23986c950d.pdf" at bounding box center [845, 538] width 221 height 26
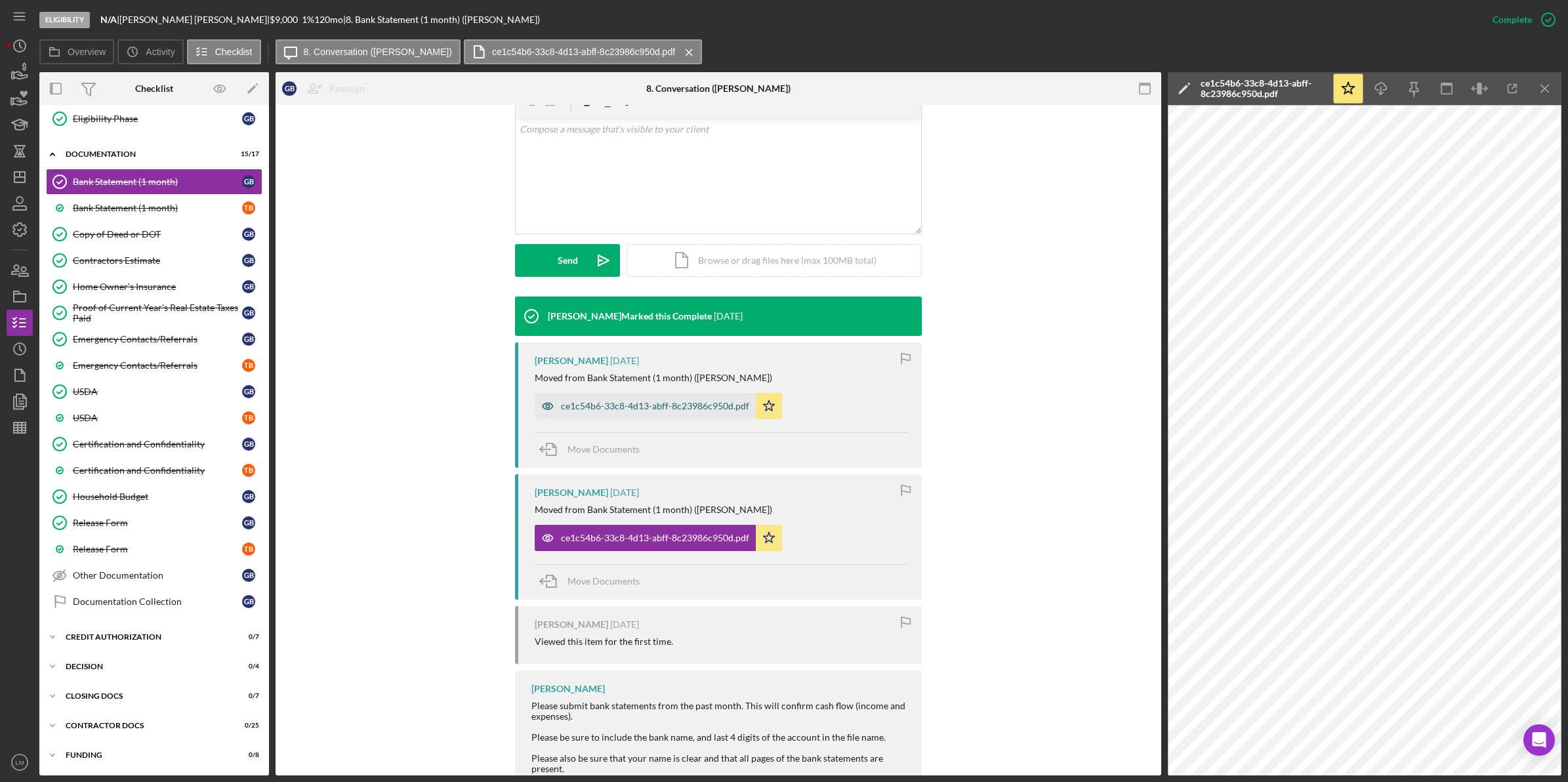
click at [679, 399] on div "ce1c54b6-33c8-4d13-abff-8c23986c950d.pdf" at bounding box center [645, 406] width 221 height 26
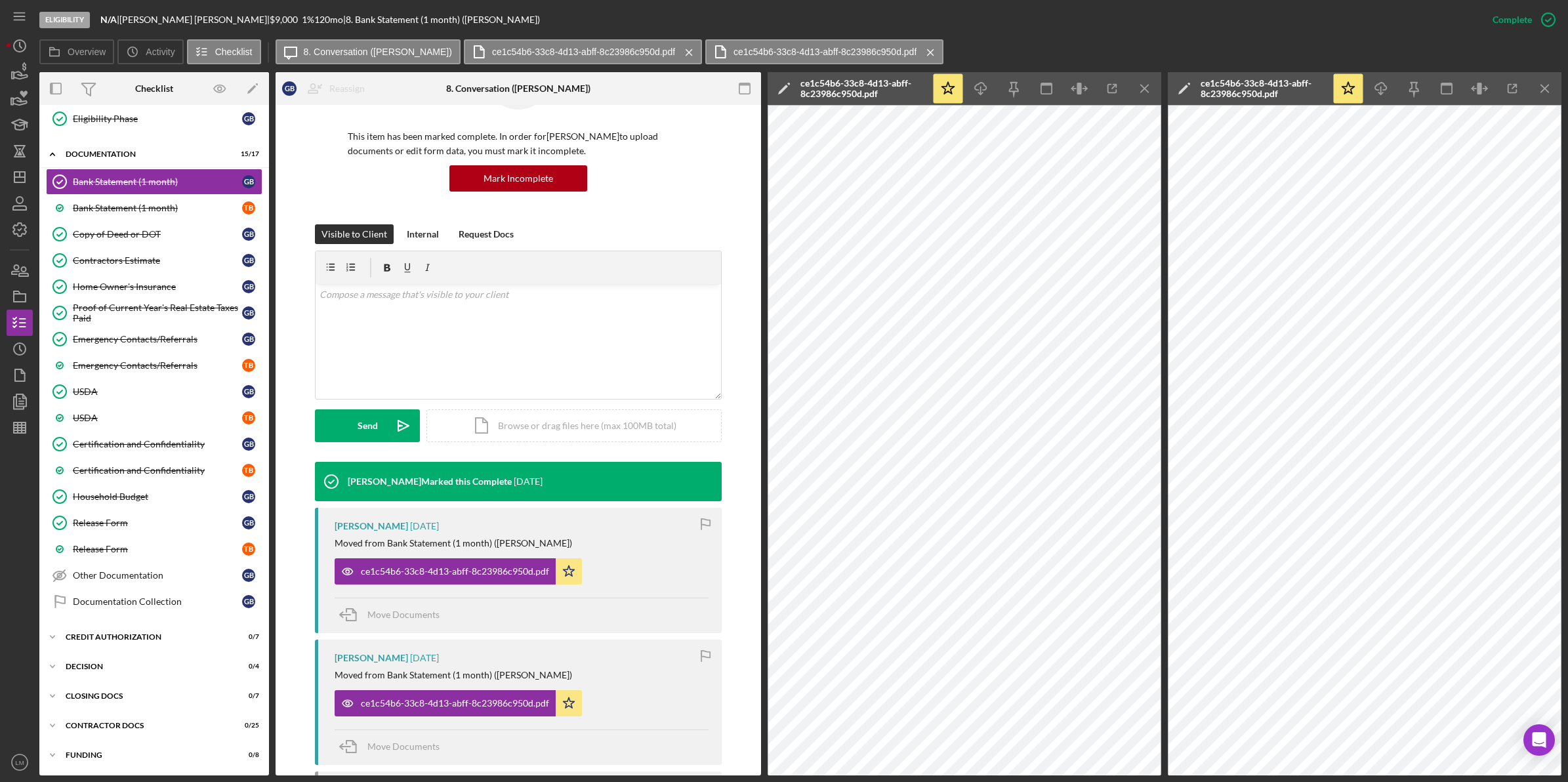
scroll to position [0, 0]
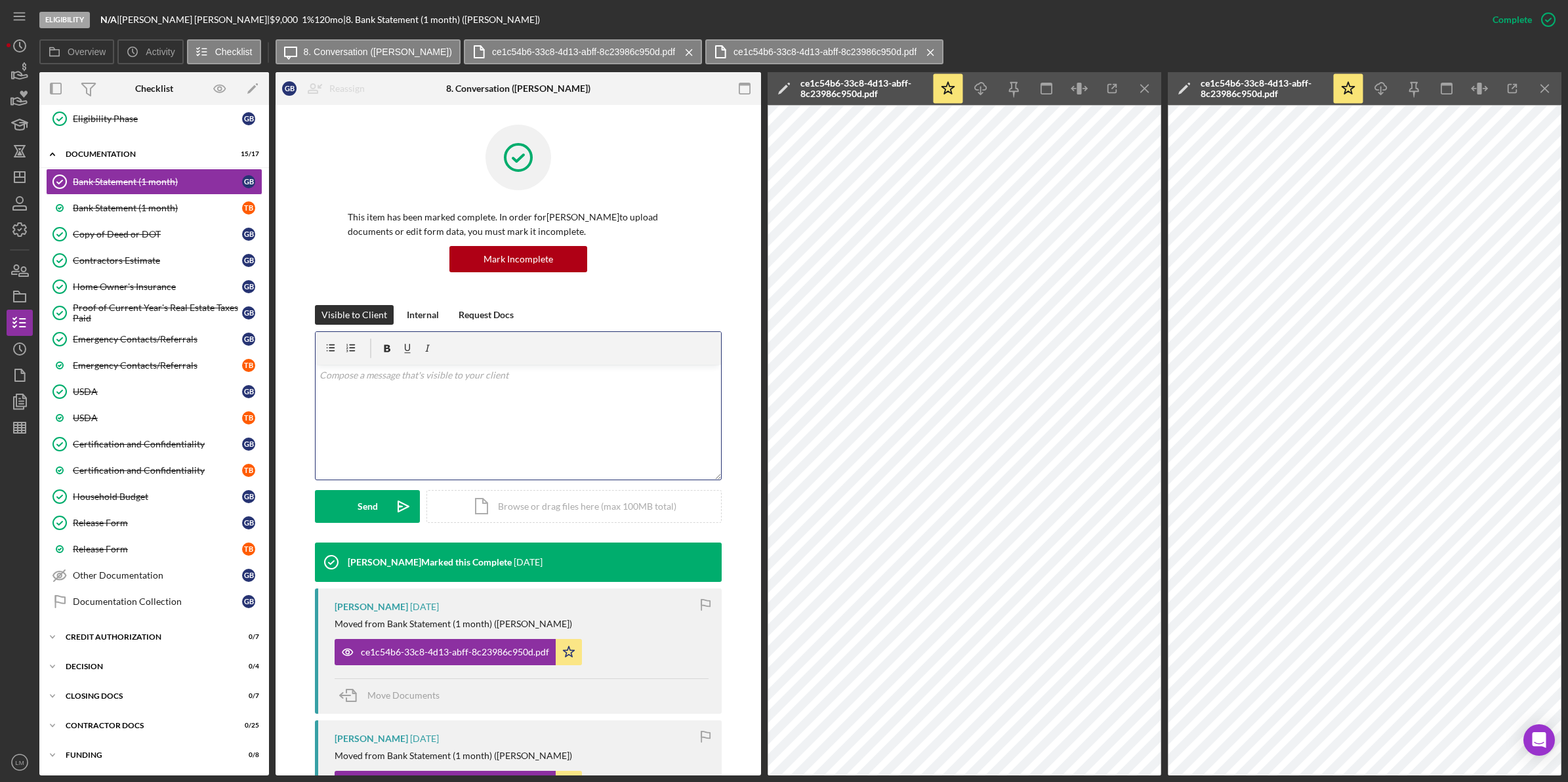
click at [560, 369] on p at bounding box center [518, 375] width 398 height 15
click at [349, 500] on button "Send Icon/icon-invite-send" at bounding box center [367, 506] width 105 height 33
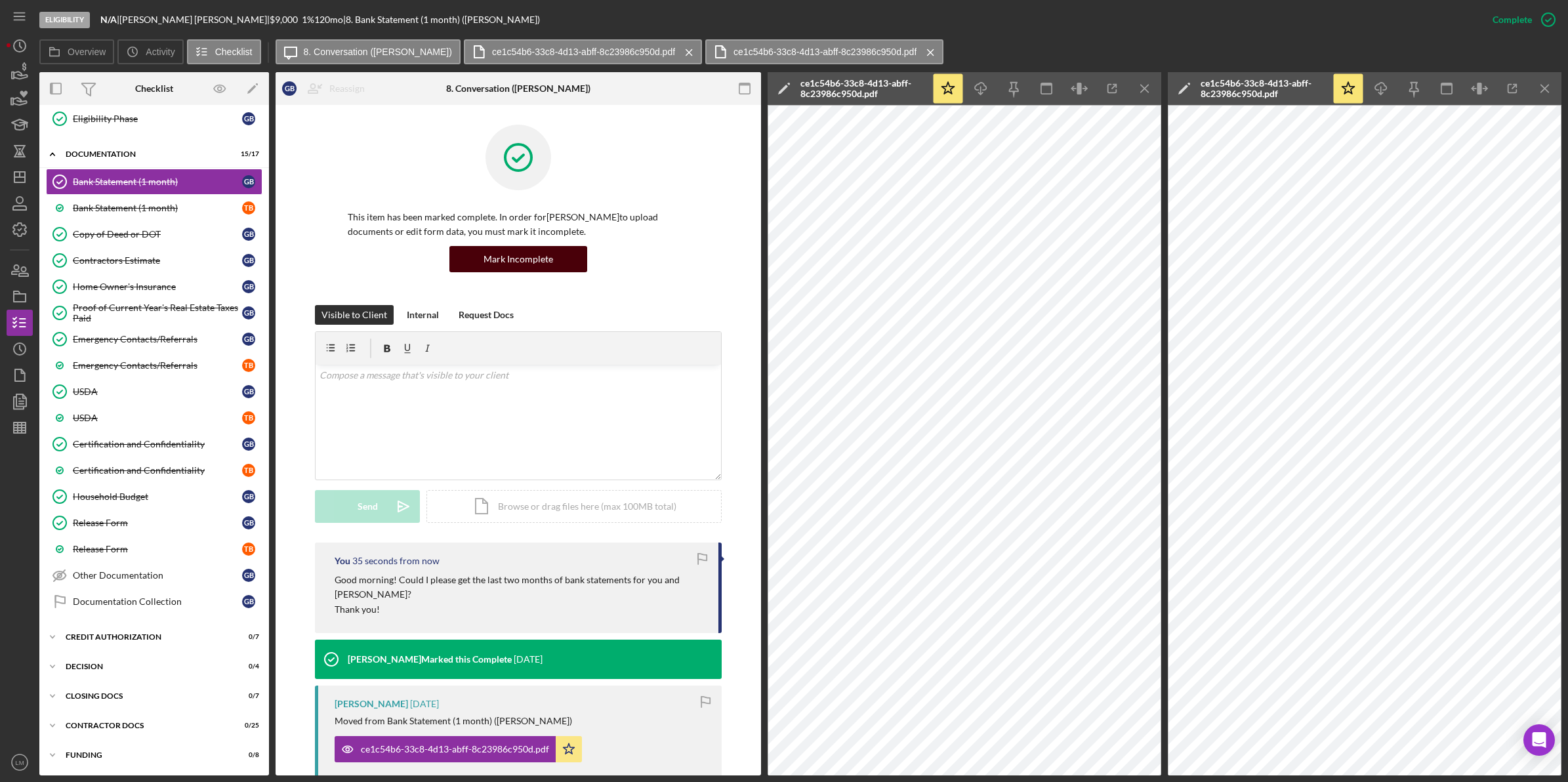
click at [513, 250] on div "Mark Incomplete" at bounding box center [518, 259] width 69 height 26
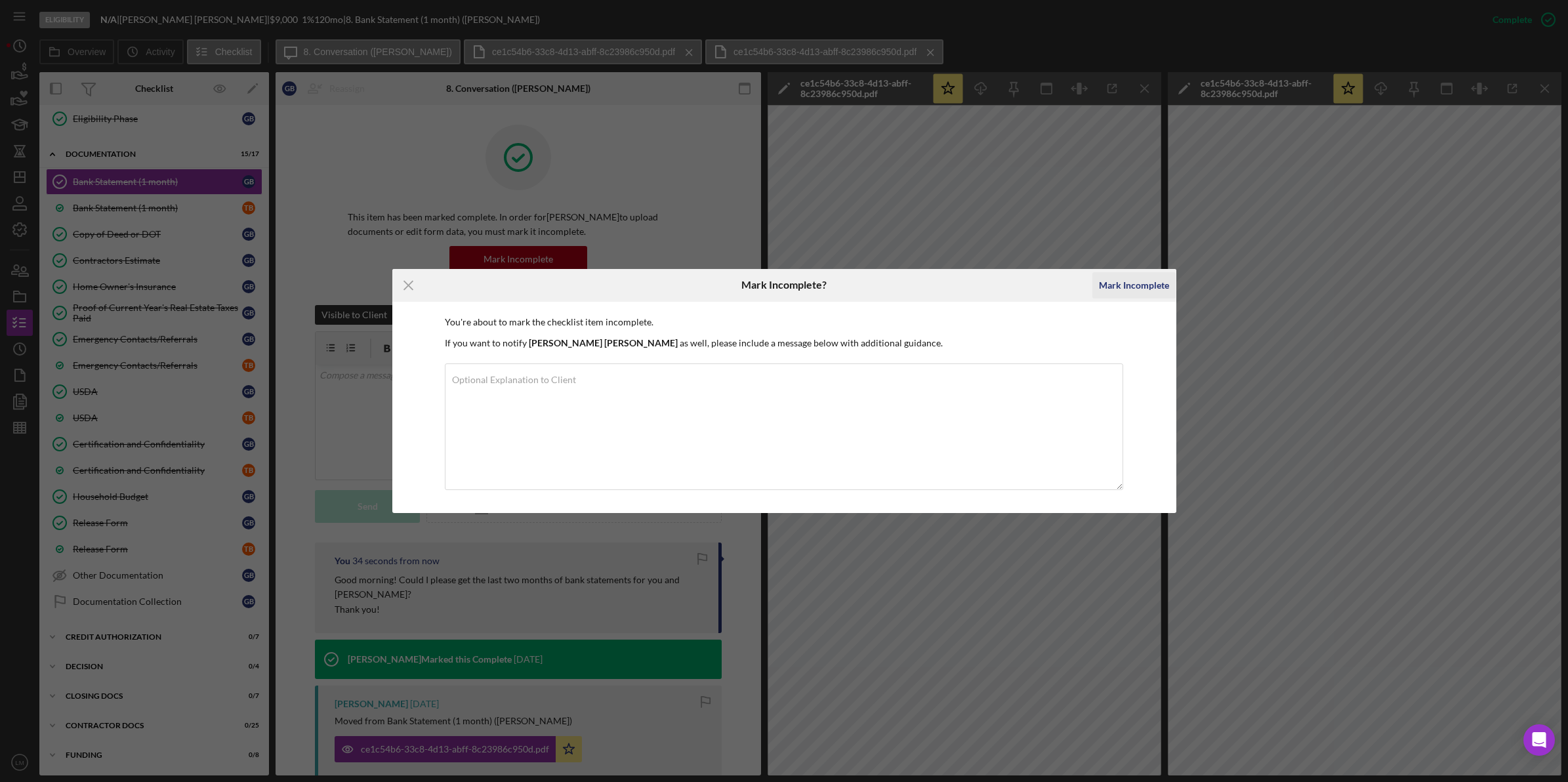
click at [1108, 283] on div "Mark Incomplete" at bounding box center [1134, 286] width 70 height 26
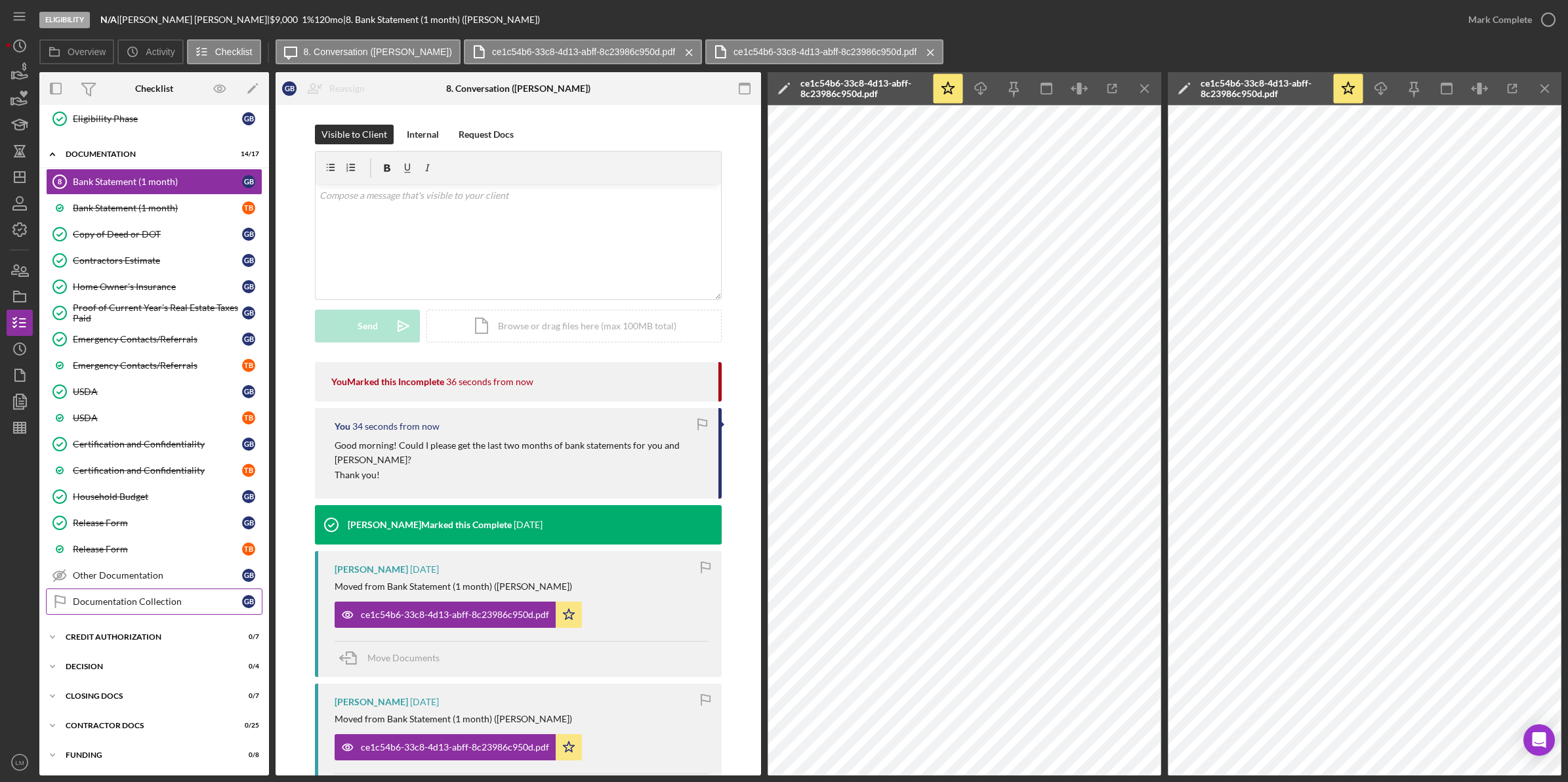
click at [149, 607] on div "Documentation Collection" at bounding box center [158, 602] width 169 height 11
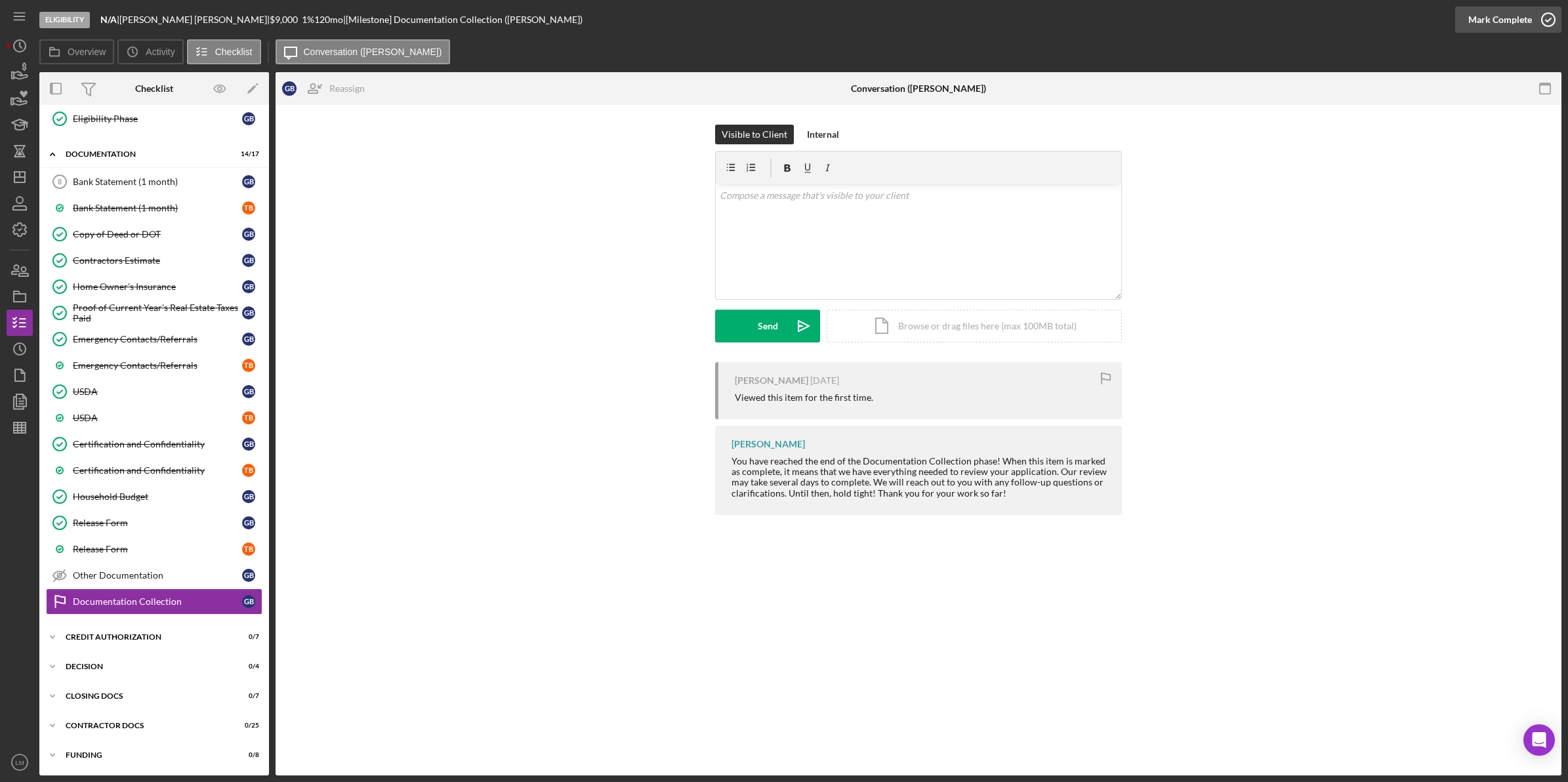
click at [1507, 24] on div "Mark Complete" at bounding box center [1500, 20] width 64 height 26
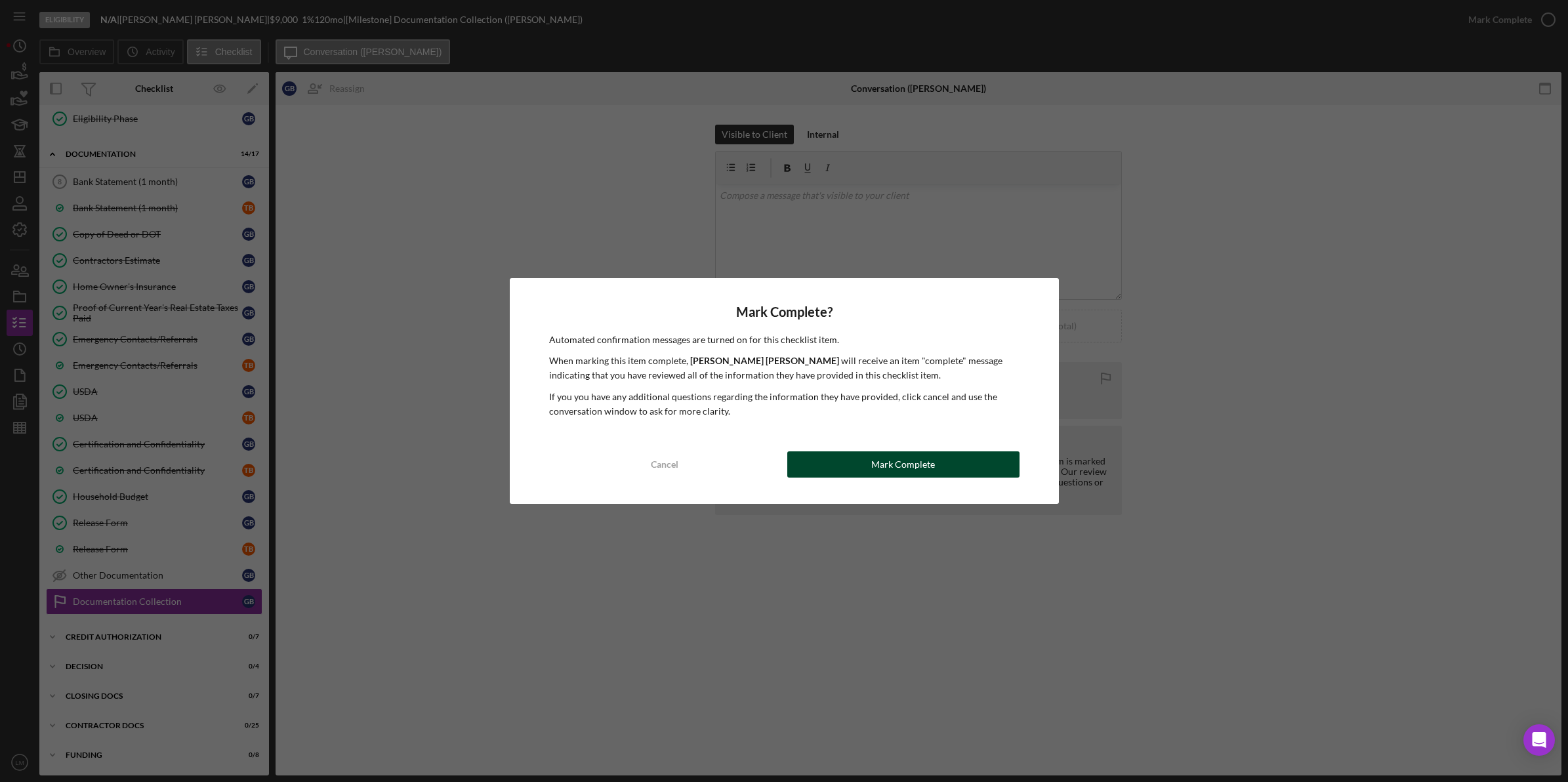
click at [923, 468] on div "Mark Complete" at bounding box center [903, 464] width 64 height 26
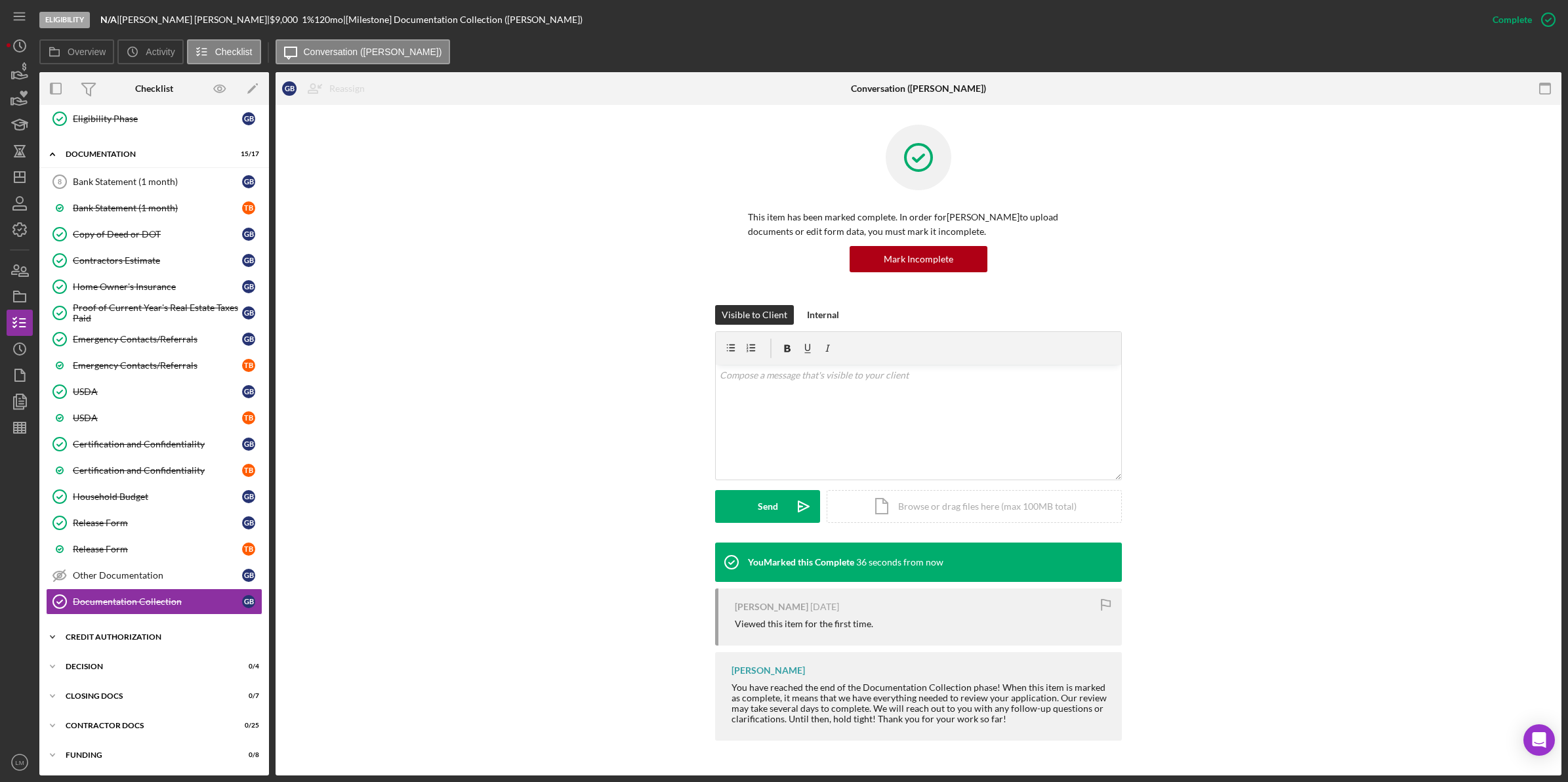
click at [164, 641] on div "Icon/Expander CREDIT AUTHORIZATION 0 / 7" at bounding box center [154, 637] width 229 height 26
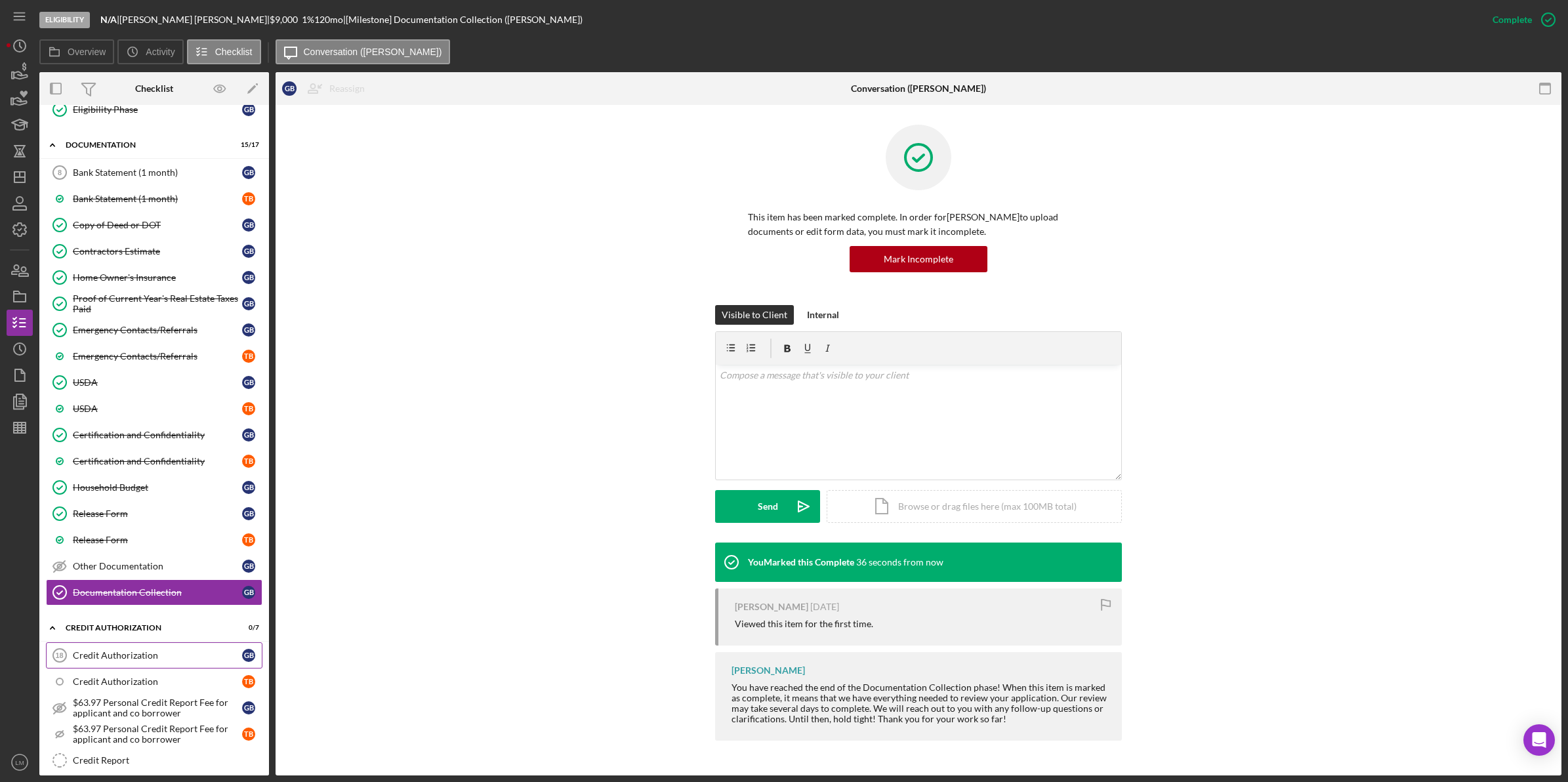
click at [154, 660] on div "Credit Authorization" at bounding box center [158, 656] width 169 height 11
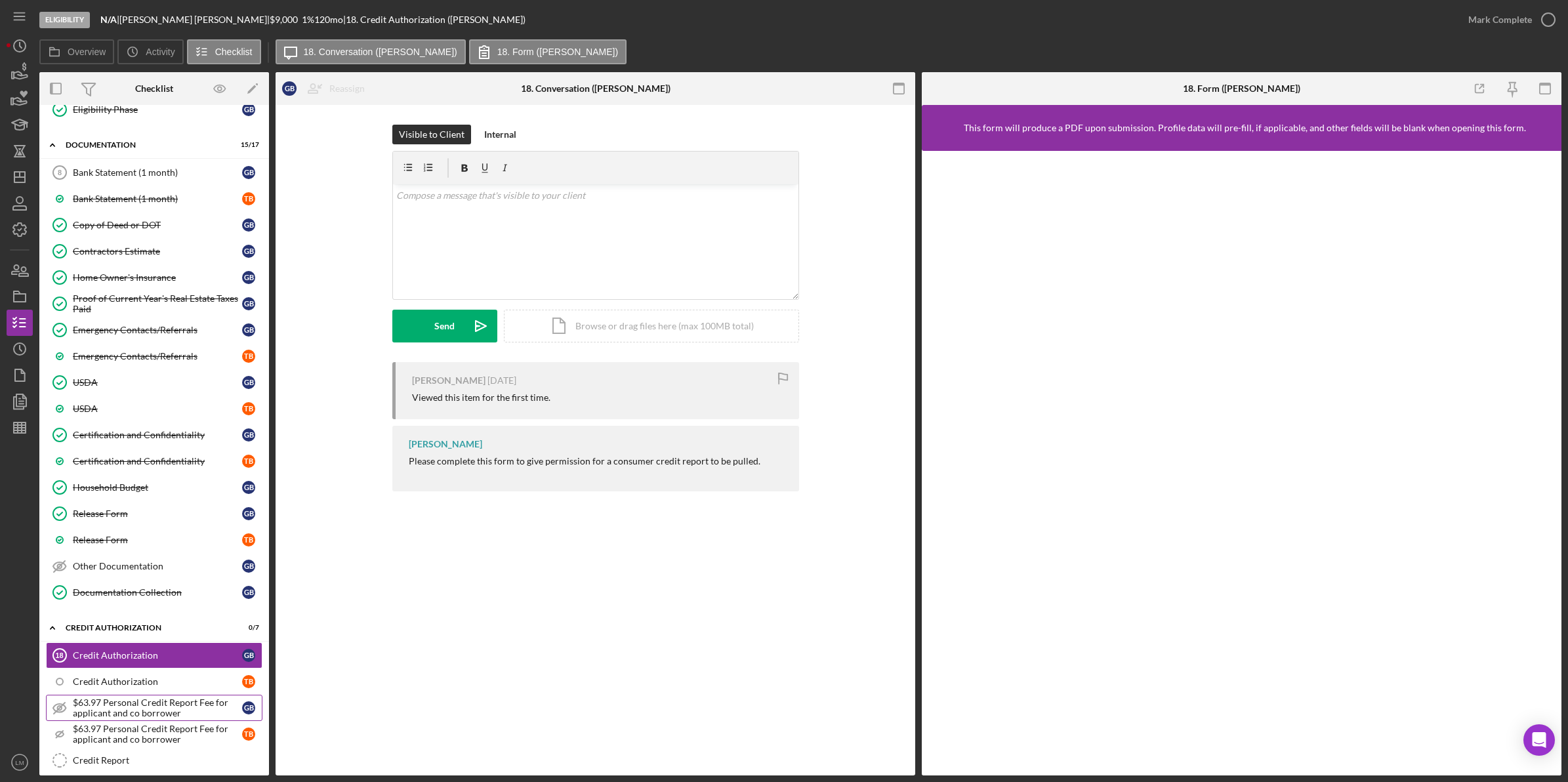
click at [165, 718] on div "$63.97 Personal Credit Report Fee for applicant and co borrower" at bounding box center [158, 707] width 169 height 21
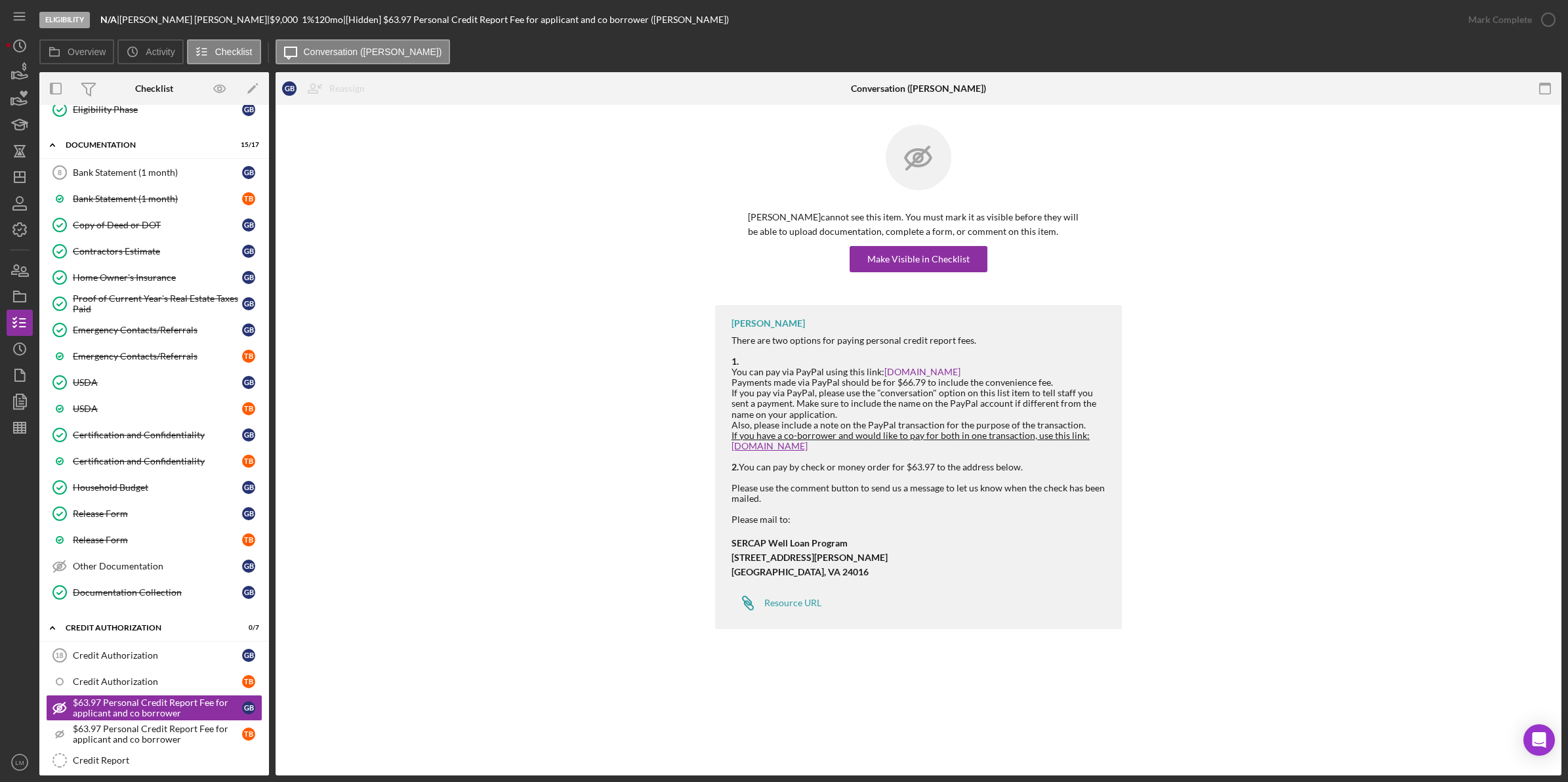
click at [970, 240] on div "Geraldine Brooks cannot see this item. You must mark it as visible before they …" at bounding box center [918, 241] width 341 height 62
click at [963, 245] on div "Geraldine Brooks cannot see this item. You must mark it as visible before they …" at bounding box center [918, 241] width 341 height 62
click at [194, 745] on div "$63.97 Personal Credit Report Fee for applicant and co borrower" at bounding box center [158, 734] width 169 height 21
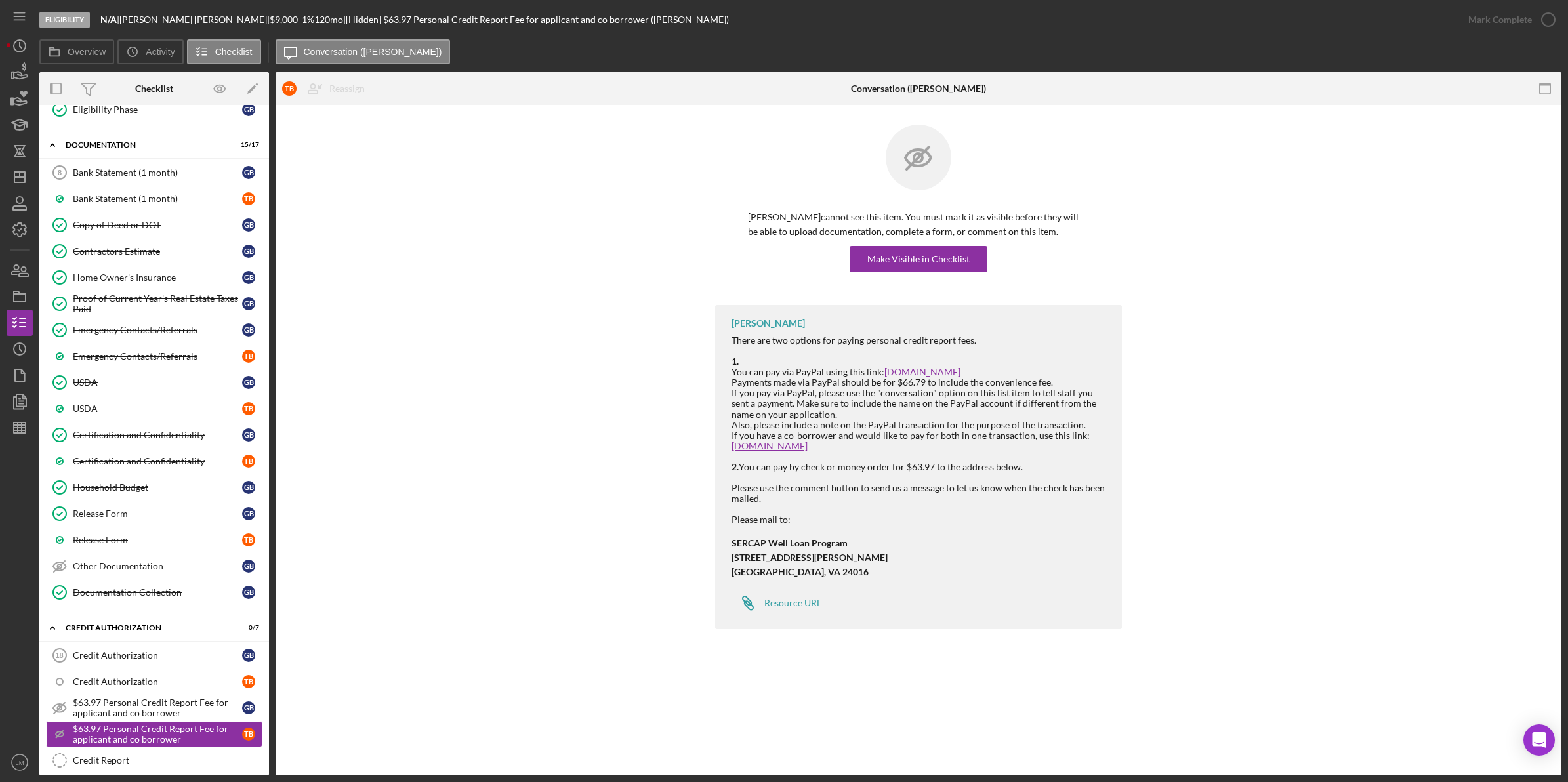
click at [957, 276] on div "Thomas Brooks cannot see this item. You must mark it as visible before they wil…" at bounding box center [918, 215] width 407 height 180
click at [958, 266] on div "Make Visible in Checklist" at bounding box center [918, 259] width 102 height 26
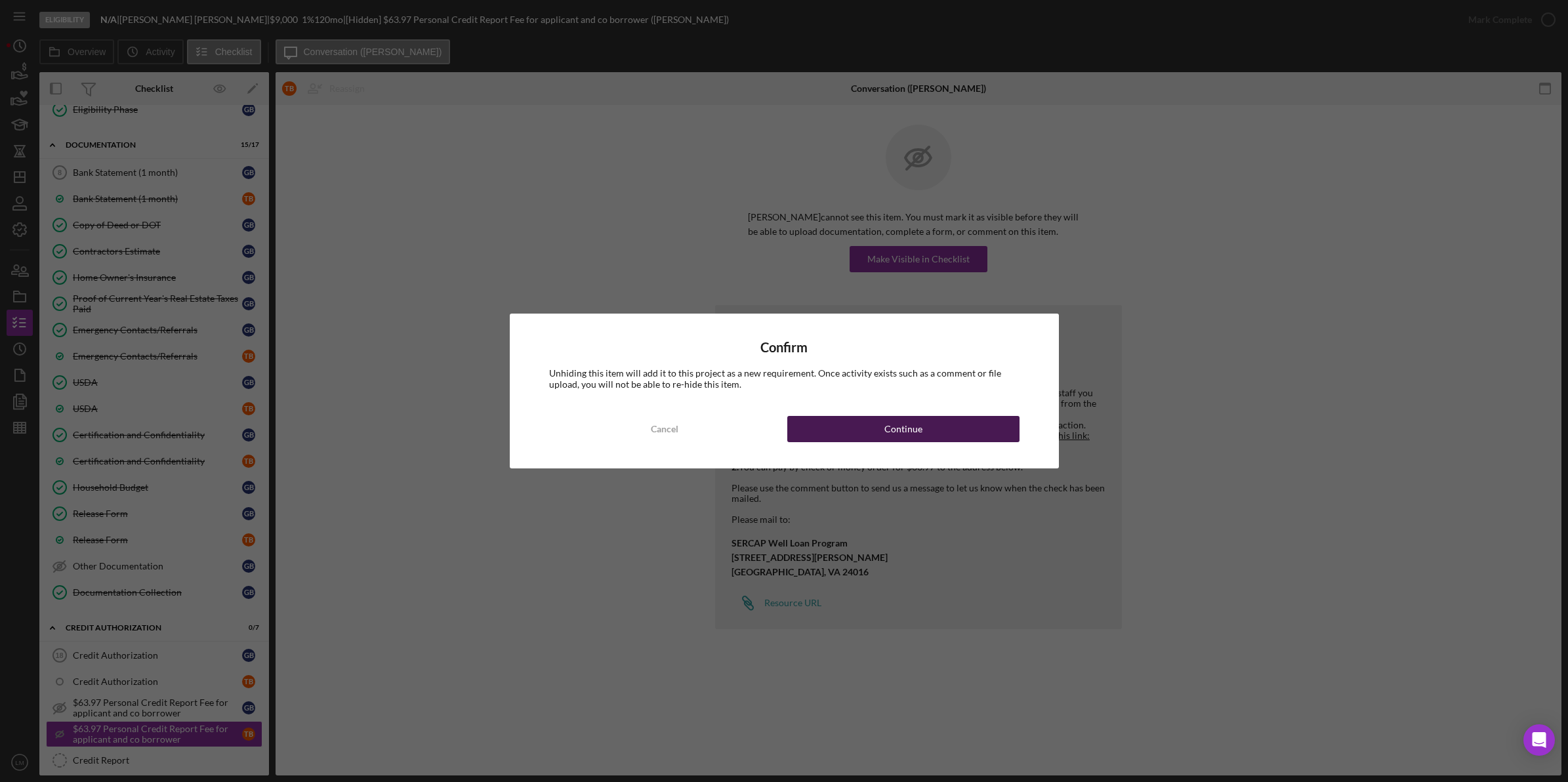
click at [893, 423] on div "Continue" at bounding box center [903, 429] width 38 height 26
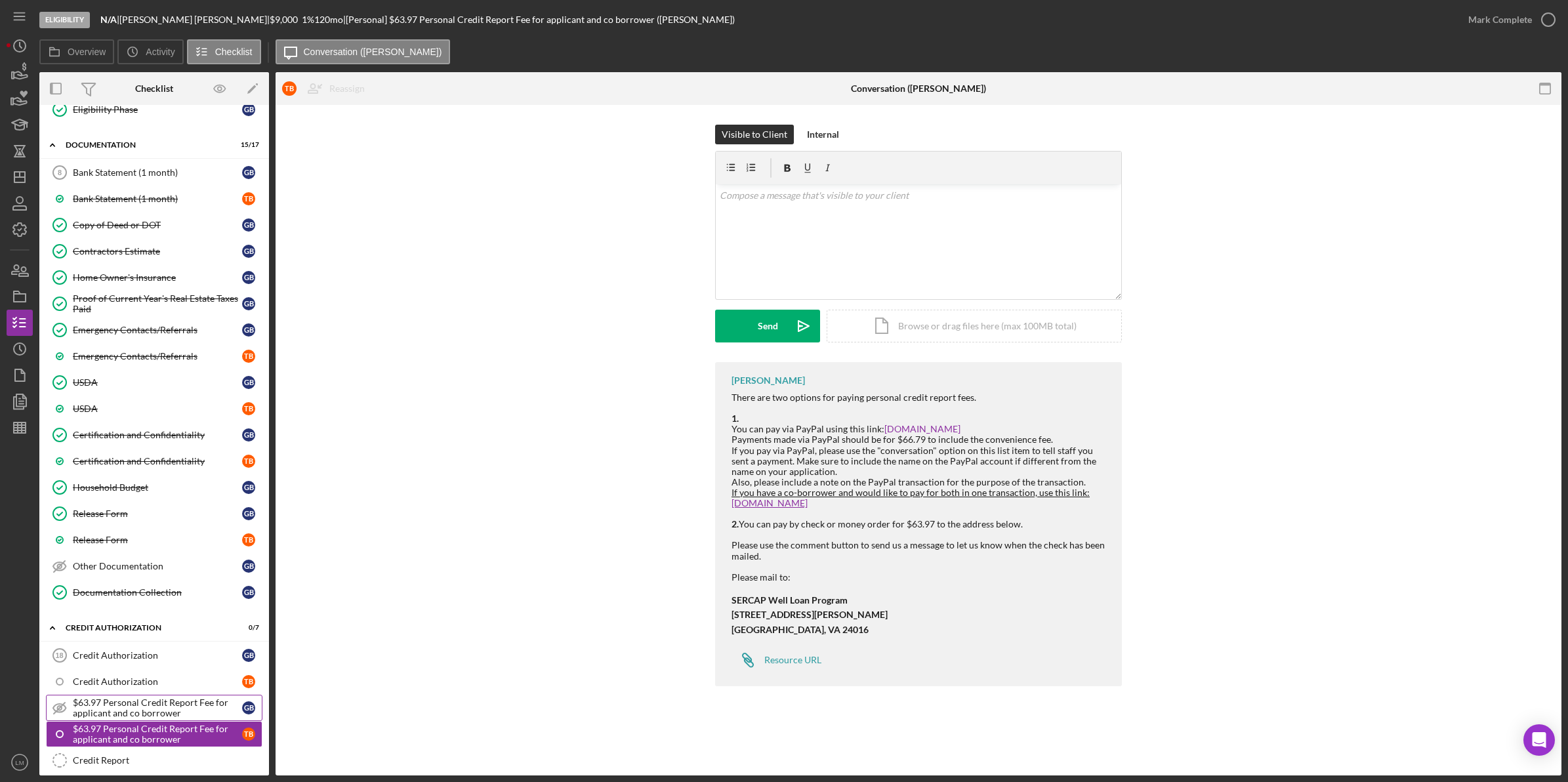
click at [141, 710] on div "$63.97 Personal Credit Report Fee for applicant and co borrower" at bounding box center [158, 707] width 169 height 21
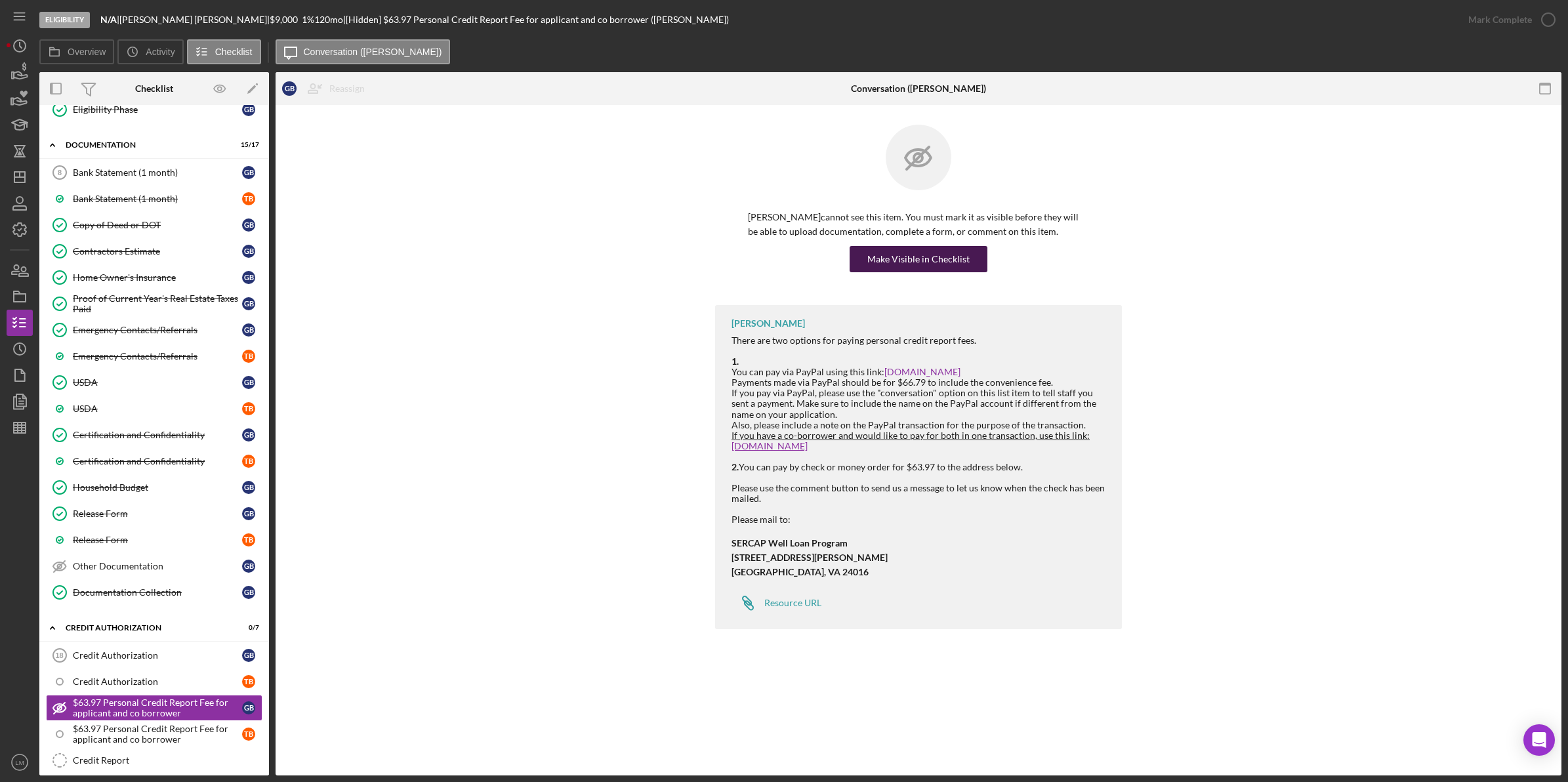
click at [904, 269] on div "Make Visible in Checklist" at bounding box center [918, 259] width 102 height 26
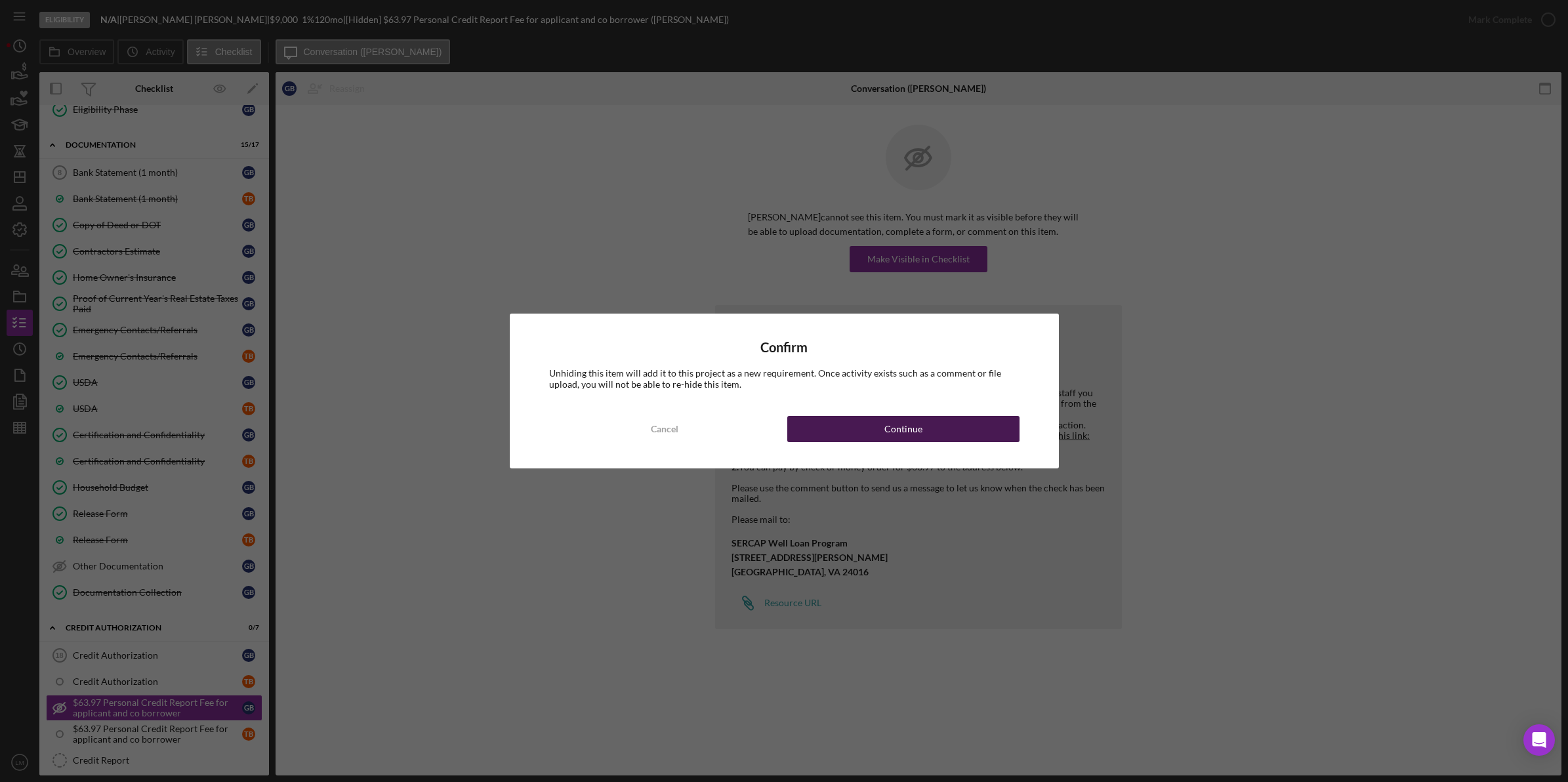
click at [894, 424] on div "Continue" at bounding box center [903, 429] width 38 height 26
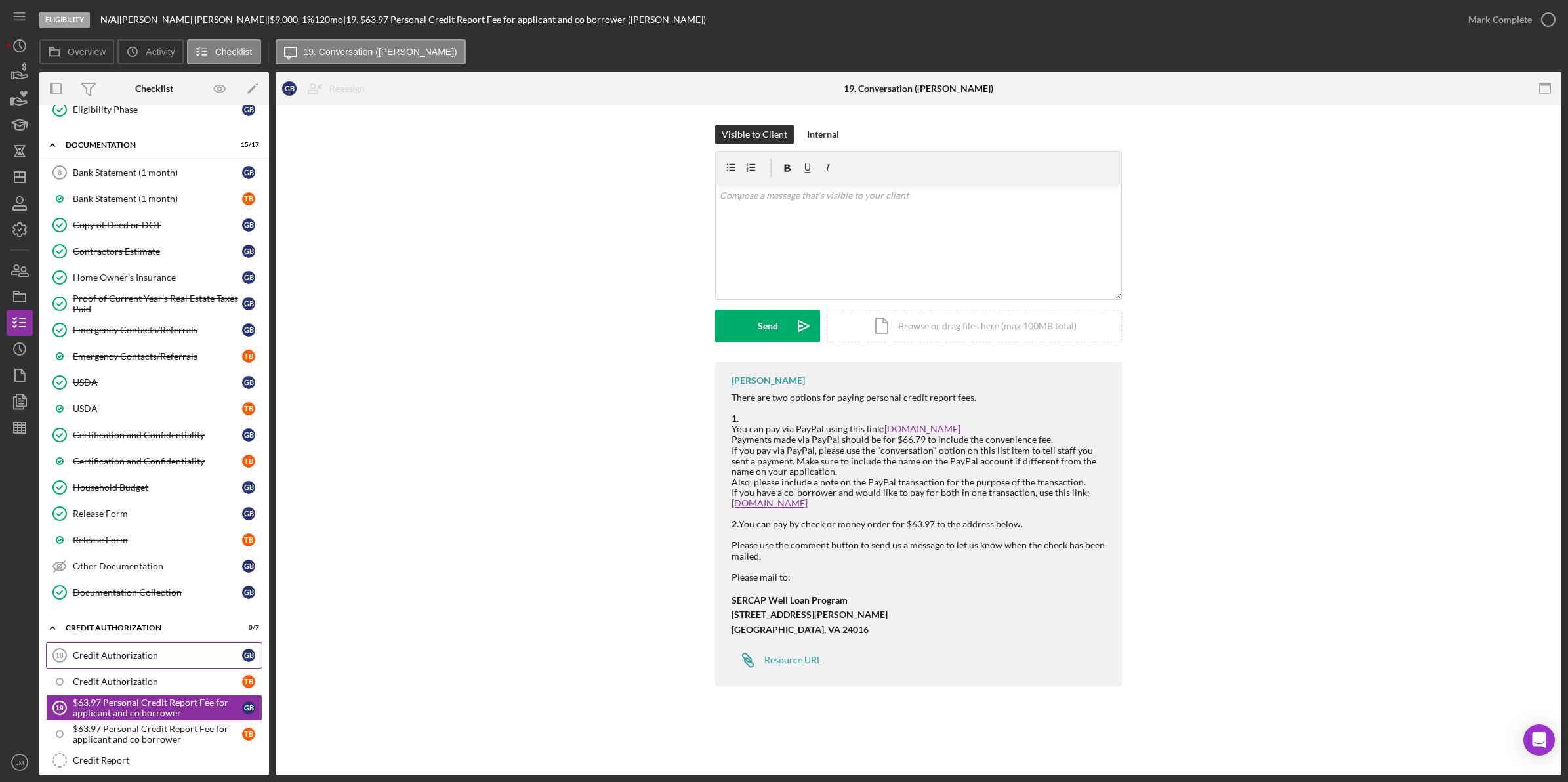
click at [139, 660] on div "Credit Authorization" at bounding box center [158, 656] width 169 height 11
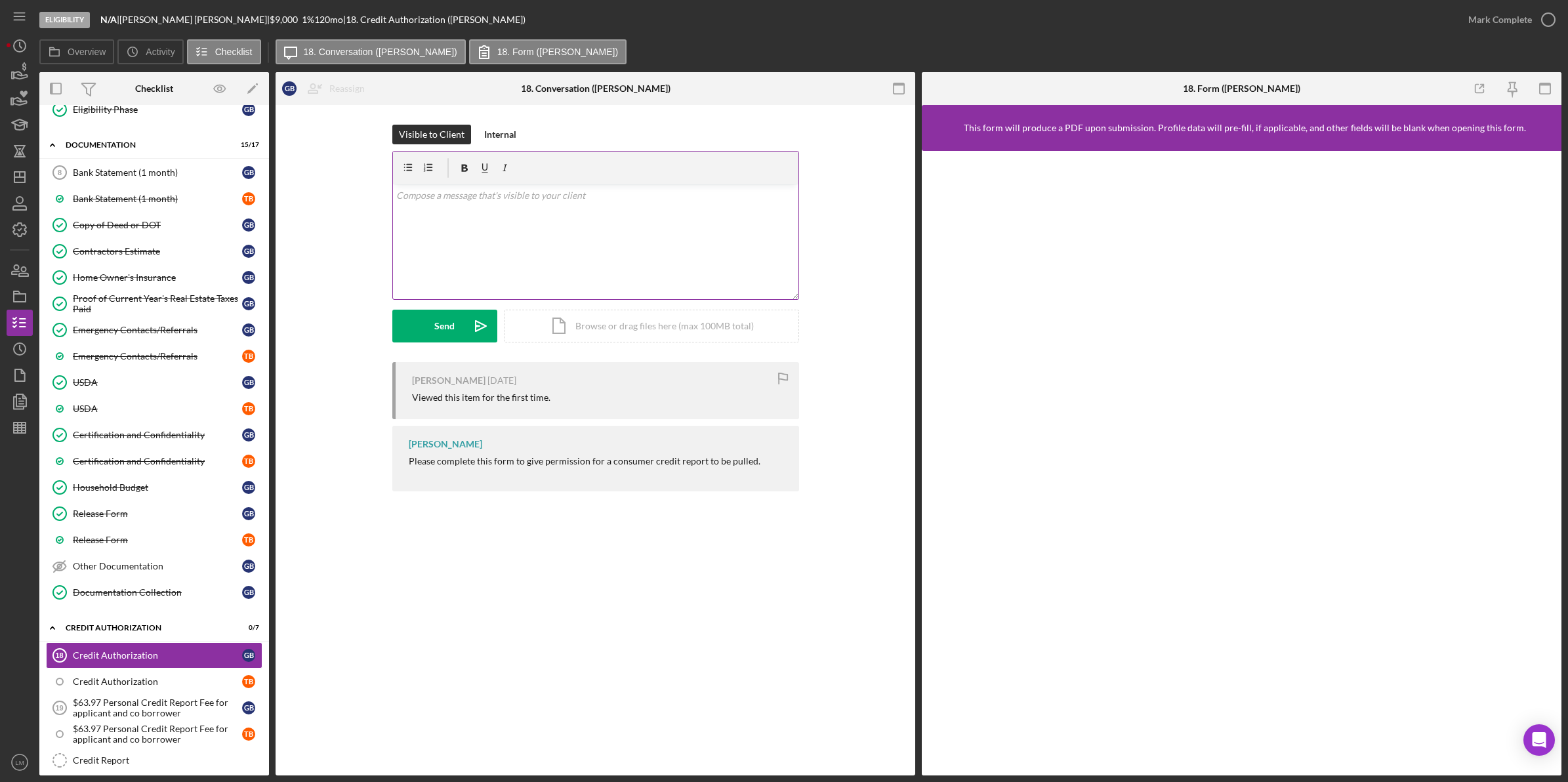
click at [749, 226] on div "v Color teal Color pink Remove color Add row above Add row below Add column bef…" at bounding box center [596, 242] width 406 height 115
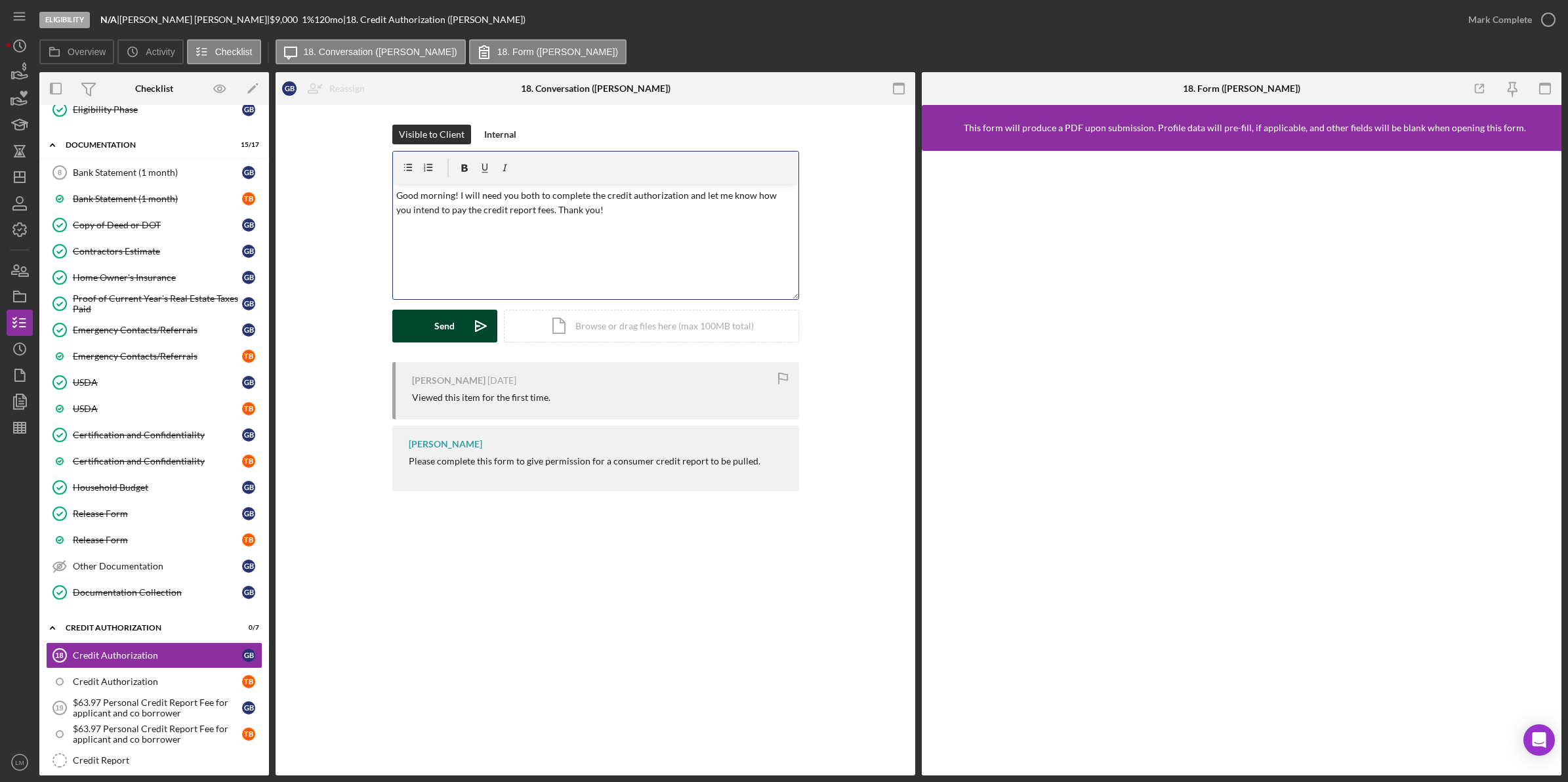
click at [460, 329] on button "Send Icon/icon-invite-send" at bounding box center [445, 326] width 105 height 33
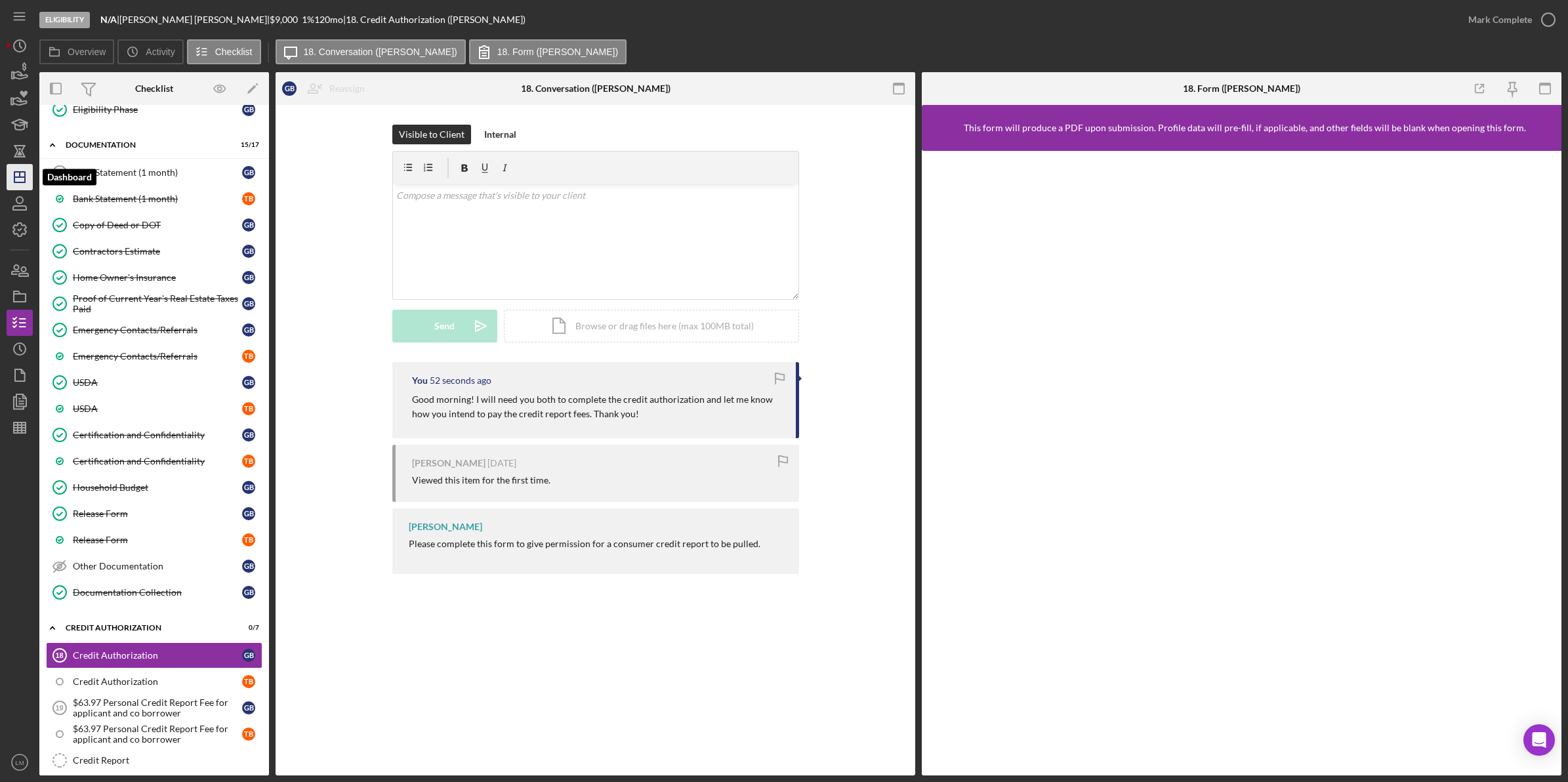
click at [20, 172] on line "button" at bounding box center [20, 174] width 0 height 5
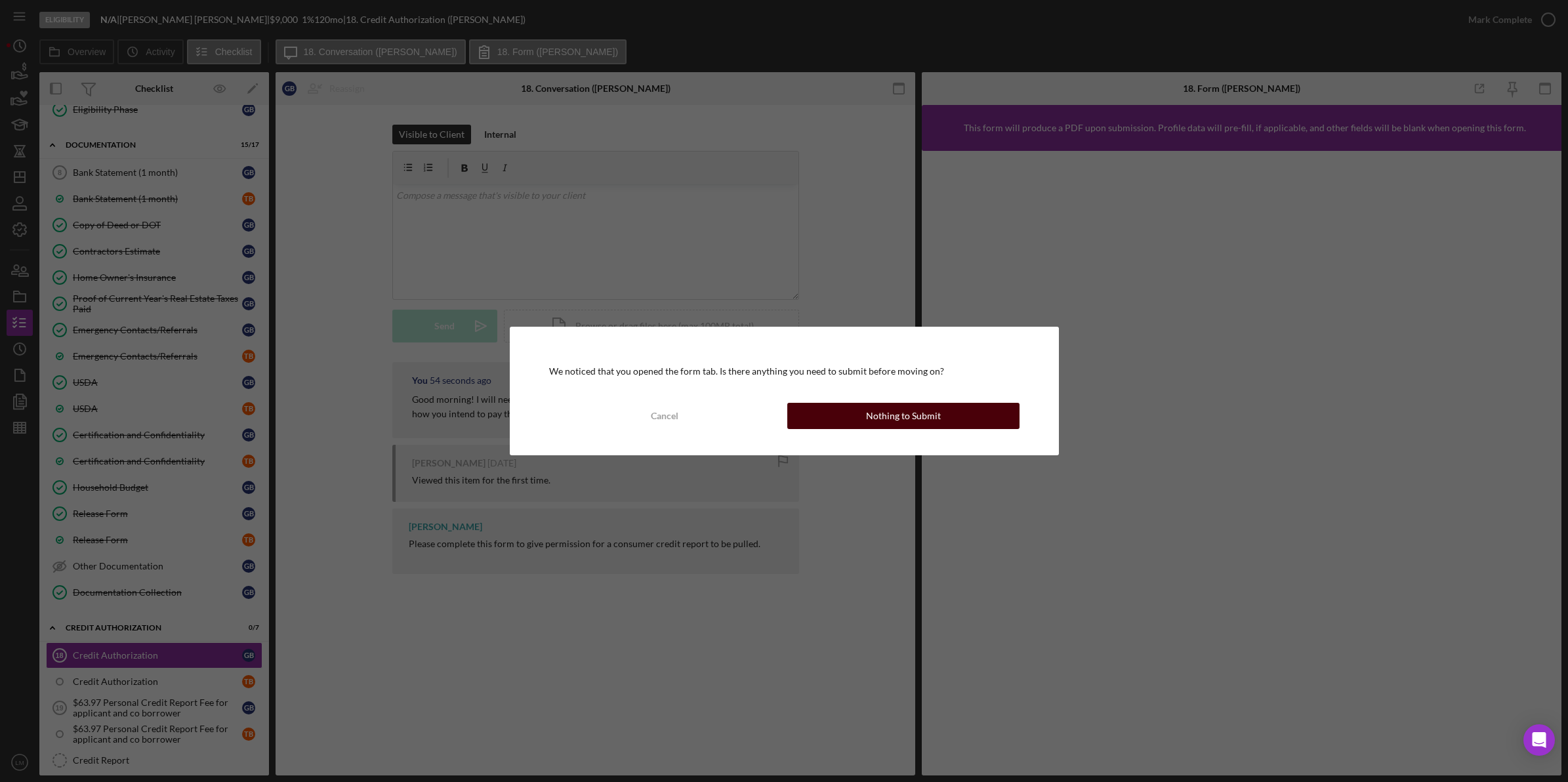
click at [867, 429] on div "Cancel Nothing to Submit" at bounding box center [784, 416] width 470 height 26
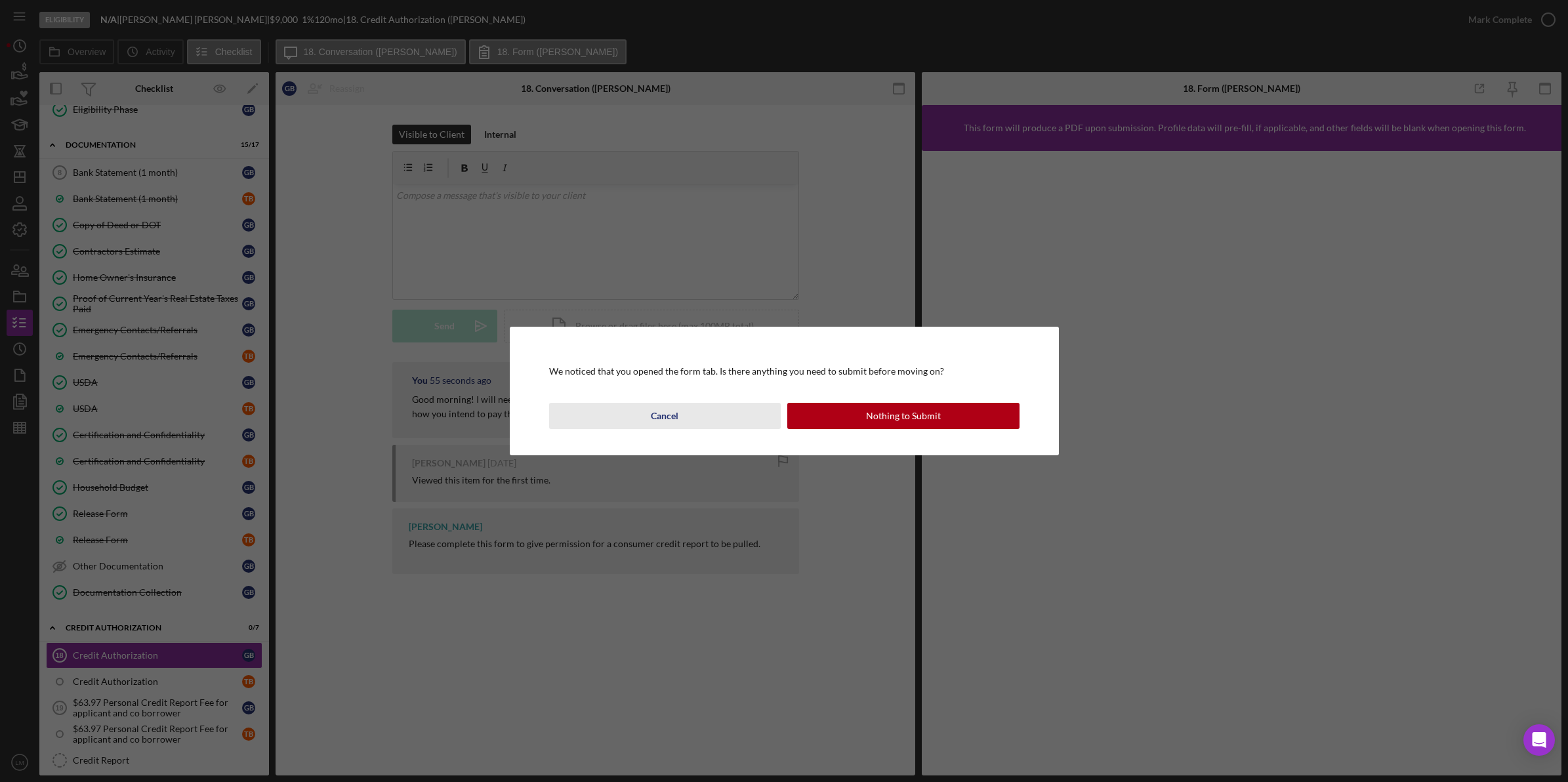
click at [722, 416] on button "Cancel" at bounding box center [665, 416] width 232 height 26
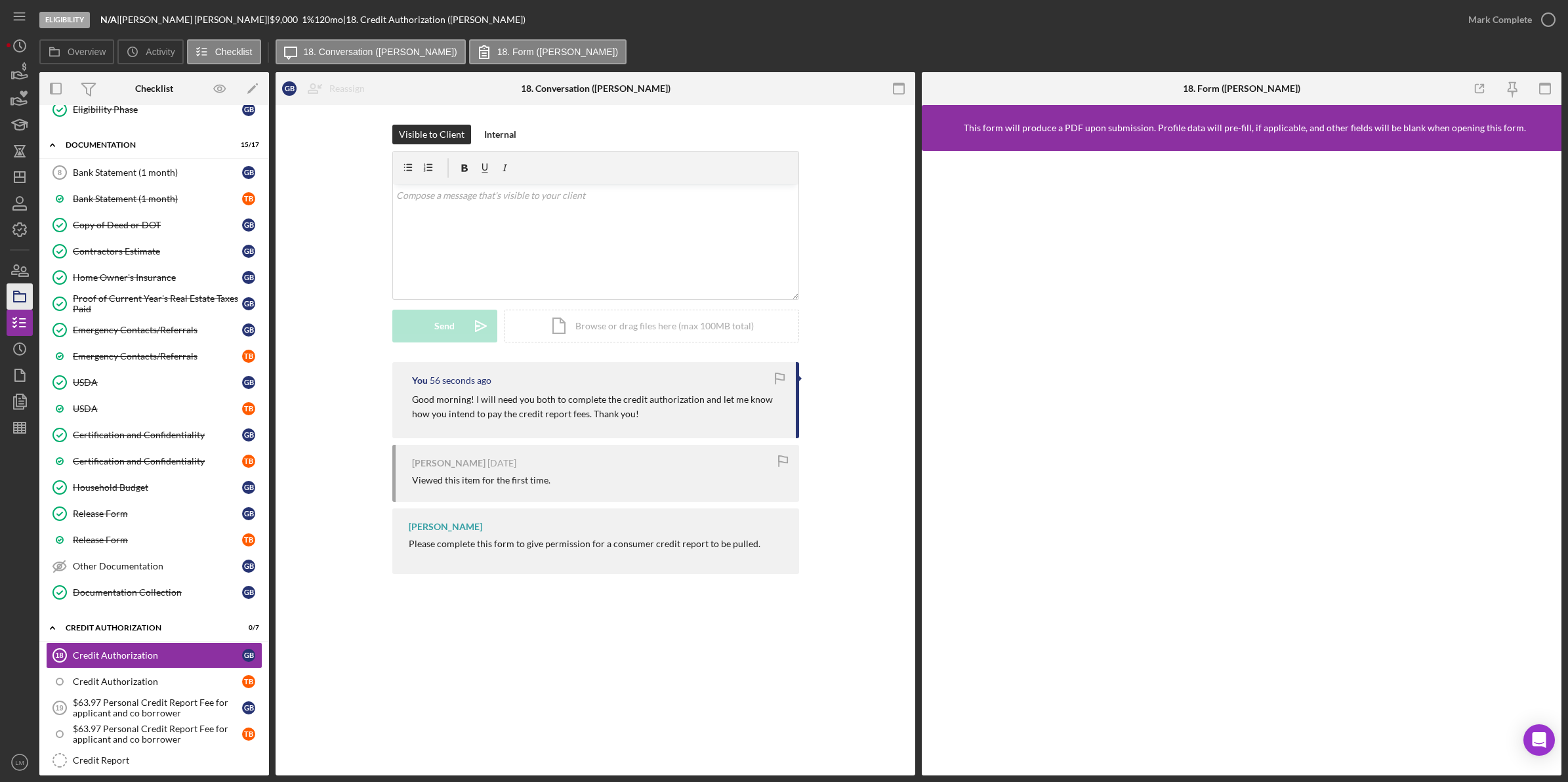
click at [22, 296] on icon "button" at bounding box center [19, 296] width 33 height 33
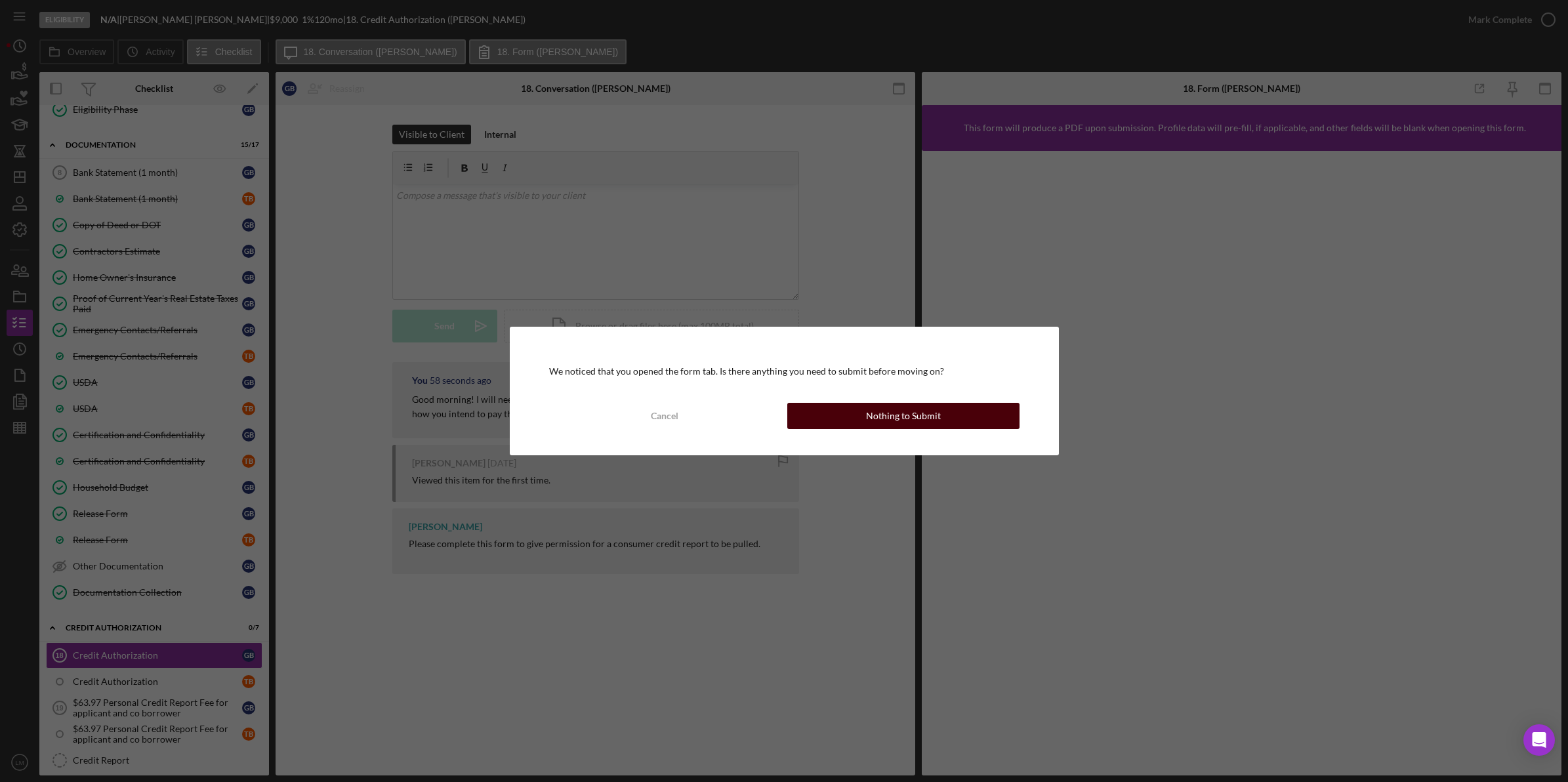
click at [913, 412] on div "Nothing to Submit" at bounding box center [903, 416] width 75 height 26
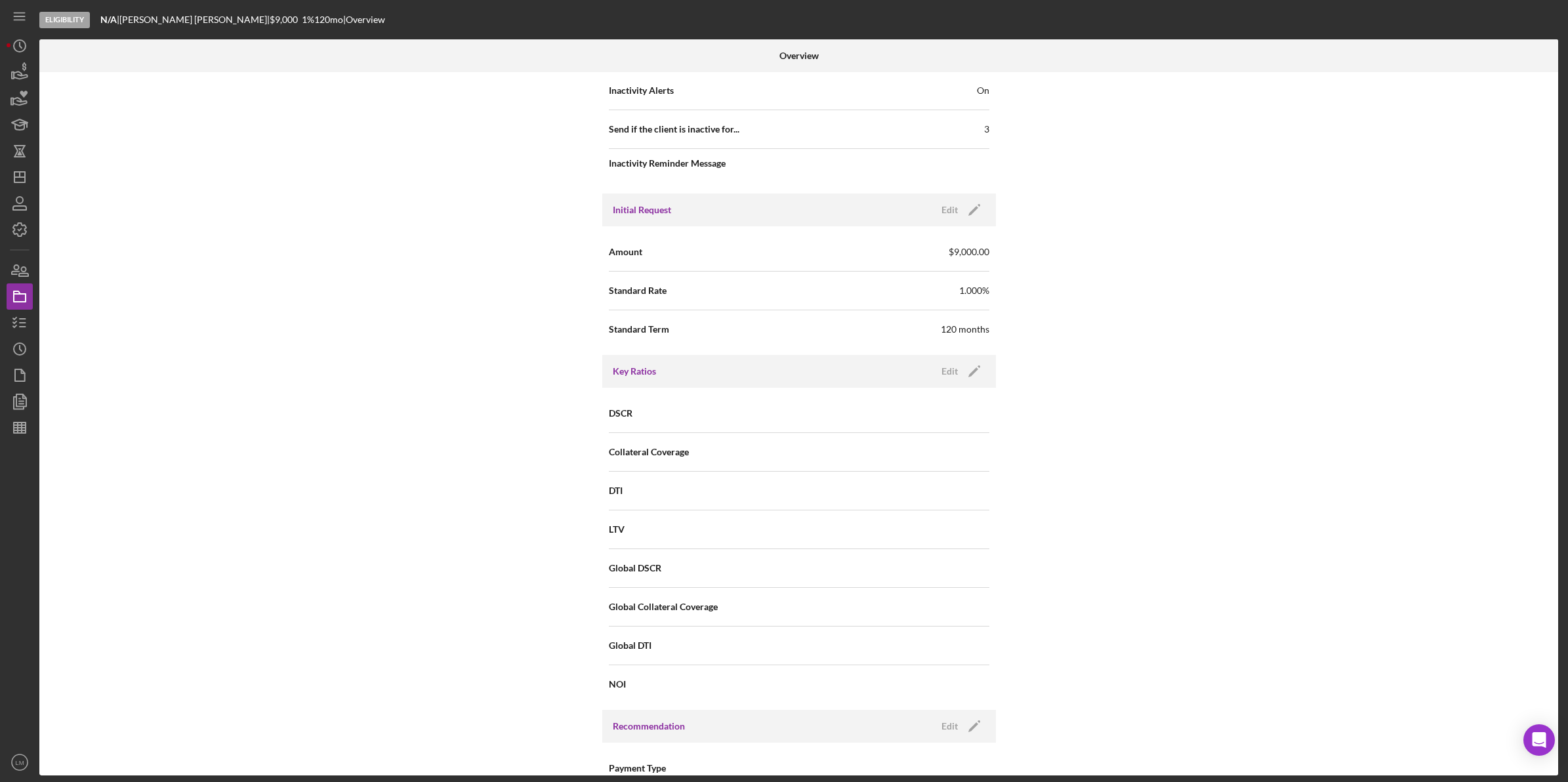
scroll to position [1256, 0]
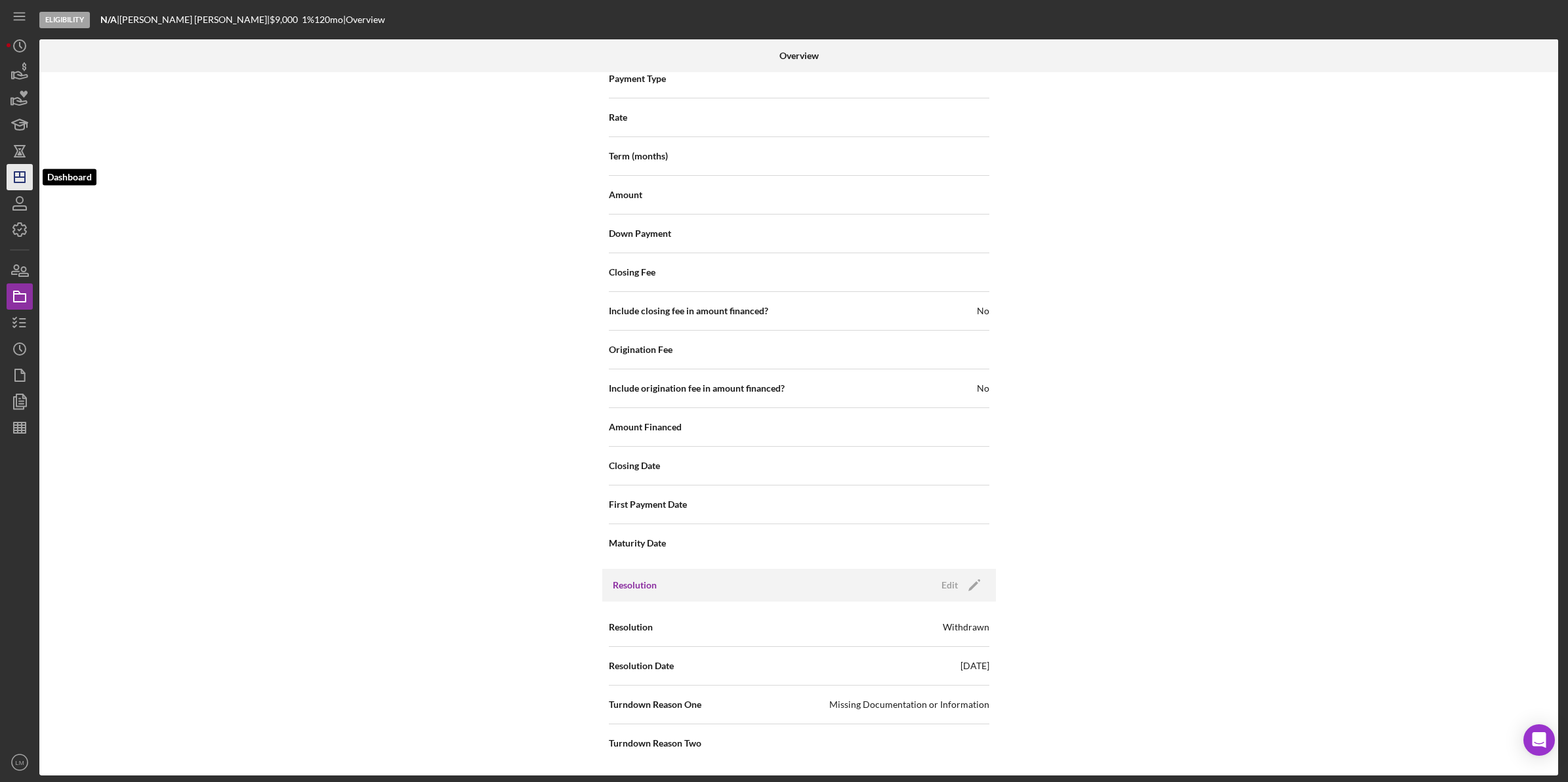
click at [18, 172] on polygon "button" at bounding box center [20, 177] width 11 height 11
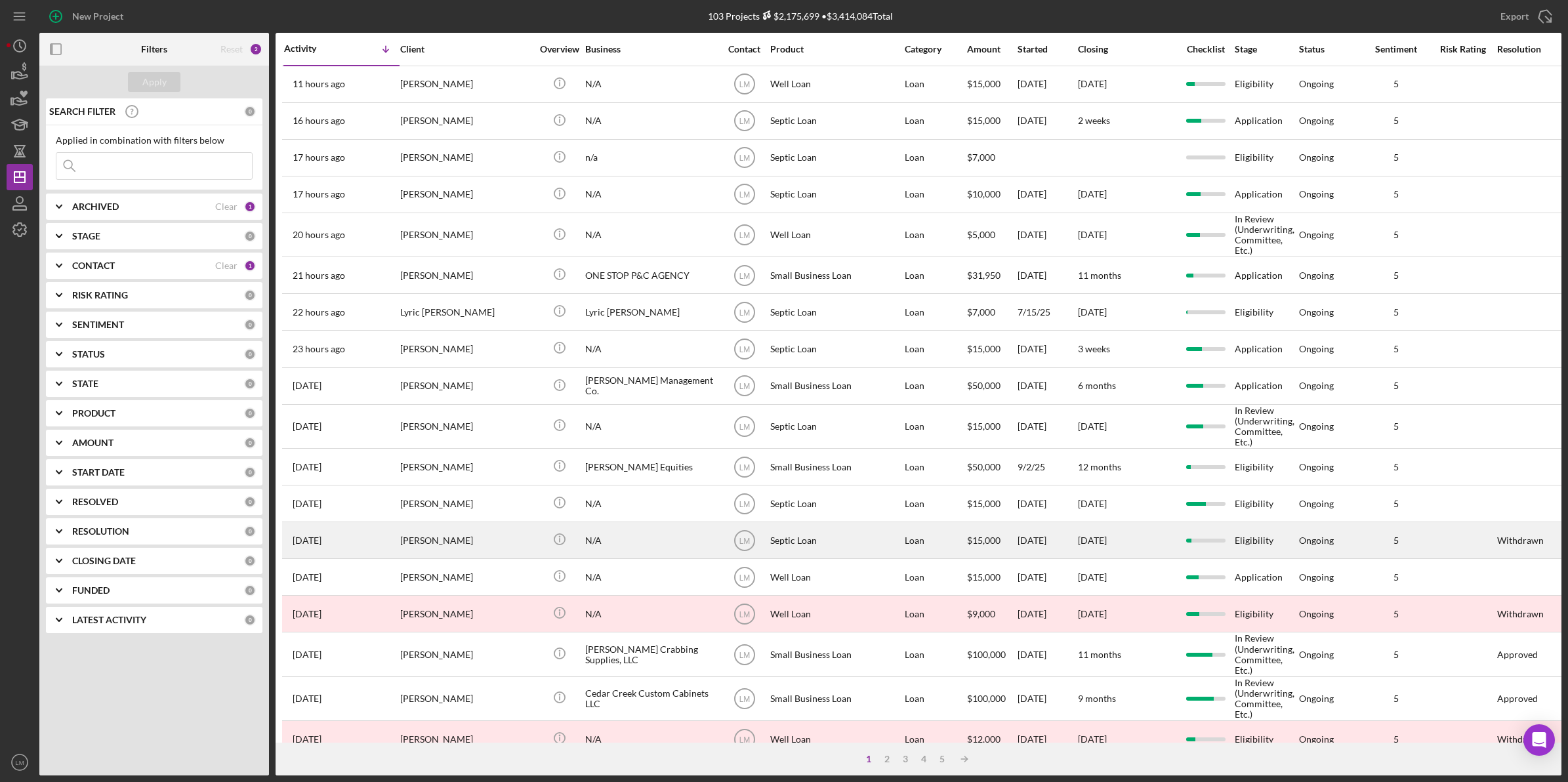
click at [687, 546] on div "N/A" at bounding box center [650, 540] width 131 height 35
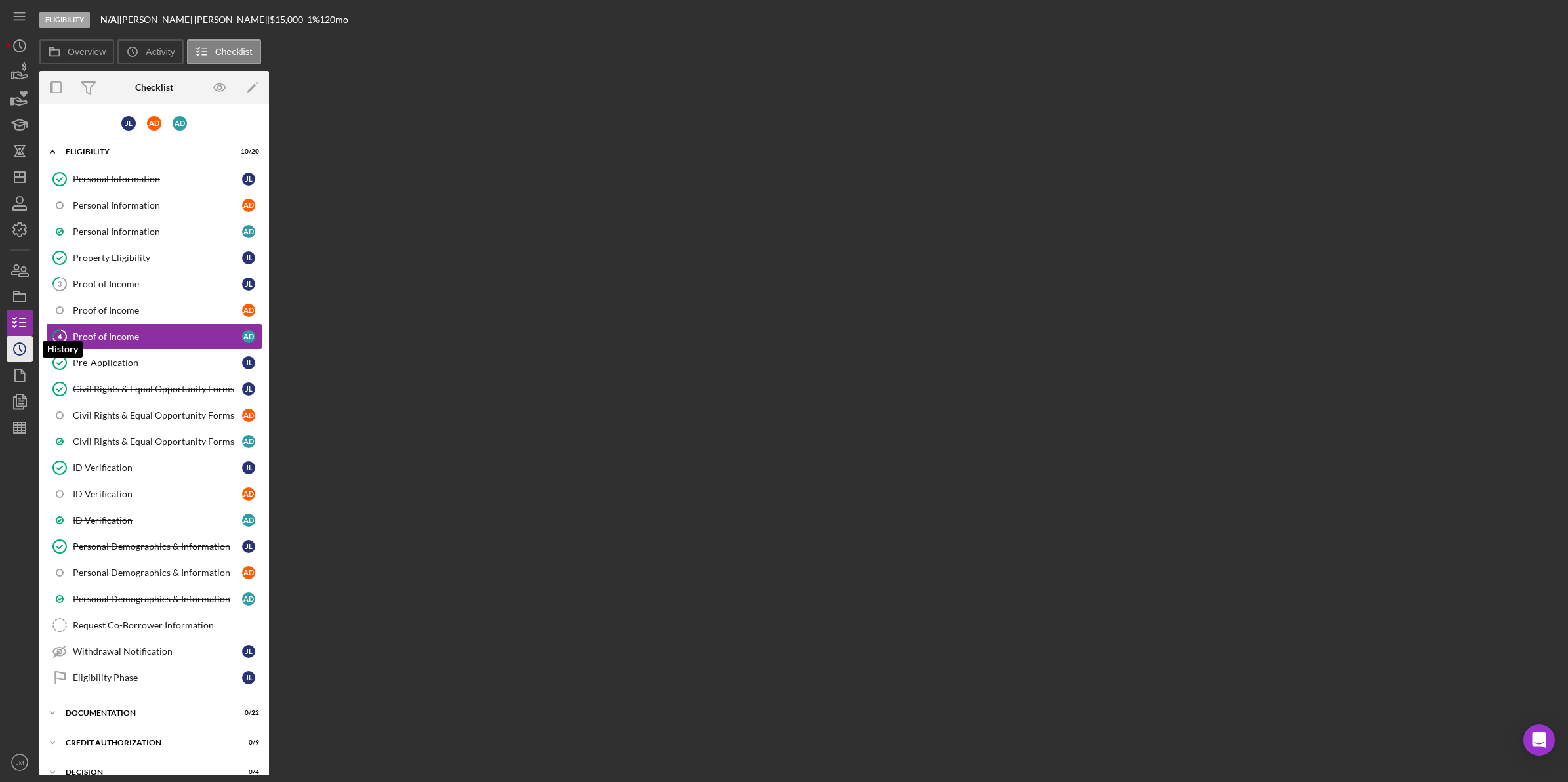
click at [25, 346] on circle "button" at bounding box center [19, 349] width 12 height 12
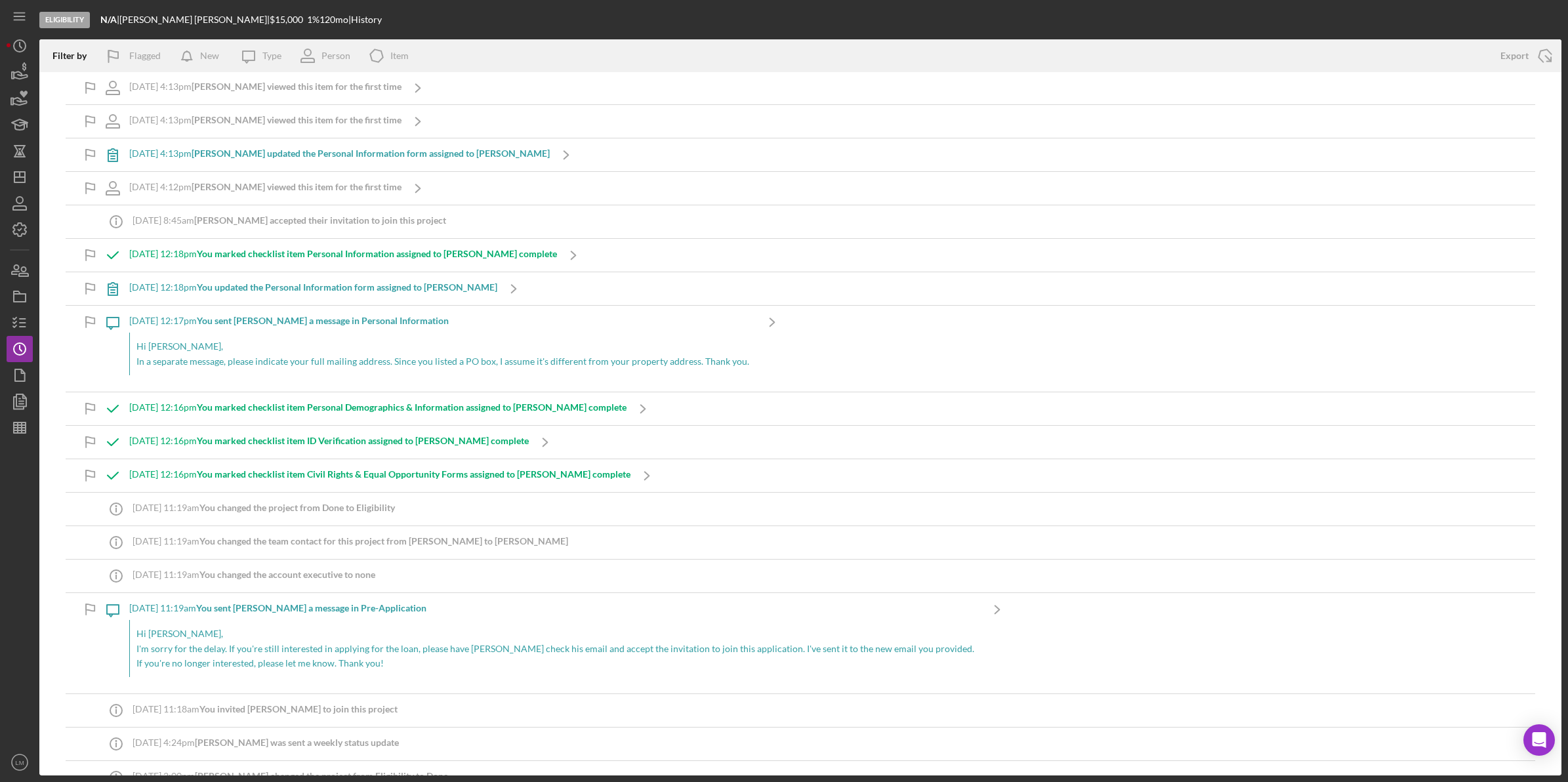
scroll to position [1640, 0]
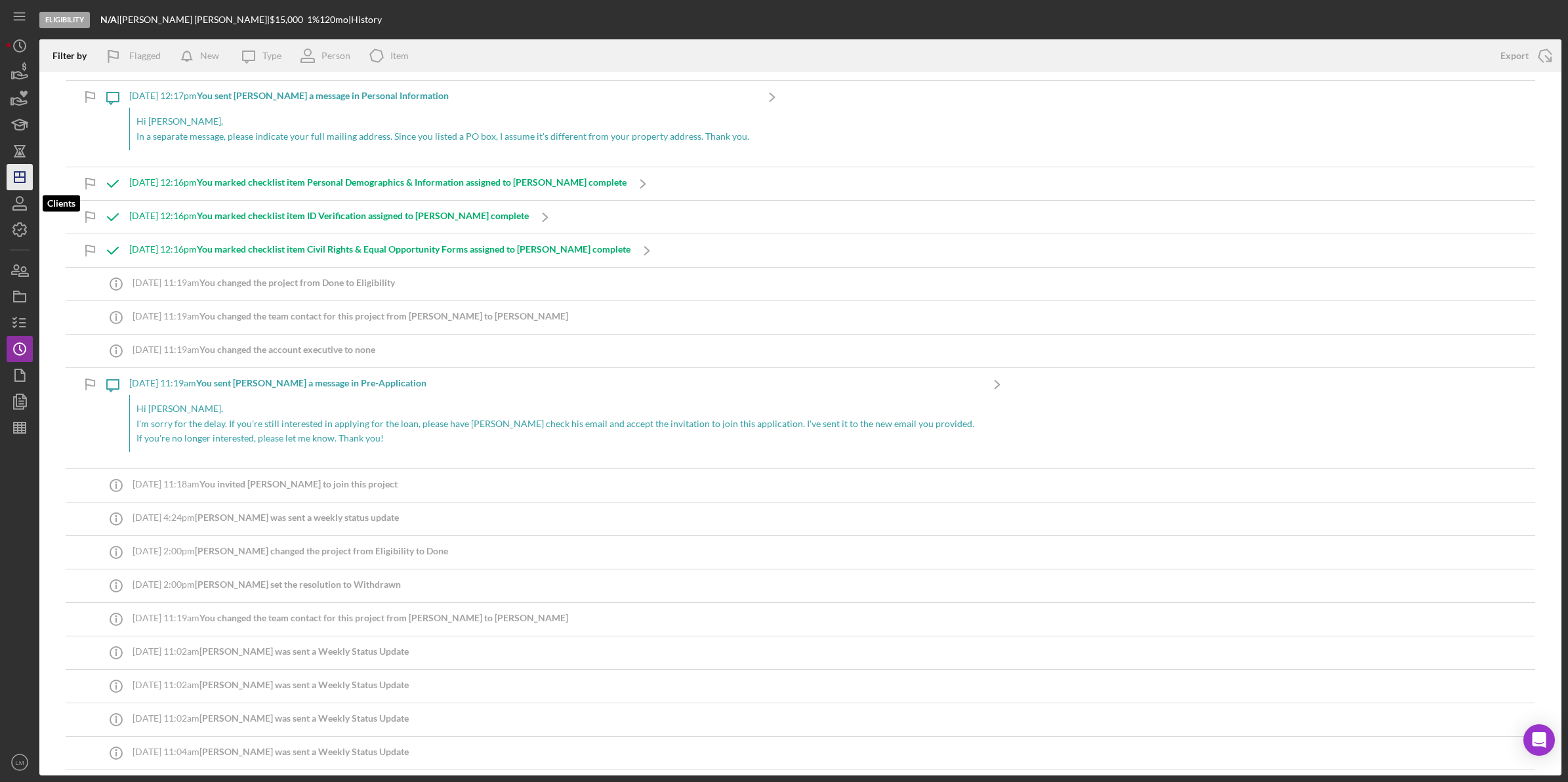
click at [32, 175] on icon "Icon/Dashboard" at bounding box center [19, 177] width 33 height 33
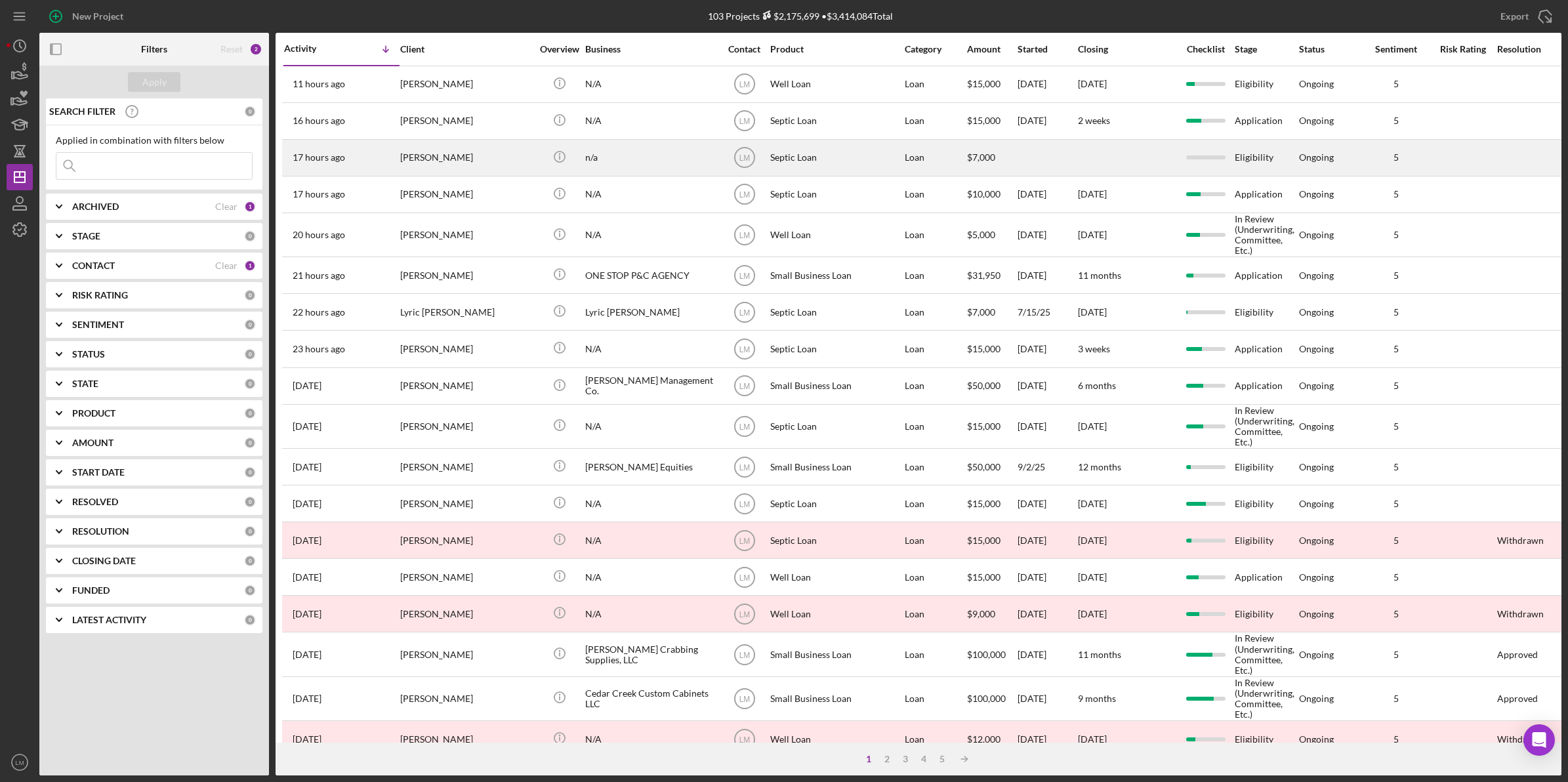
click at [470, 156] on div "[PERSON_NAME]" at bounding box center [466, 157] width 131 height 35
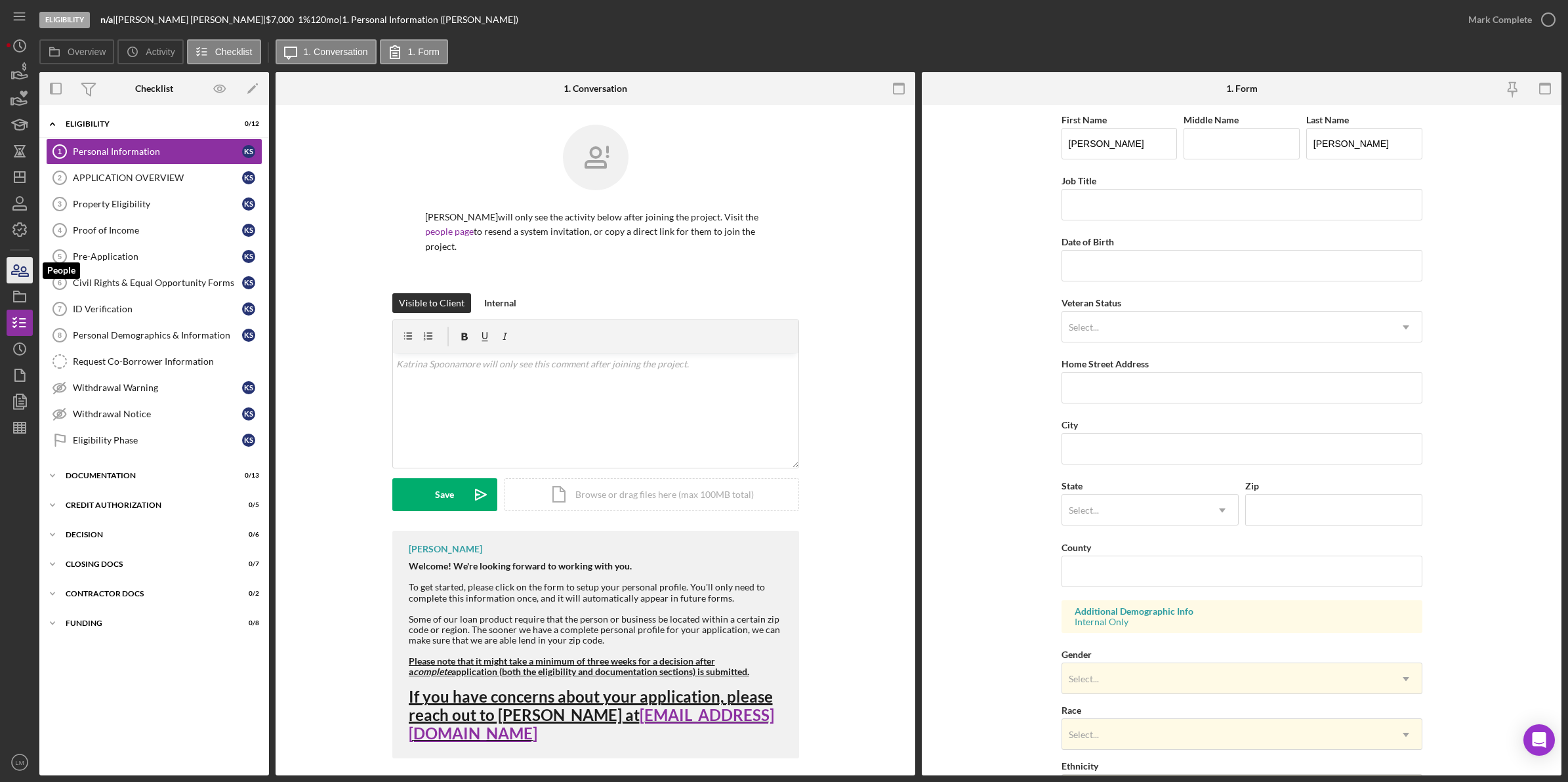
click at [12, 269] on icon "button" at bounding box center [19, 270] width 33 height 33
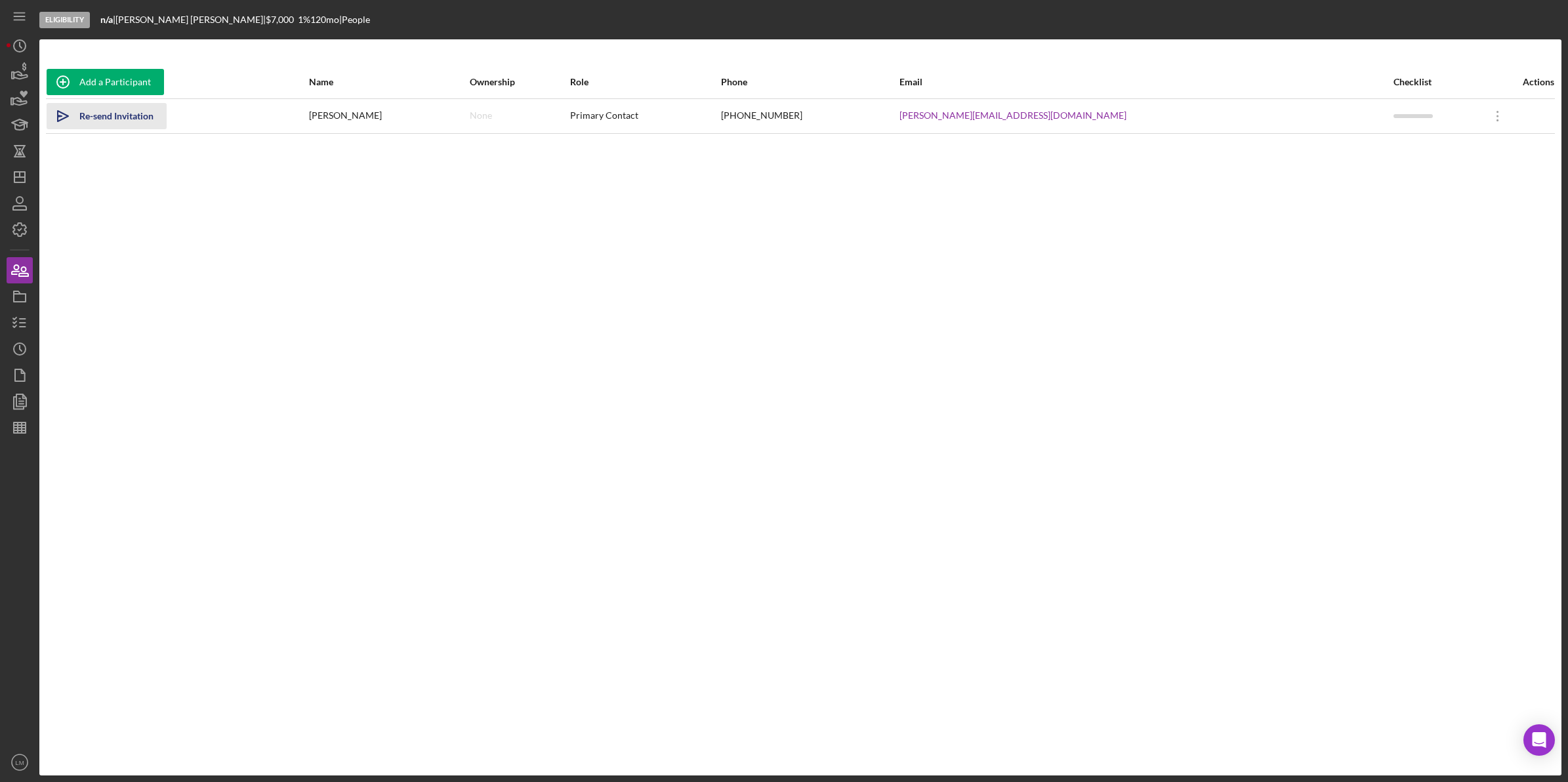
click at [106, 113] on div "Re-send Invitation" at bounding box center [116, 116] width 74 height 26
click at [14, 300] on rect "button" at bounding box center [19, 298] width 12 height 8
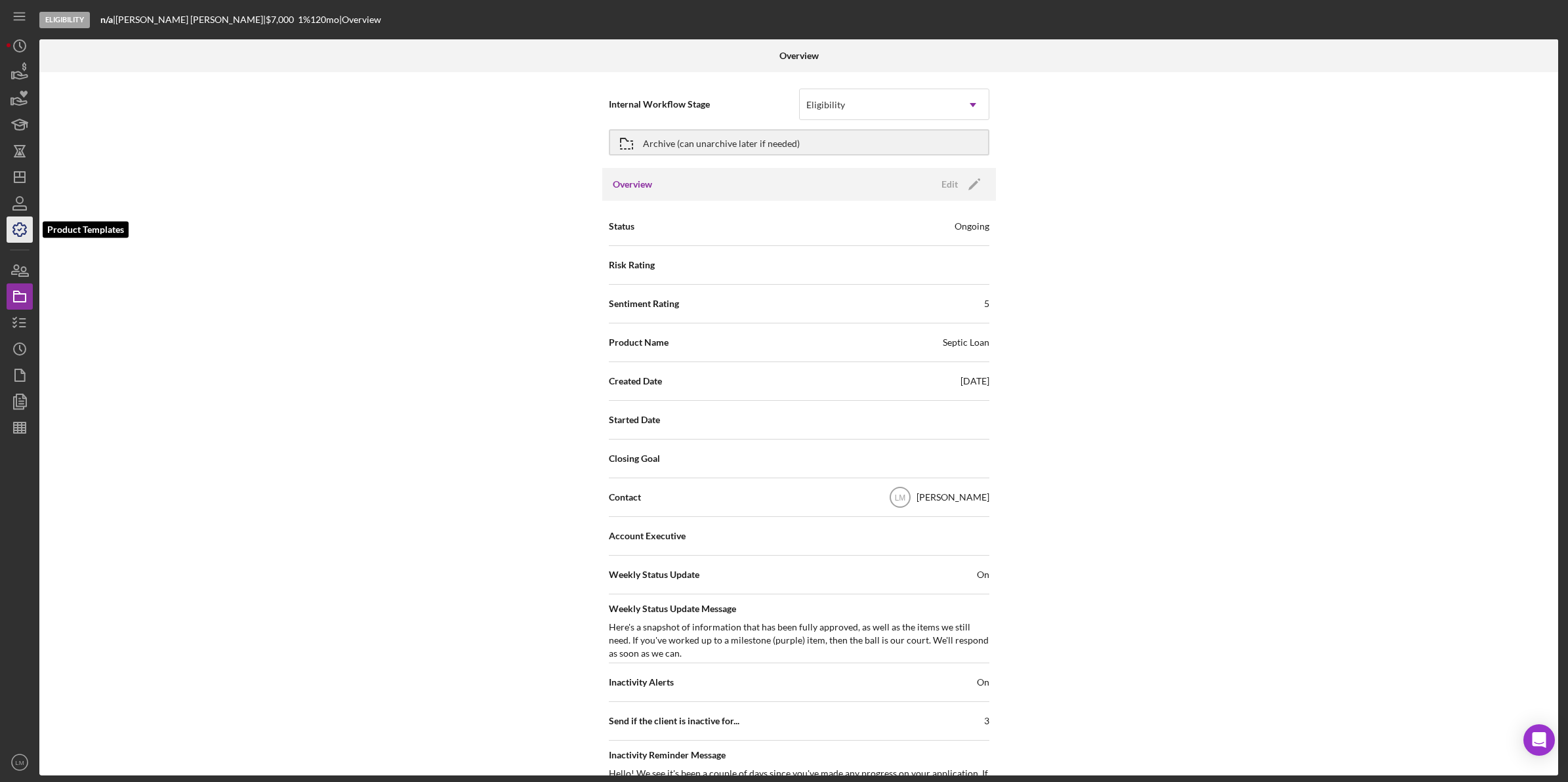
click at [16, 225] on icon "button" at bounding box center [19, 229] width 13 height 13
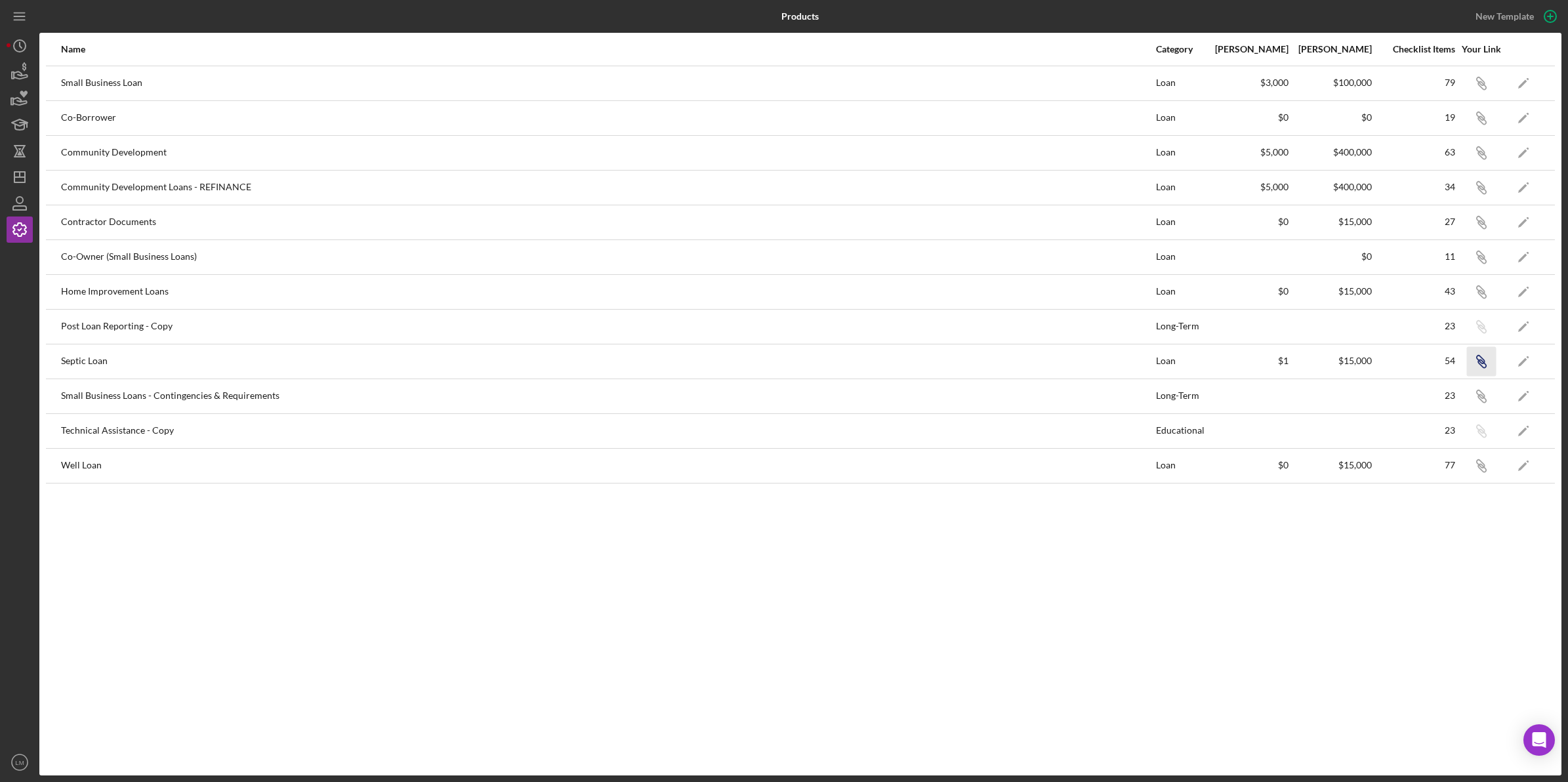
click at [1483, 363] on icon "button" at bounding box center [1480, 359] width 8 height 8
click at [13, 169] on icon "Icon/Dashboard" at bounding box center [19, 177] width 33 height 33
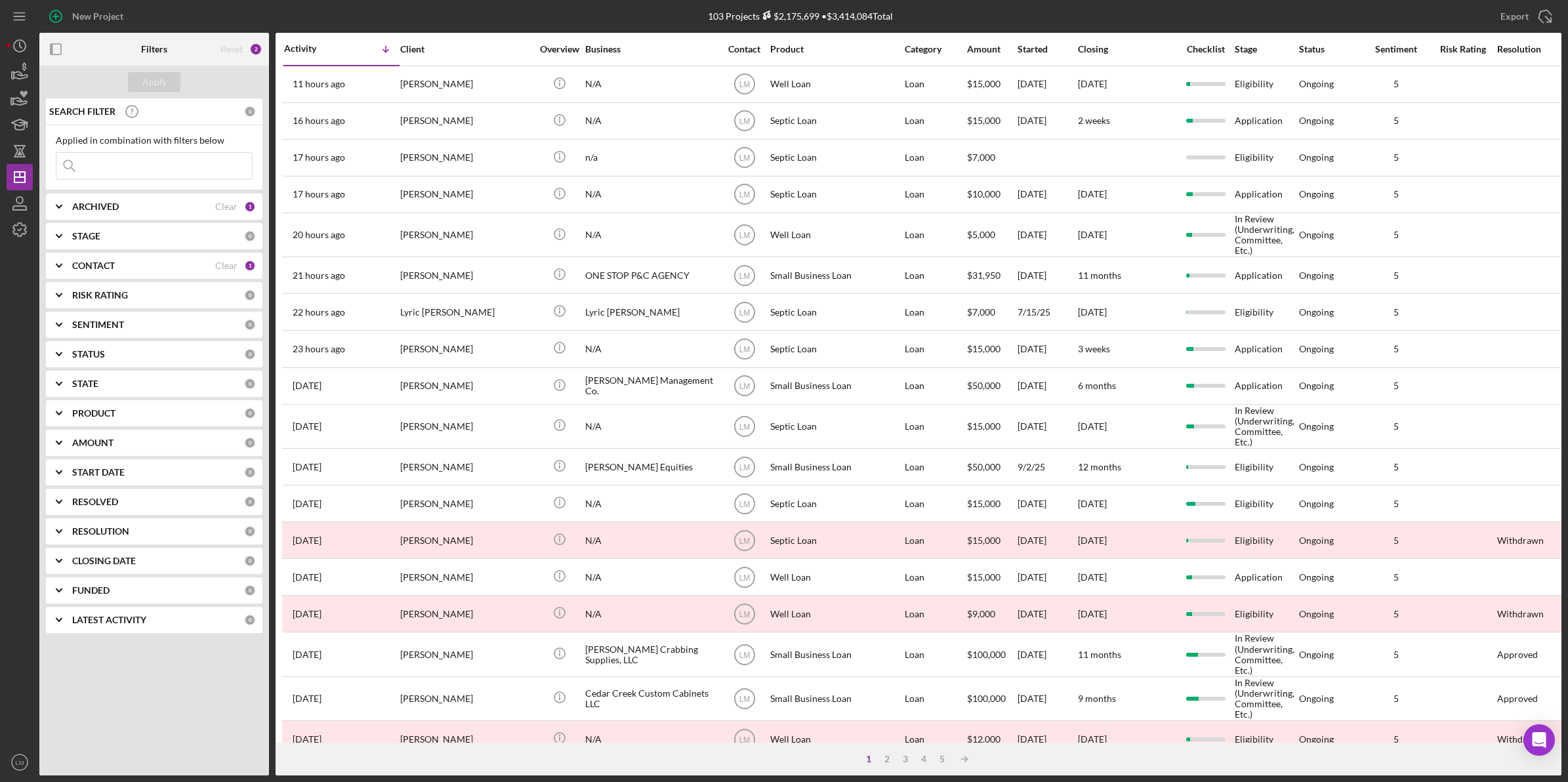
click at [229, 266] on div "Clear" at bounding box center [226, 266] width 22 height 11
click at [180, 171] on input at bounding box center [154, 166] width 196 height 26
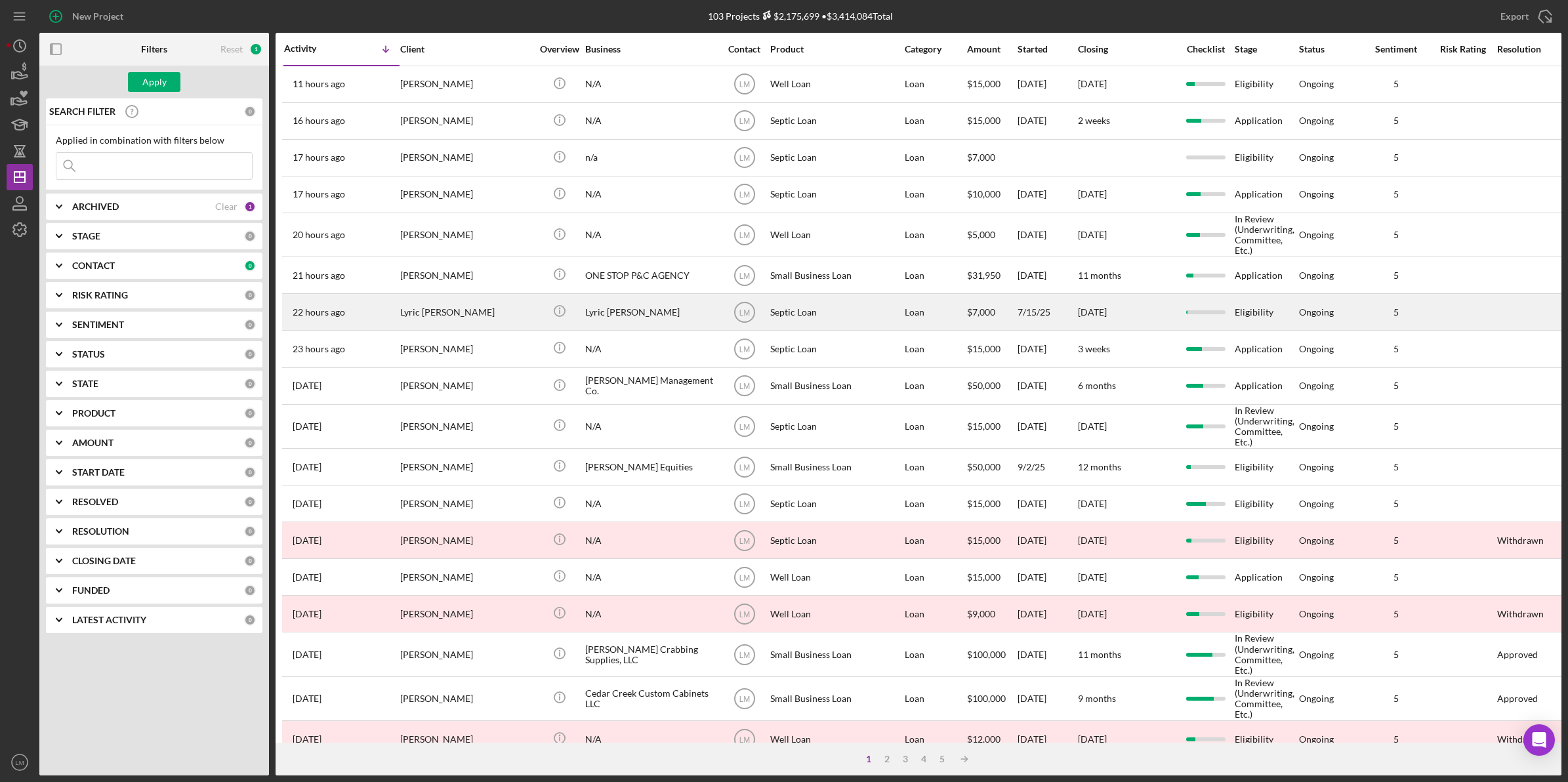
click at [444, 306] on div "Lyric [PERSON_NAME]" at bounding box center [466, 312] width 131 height 35
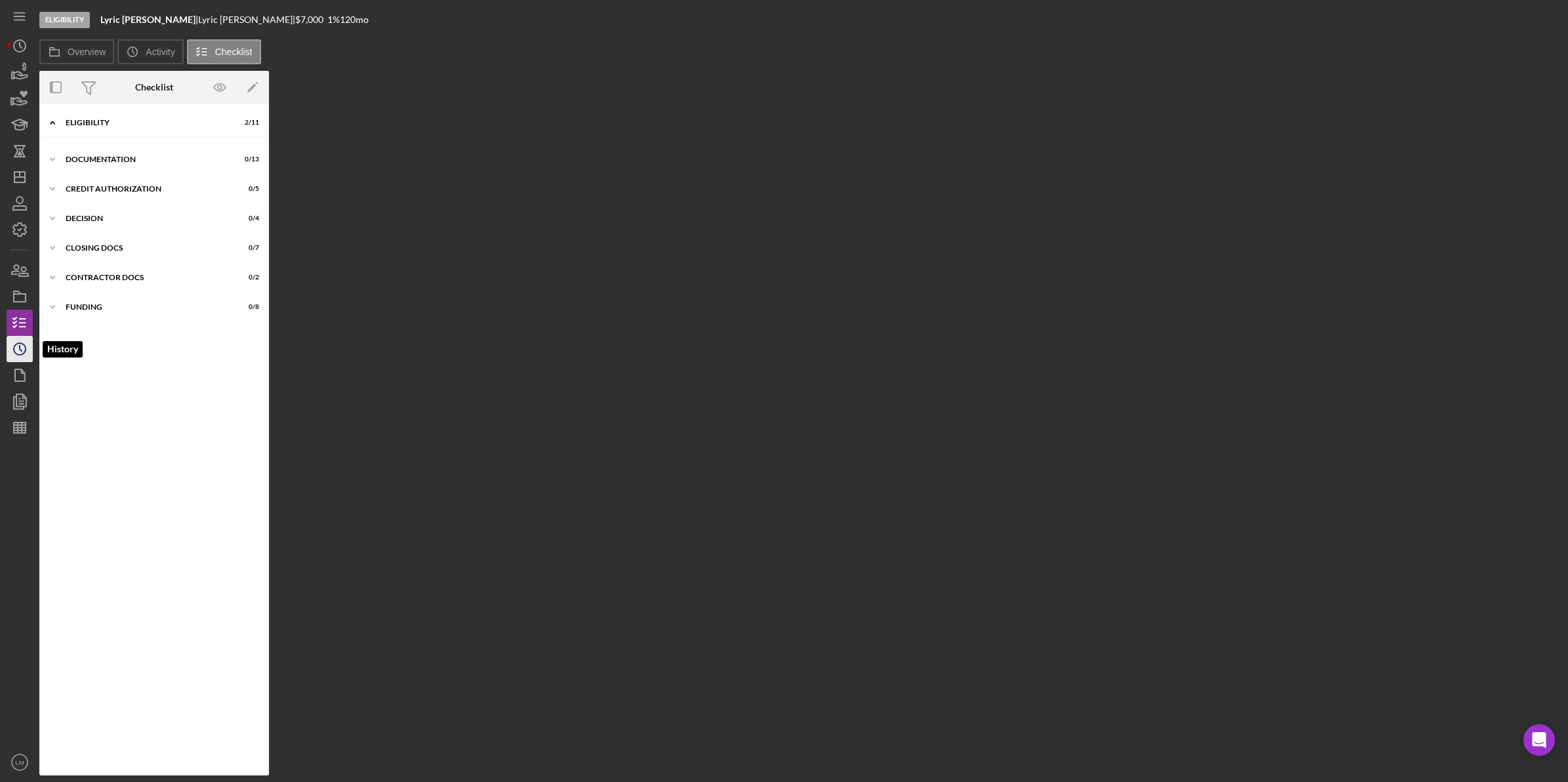
click at [21, 346] on icon "Icon/History" at bounding box center [19, 349] width 33 height 33
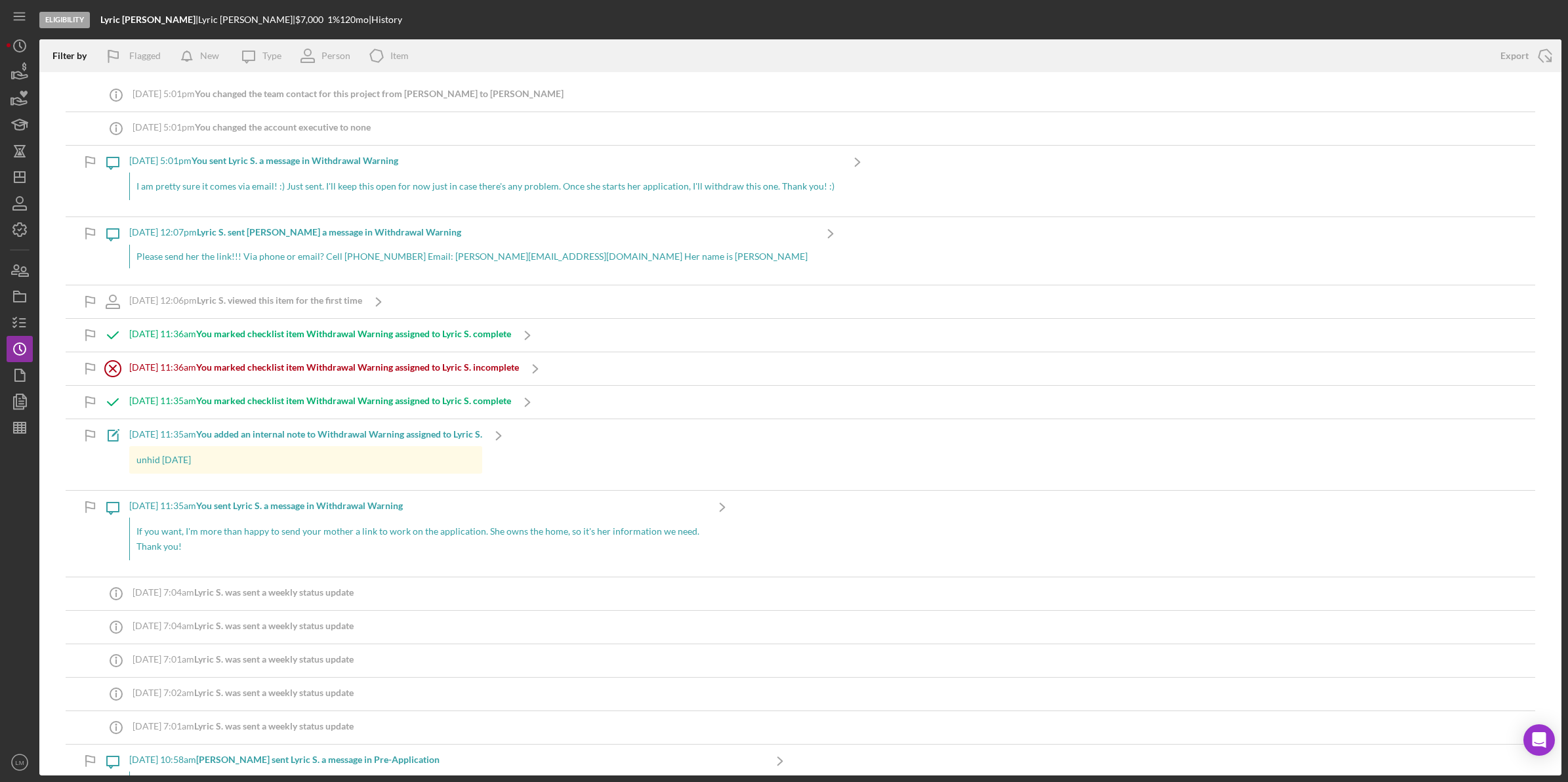
click at [329, 192] on p "I am pretty sure it comes via email! :) Just sent. I'll keep this open for now …" at bounding box center [485, 186] width 698 height 15
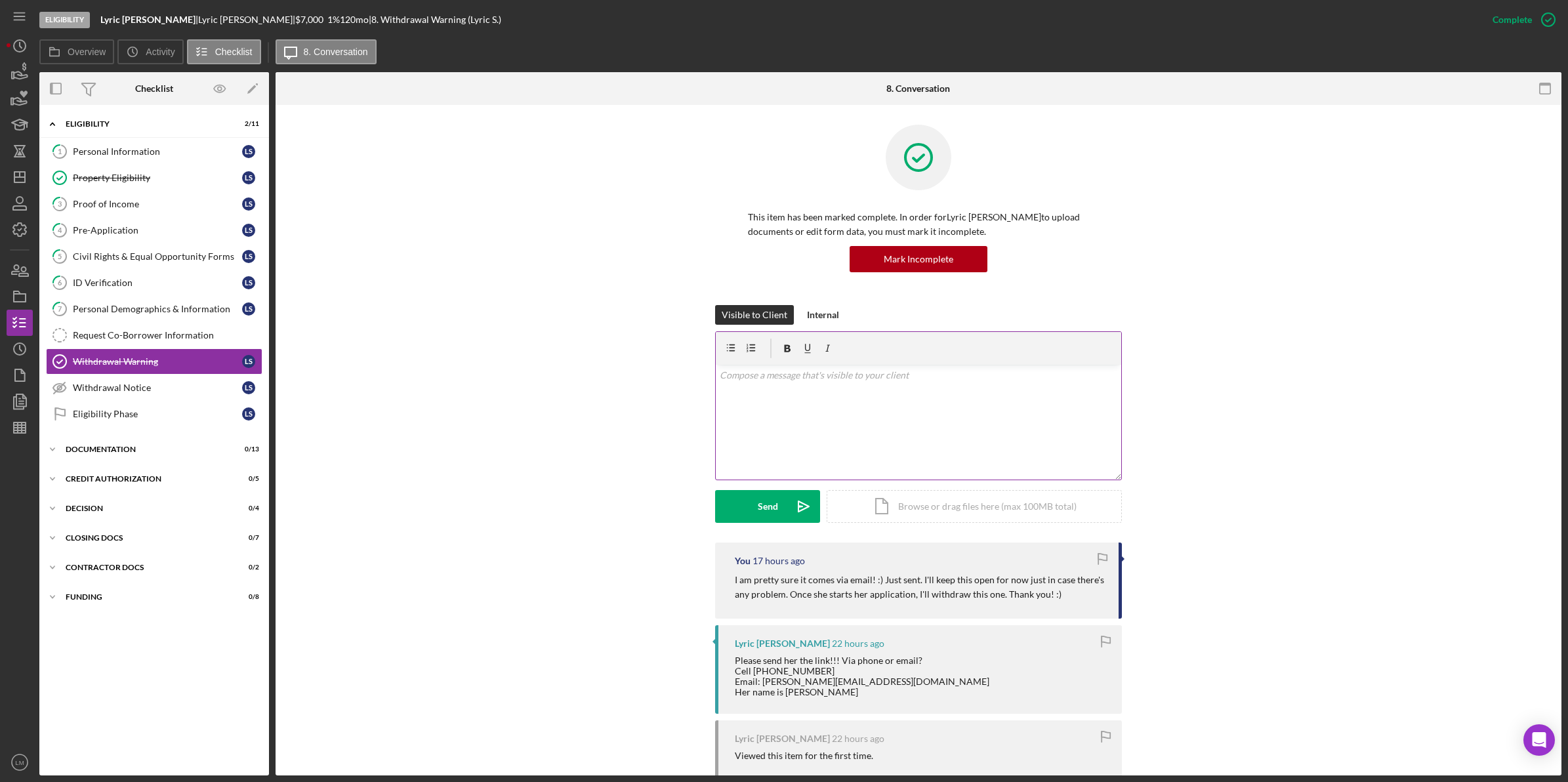
click at [808, 428] on div "v Color teal Color pink Remove color Add row above Add row below Add column bef…" at bounding box center [918, 422] width 406 height 115
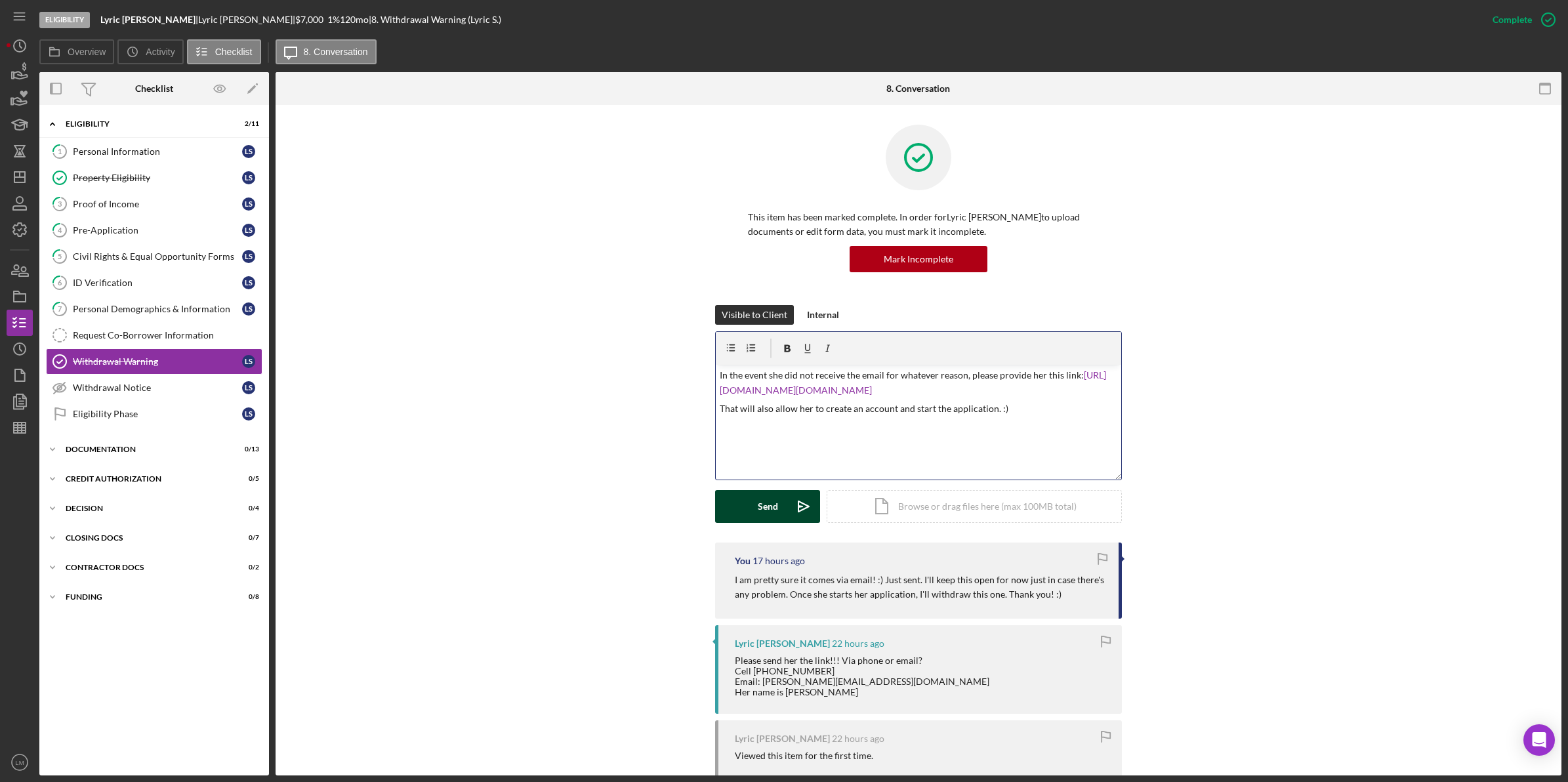
click at [766, 515] on div "Send" at bounding box center [768, 506] width 20 height 33
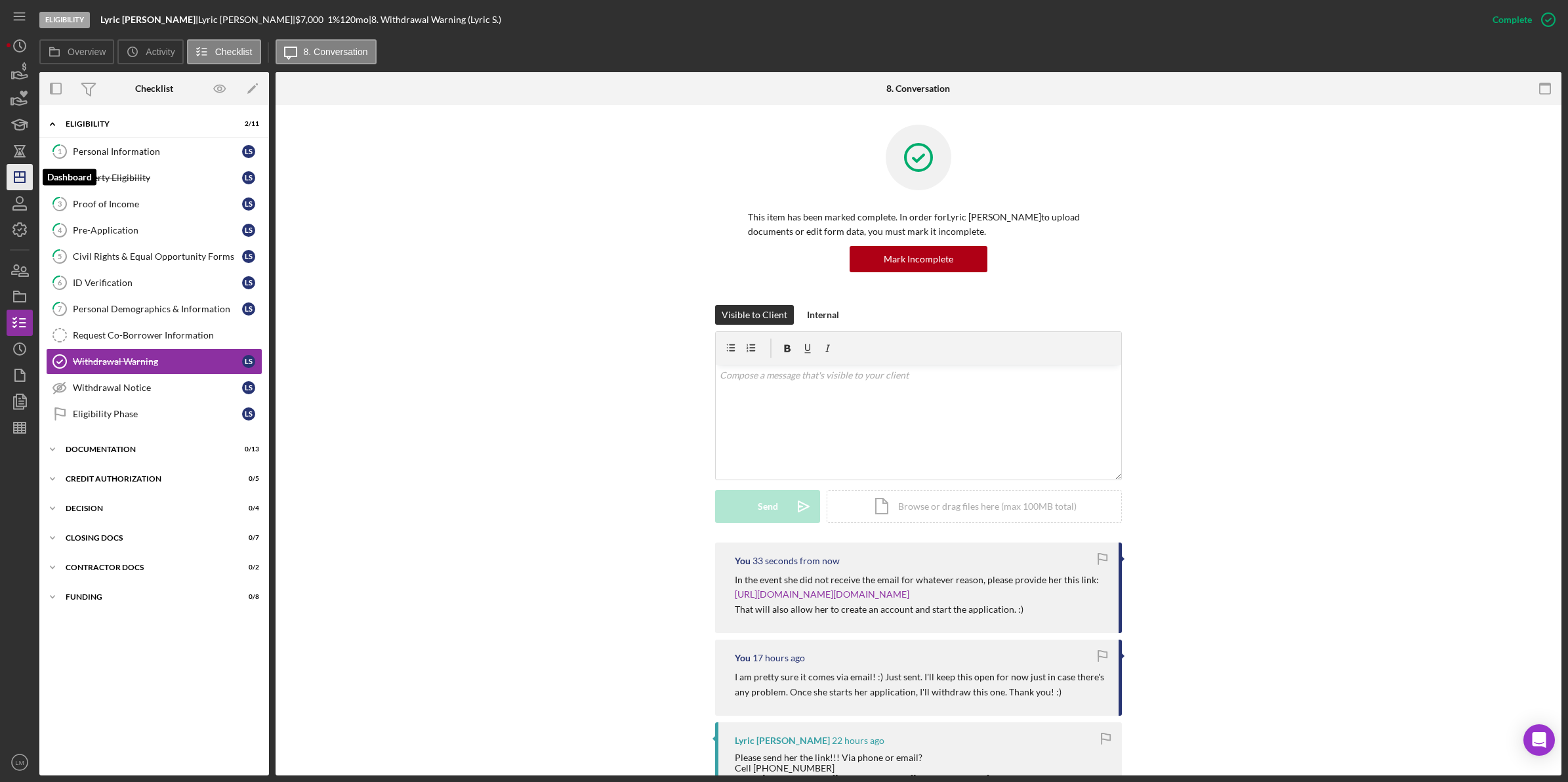
click at [21, 175] on icon "Icon/Dashboard" at bounding box center [19, 177] width 33 height 33
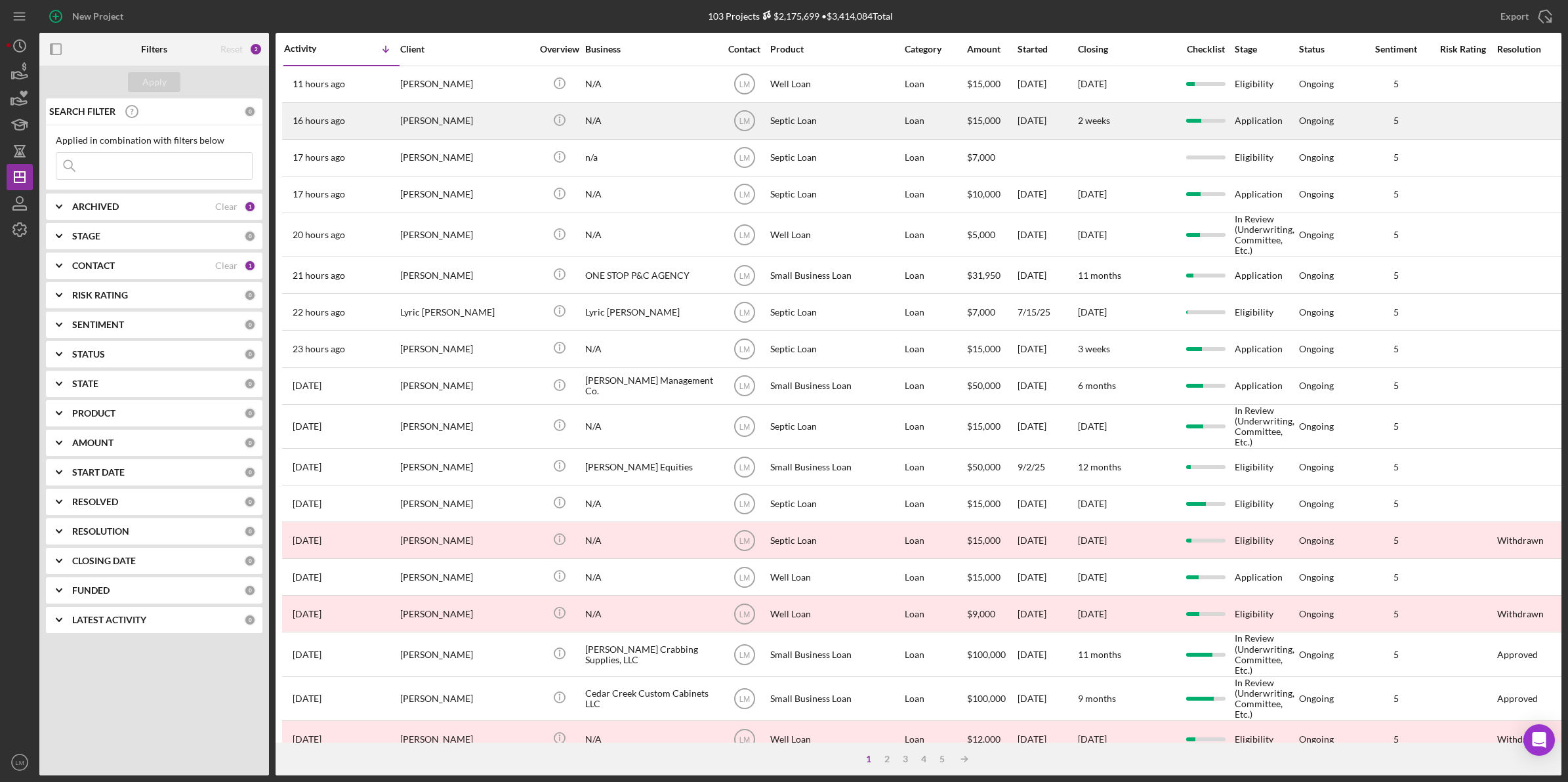
click at [464, 115] on div "[PERSON_NAME]" at bounding box center [466, 121] width 131 height 35
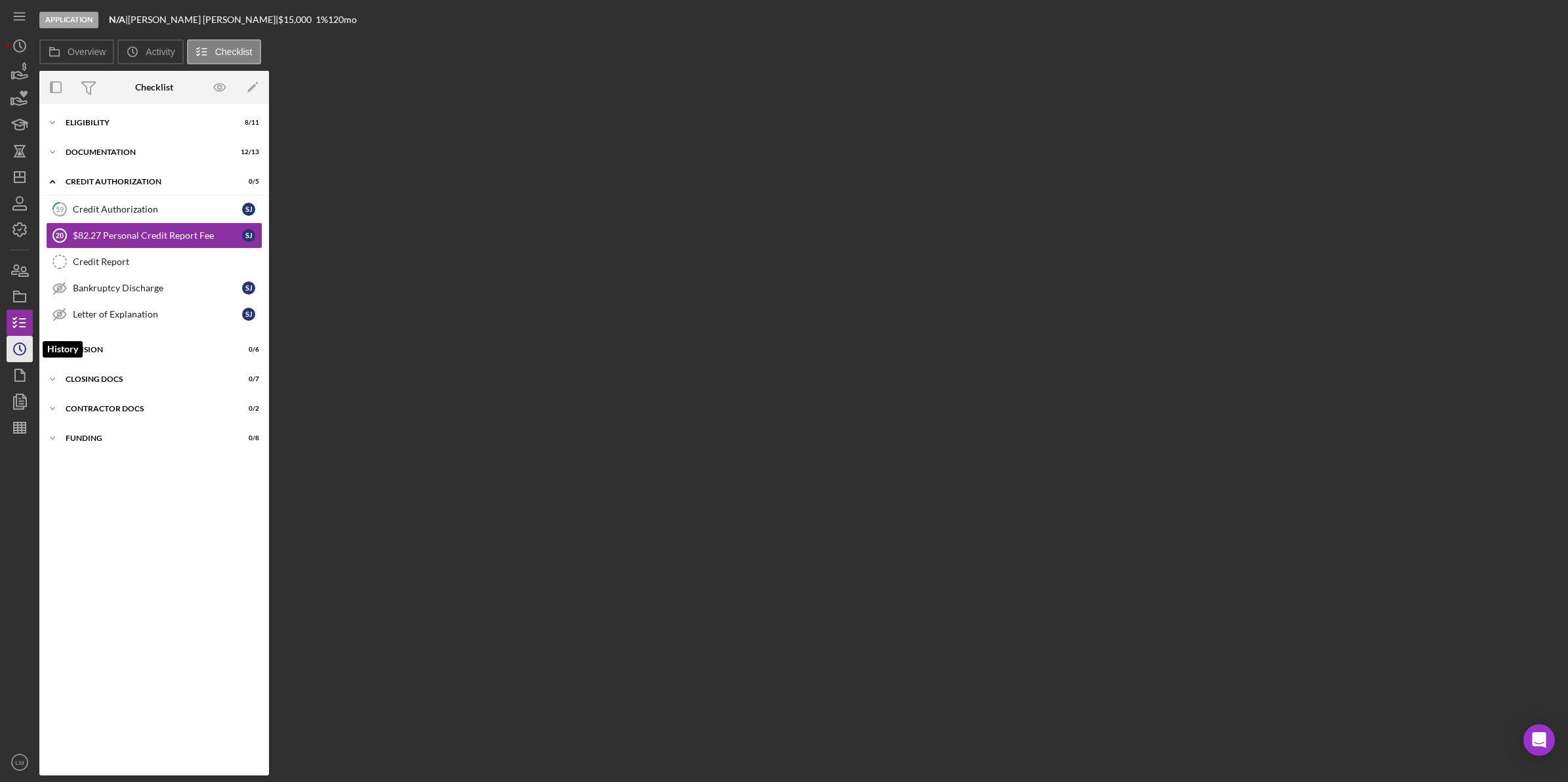
click at [21, 346] on icon "Icon/History" at bounding box center [19, 349] width 33 height 33
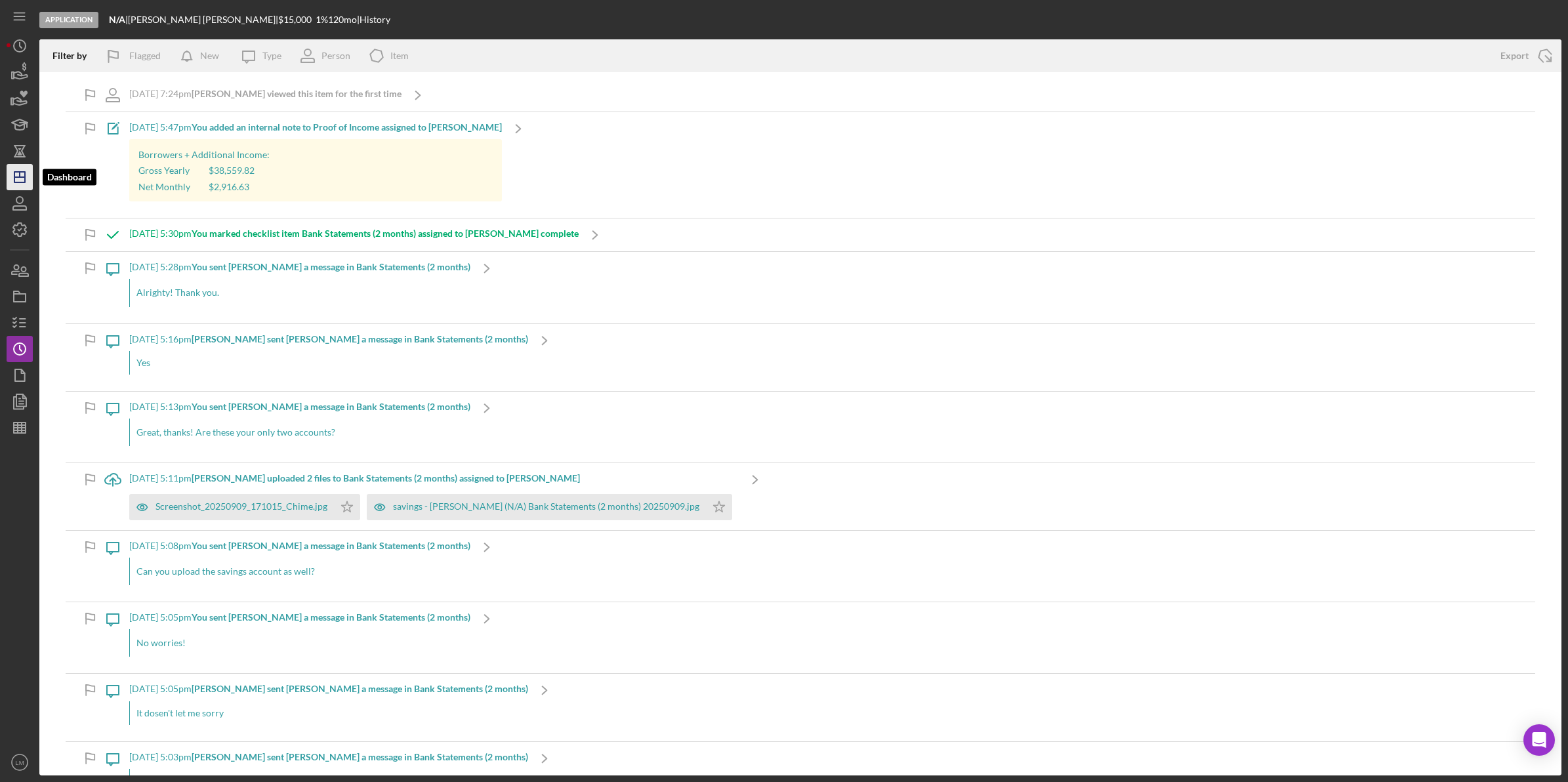
click at [28, 175] on icon "Icon/Dashboard" at bounding box center [19, 177] width 33 height 33
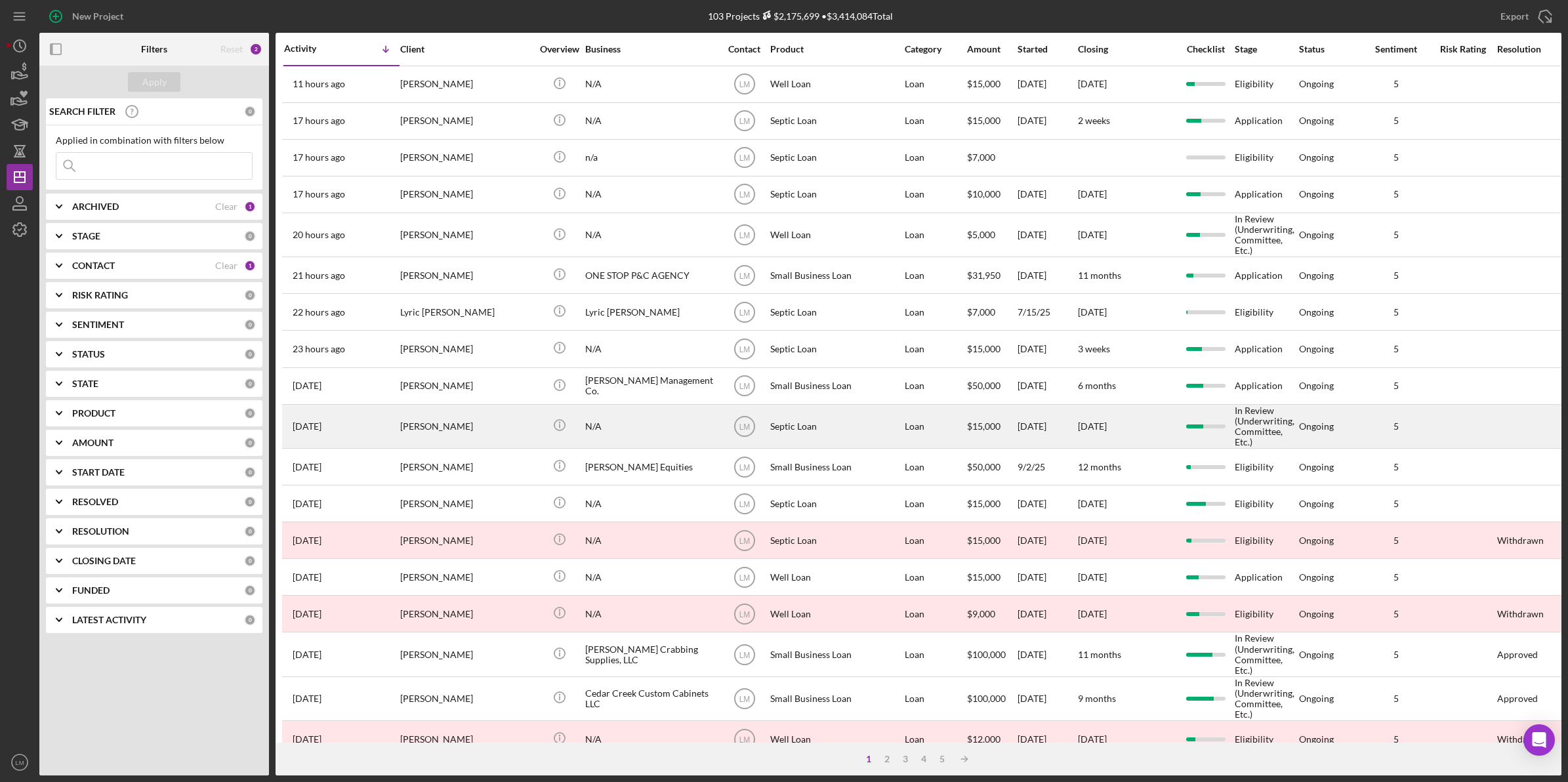
click at [463, 430] on div "[PERSON_NAME]" at bounding box center [466, 426] width 131 height 42
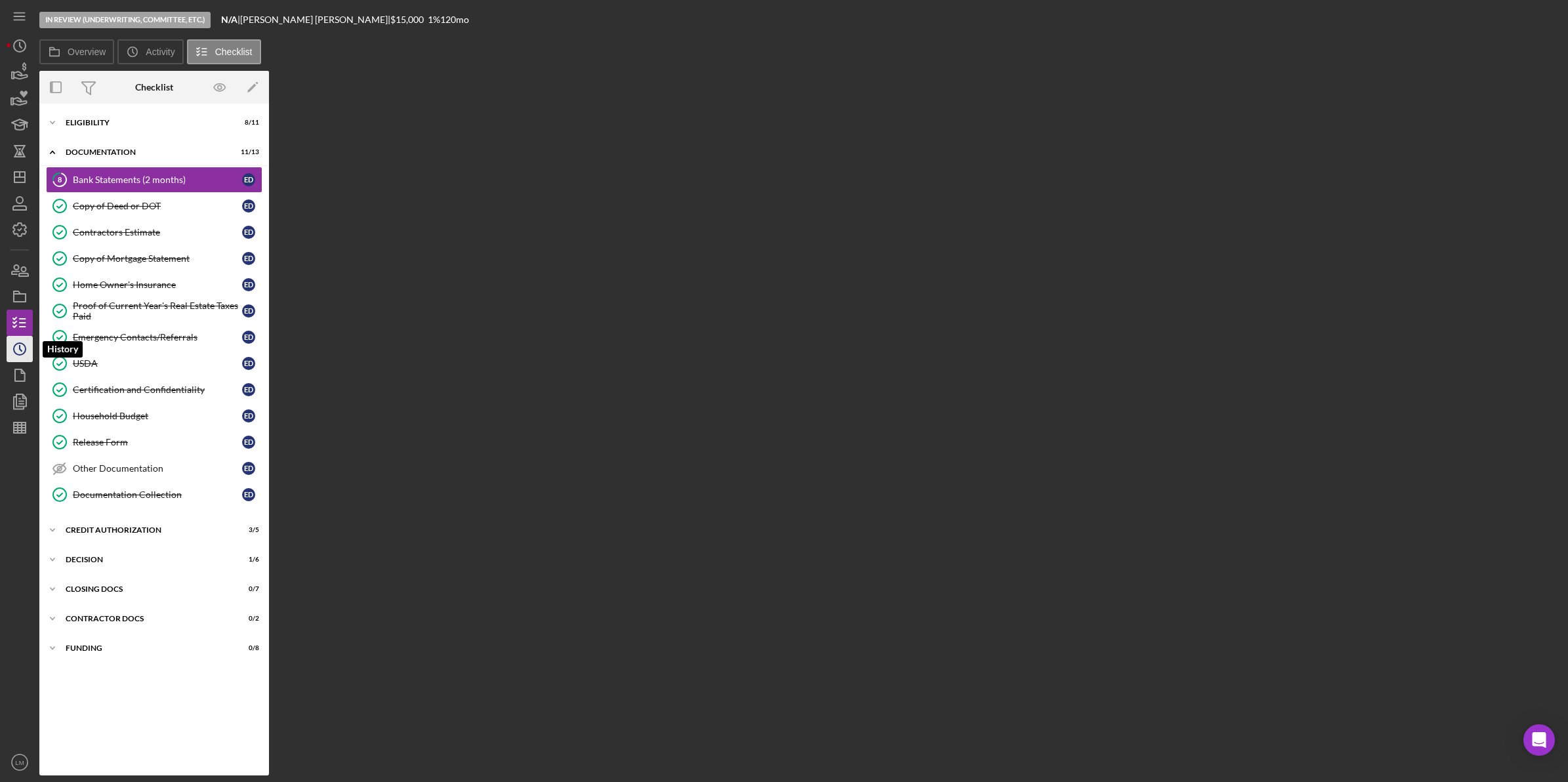
click at [13, 353] on icon "Icon/History" at bounding box center [19, 349] width 33 height 33
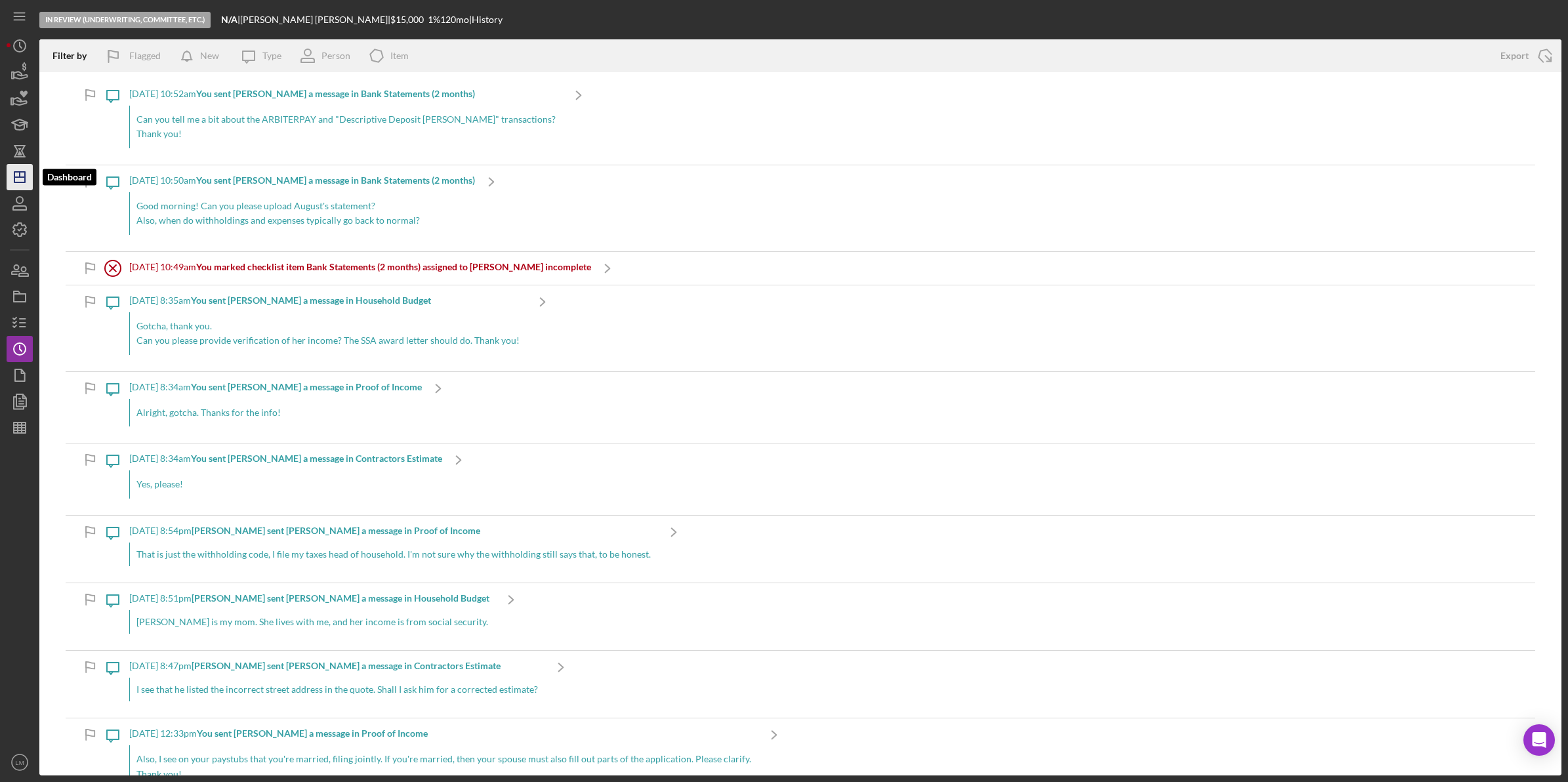
click at [23, 179] on icon "Icon/Dashboard" at bounding box center [19, 177] width 33 height 33
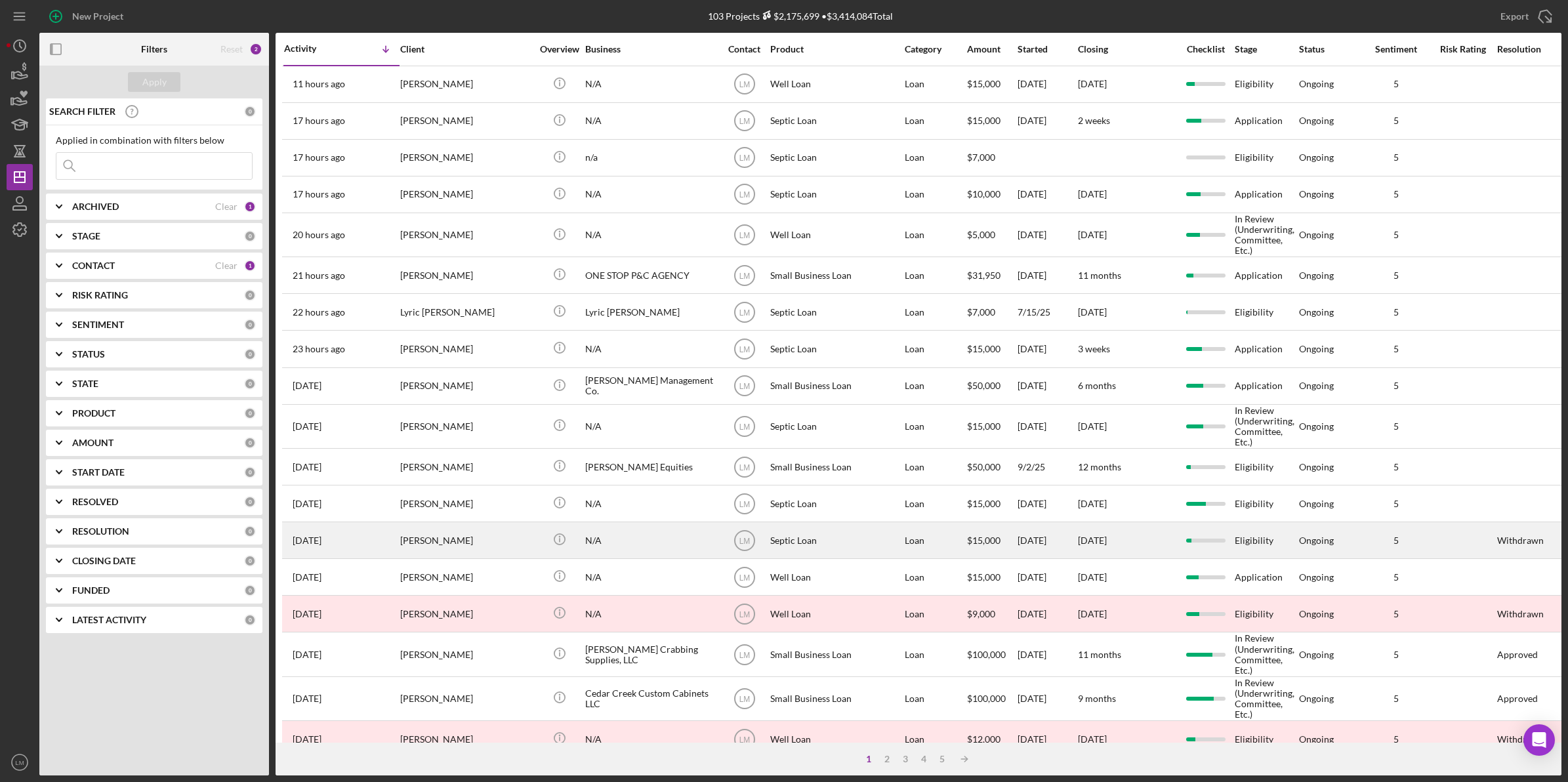
click at [507, 543] on div "[PERSON_NAME]" at bounding box center [466, 540] width 131 height 35
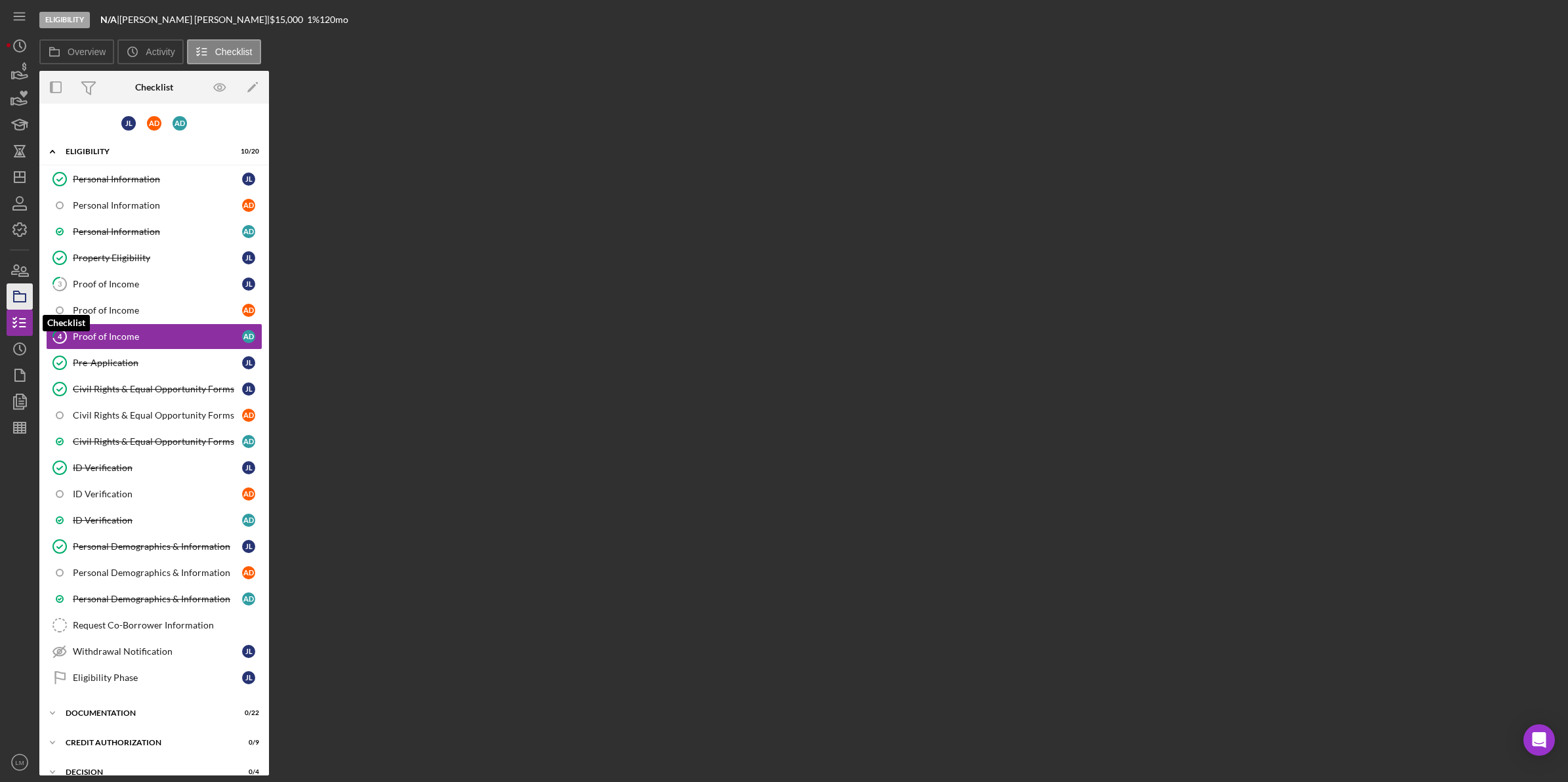
click at [24, 300] on icon "button" at bounding box center [19, 296] width 33 height 33
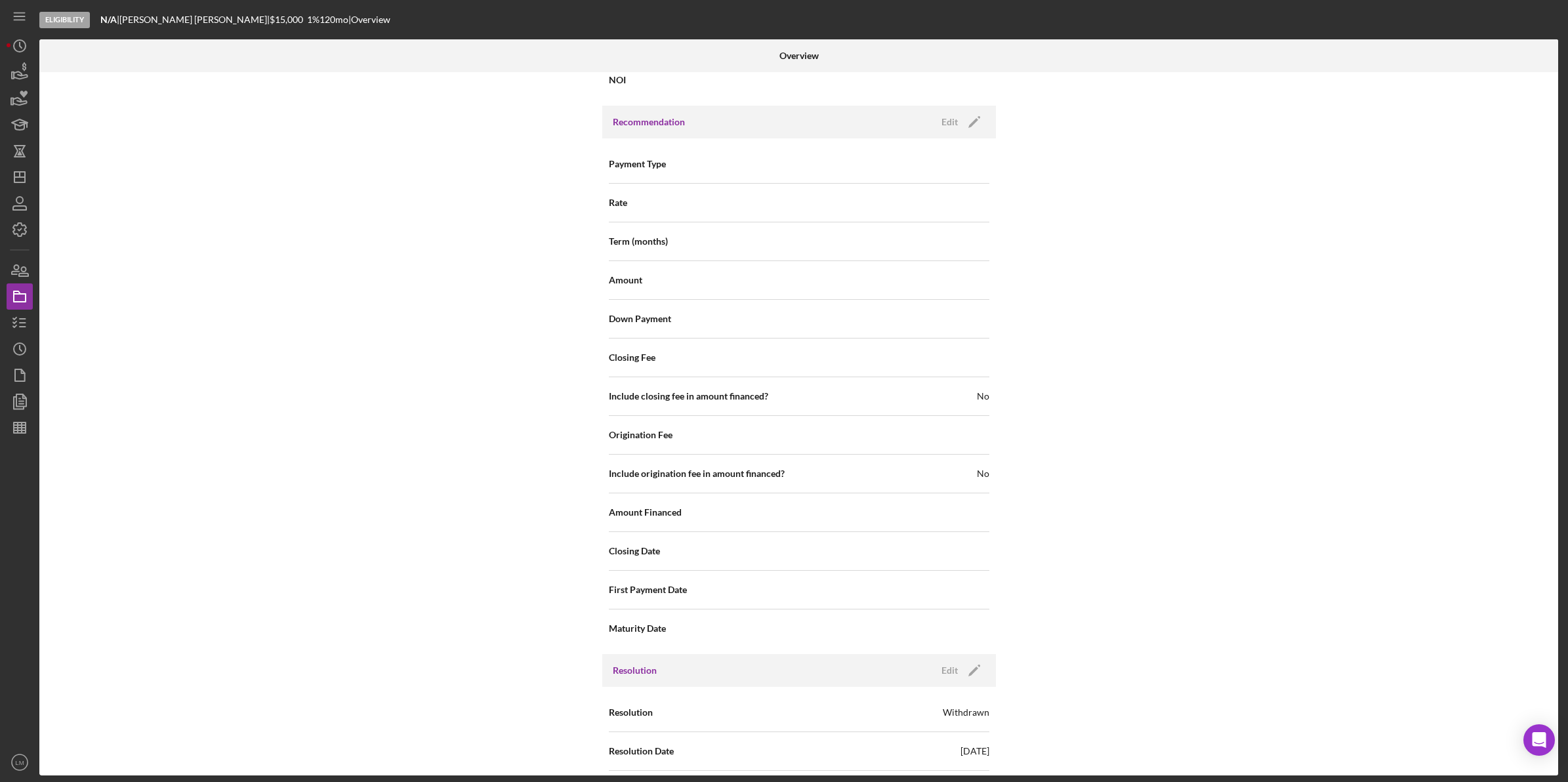
scroll to position [1256, 0]
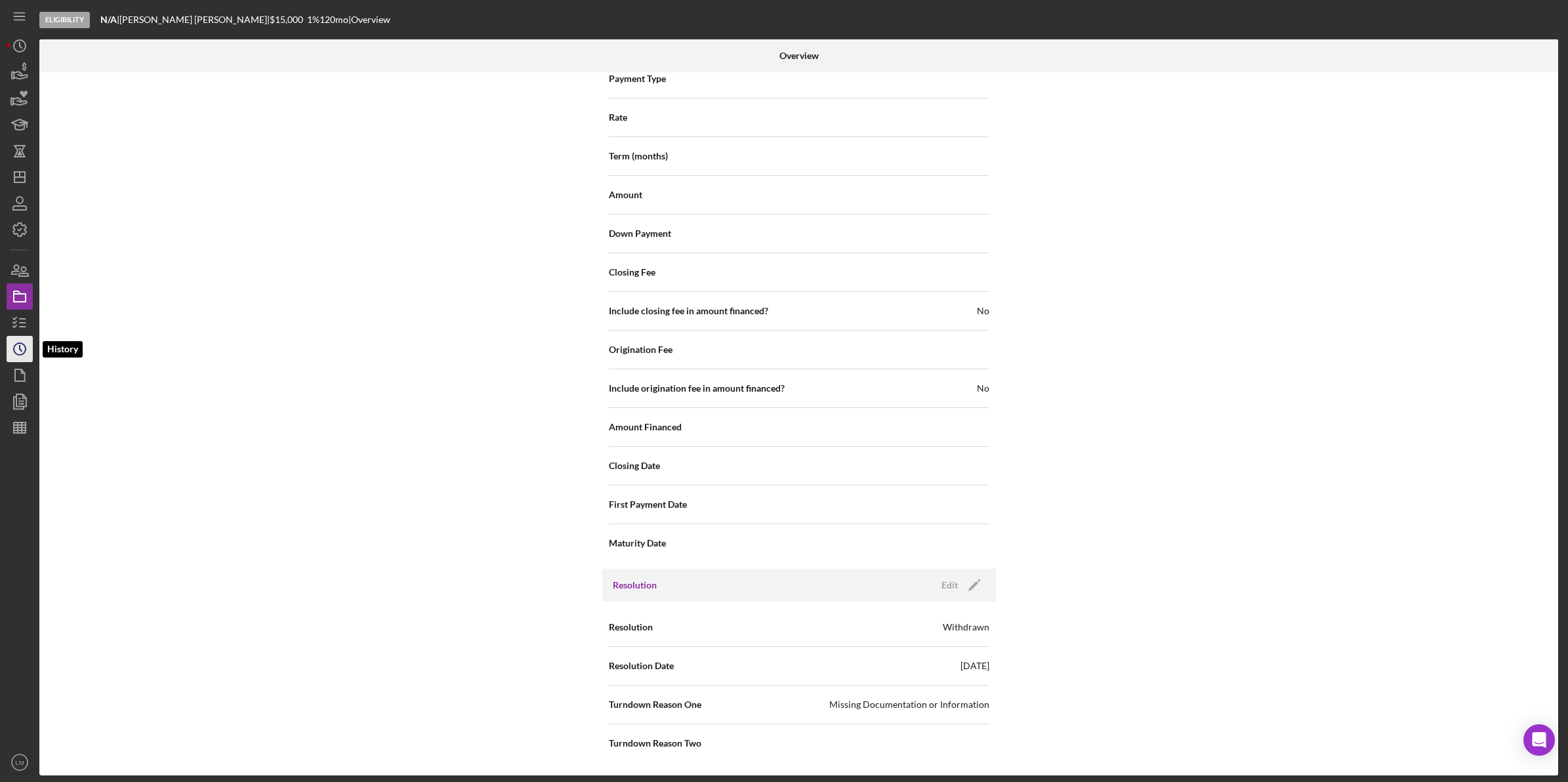
click at [25, 352] on circle "button" at bounding box center [19, 349] width 12 height 12
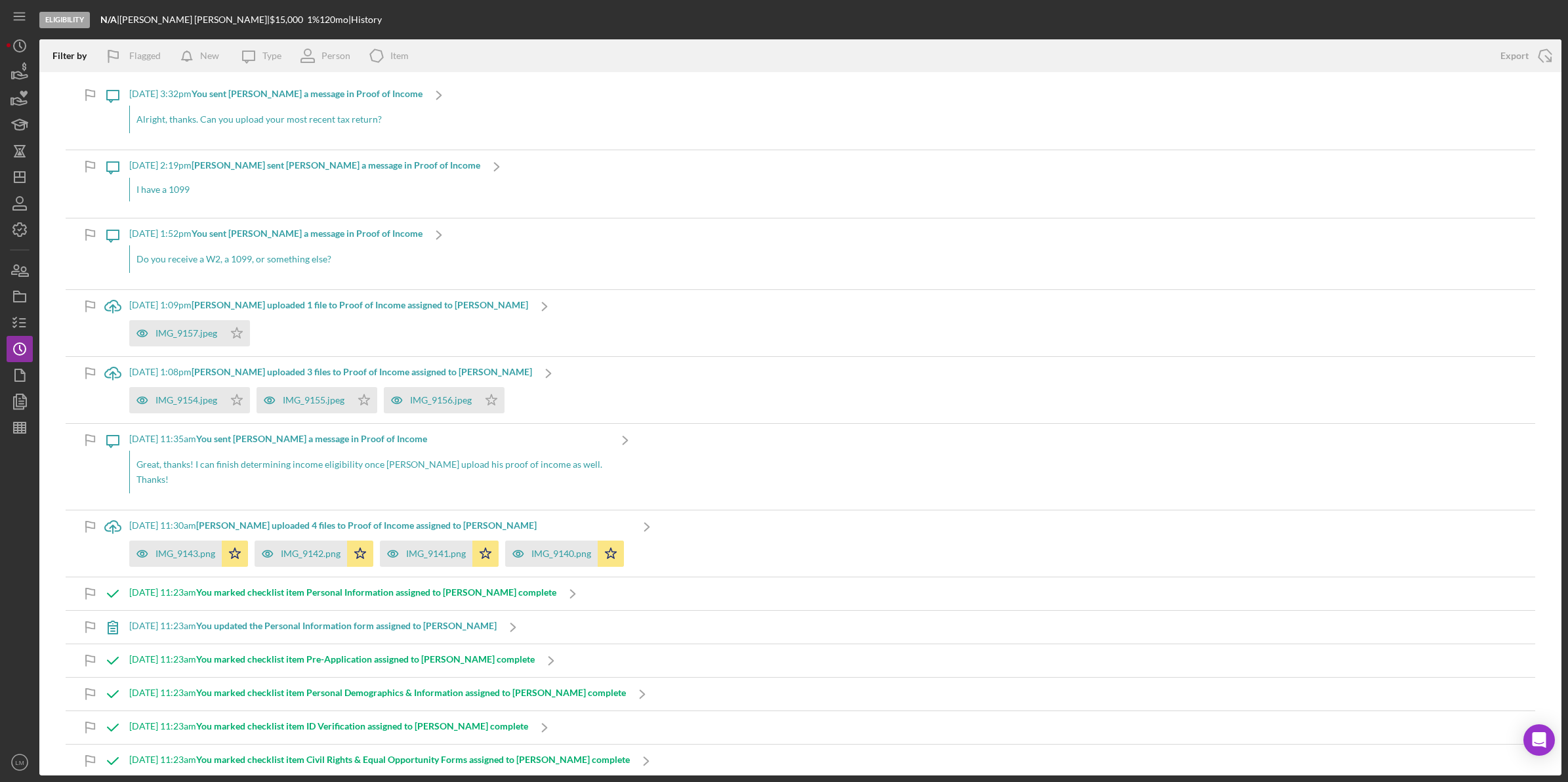
click at [3, 164] on div "Eligibility N/A | [PERSON_NAME] | $15,000 1 % 120 mo | History Filter by Flagge…" at bounding box center [784, 391] width 1568 height 782
click at [11, 169] on icon "Icon/Dashboard" at bounding box center [19, 177] width 33 height 33
